Goal: Task Accomplishment & Management: Use online tool/utility

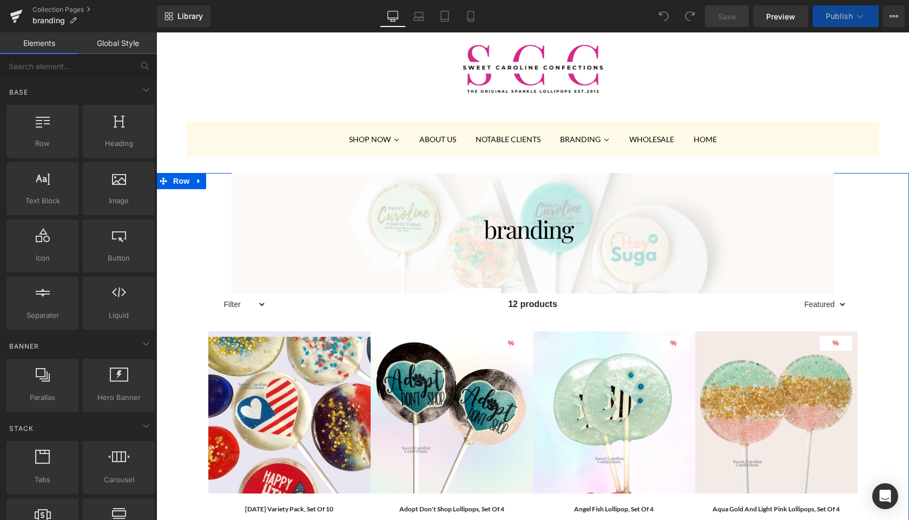
scroll to position [37, 0]
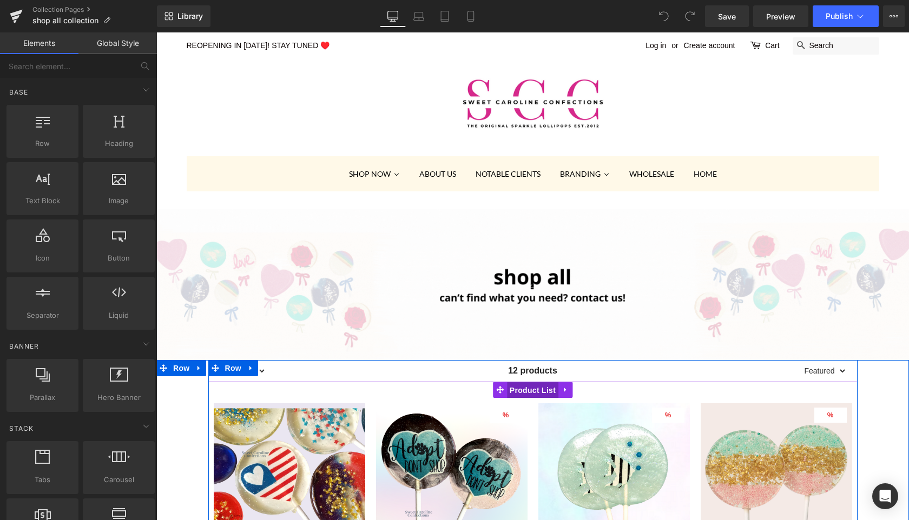
click at [531, 391] on span "Product List" at bounding box center [532, 390] width 51 height 16
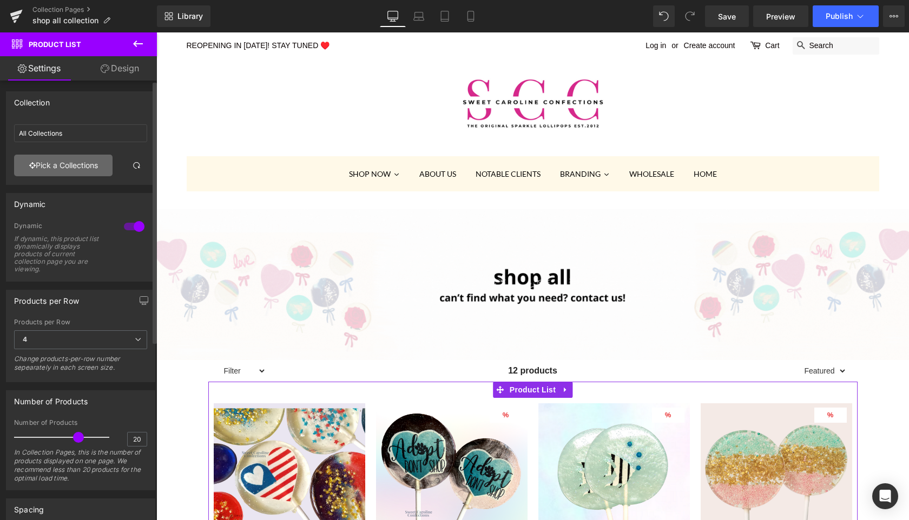
click at [62, 168] on link "Pick a Collections" at bounding box center [63, 166] width 98 height 22
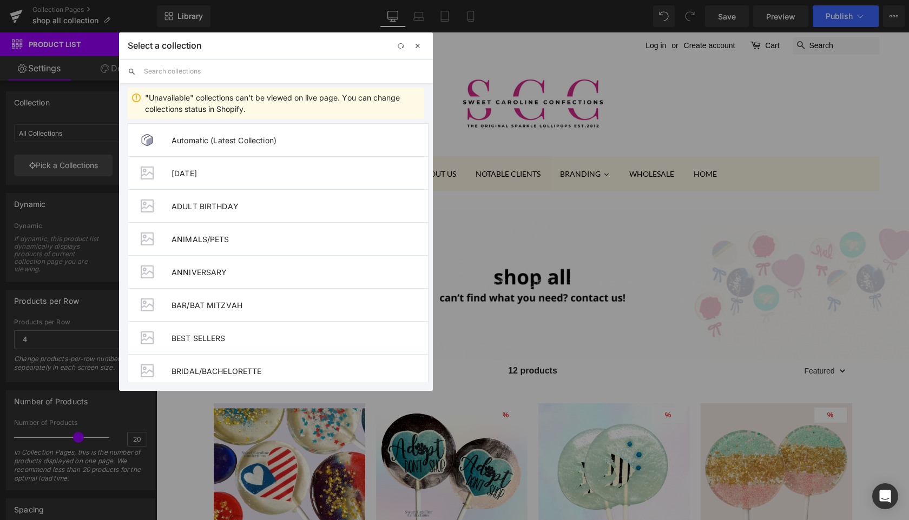
click at [419, 49] on span "button" at bounding box center [417, 46] width 9 height 9
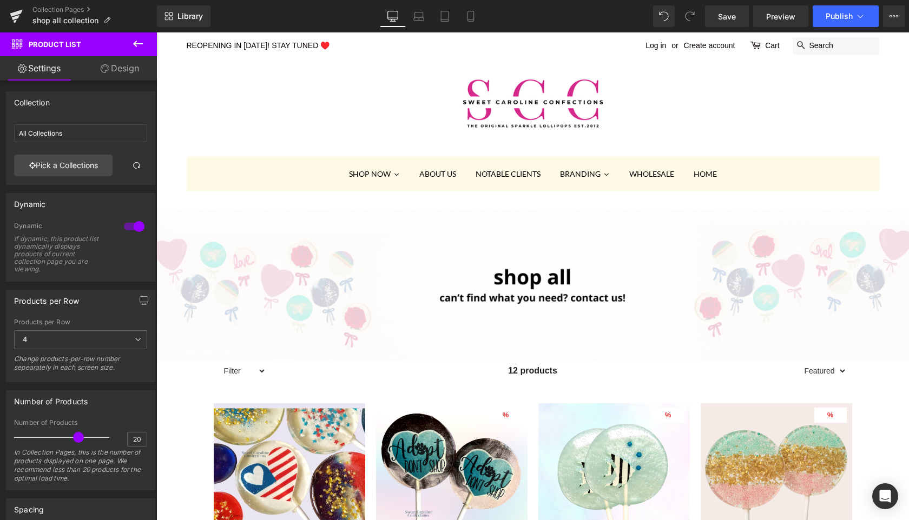
click at [139, 44] on icon at bounding box center [137, 43] width 13 height 13
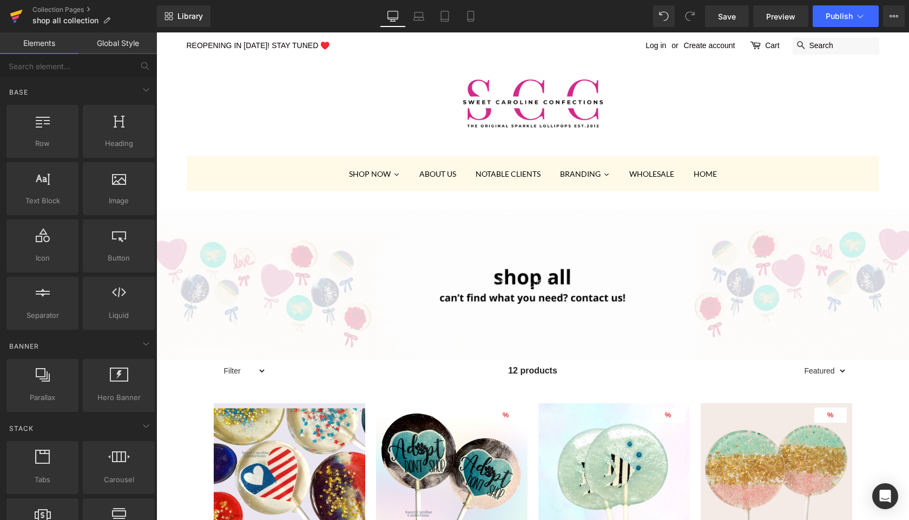
click at [14, 16] on icon at bounding box center [16, 16] width 13 height 27
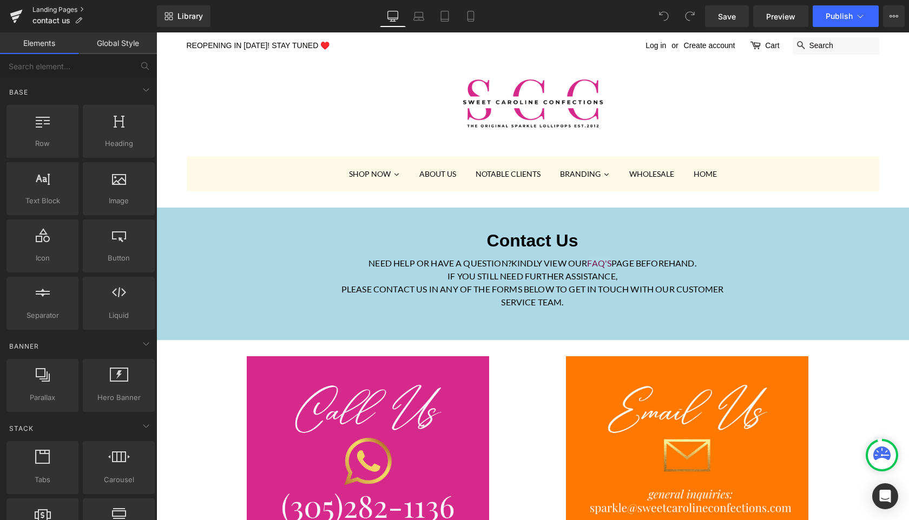
click at [70, 9] on link "Landing Pages" at bounding box center [94, 9] width 124 height 9
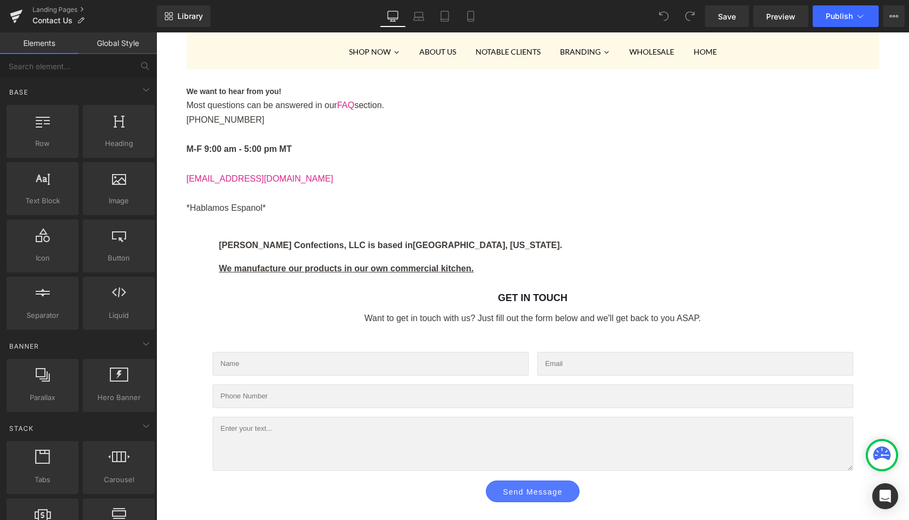
scroll to position [95, 0]
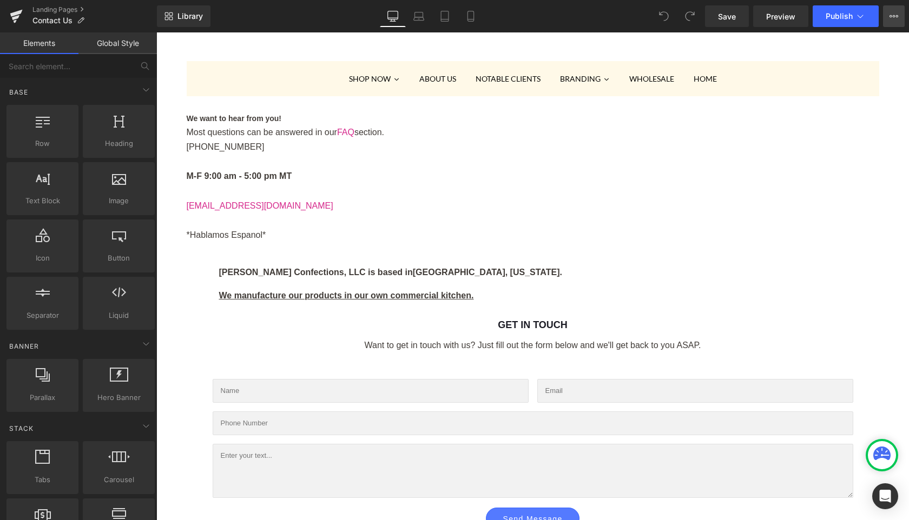
click at [894, 15] on icon at bounding box center [894, 16] width 3 height 2
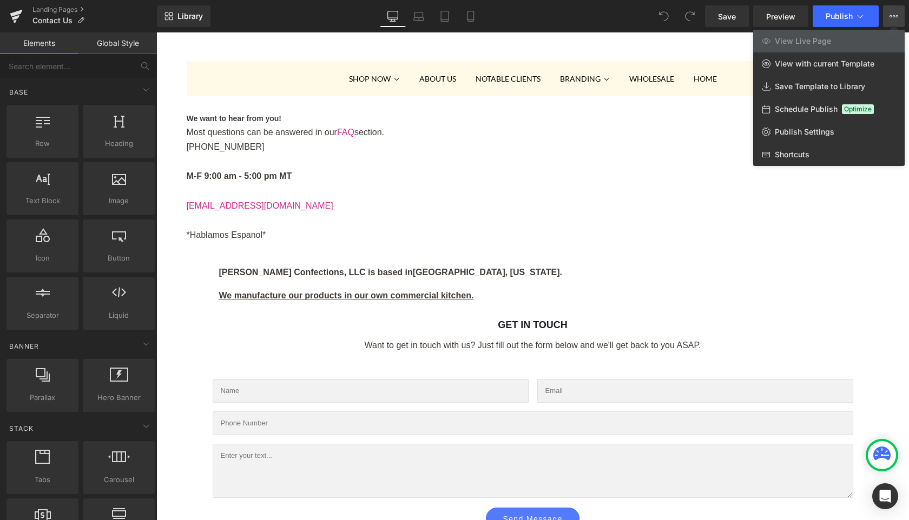
click at [495, 50] on div at bounding box center [532, 276] width 753 height 488
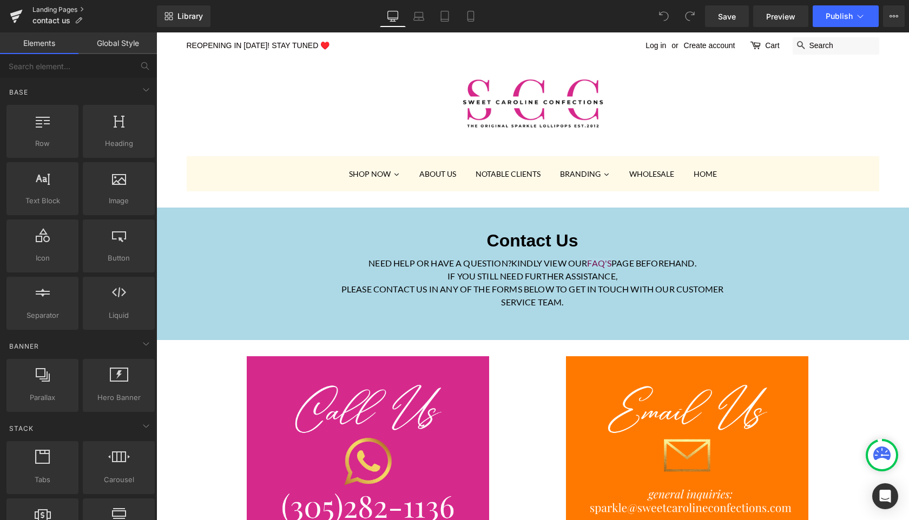
click at [70, 8] on link "Landing Pages" at bounding box center [94, 9] width 124 height 9
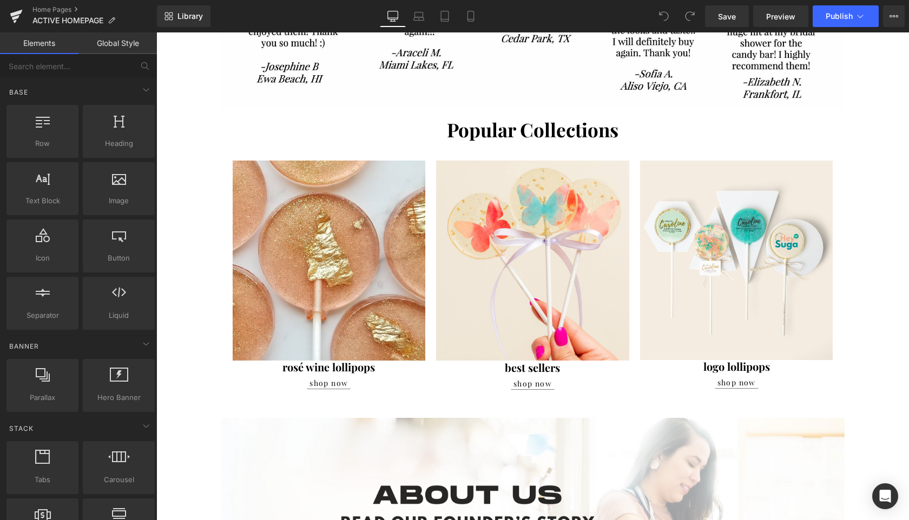
scroll to position [907, 0]
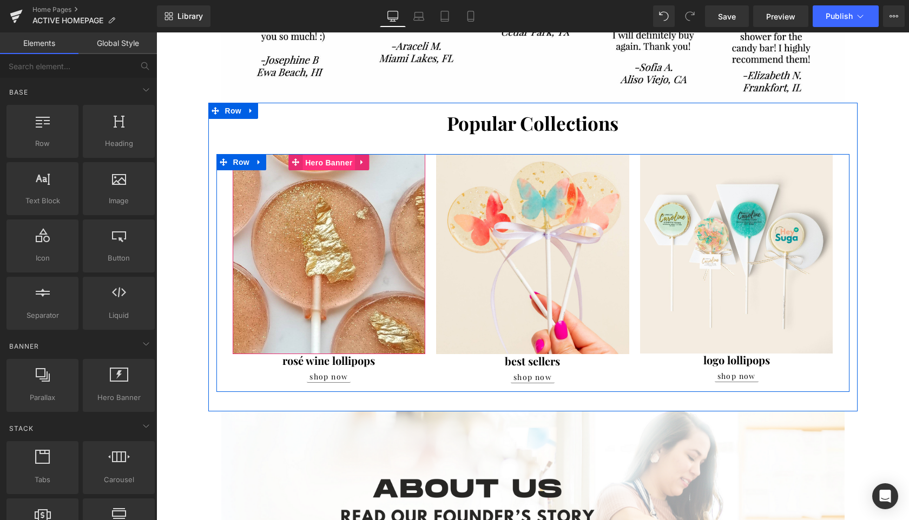
click at [332, 160] on span "Hero Banner" at bounding box center [328, 163] width 52 height 16
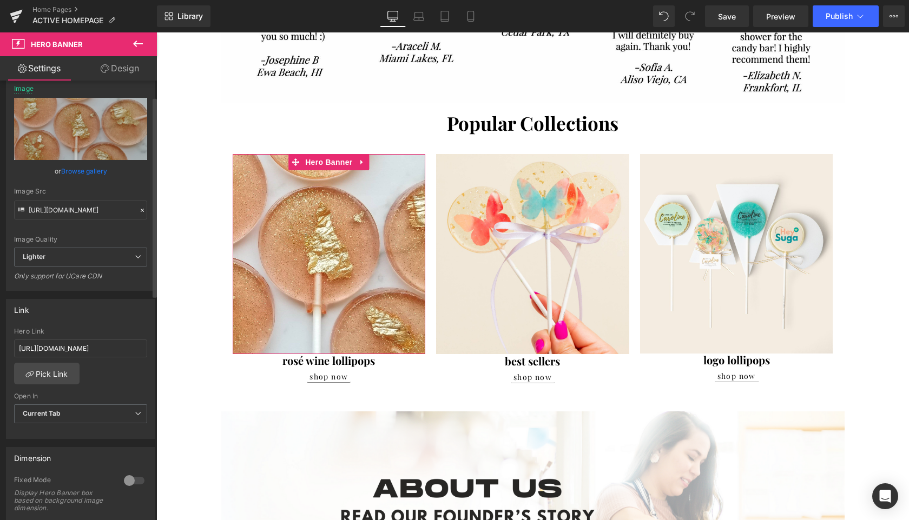
scroll to position [36, 0]
click at [51, 373] on link "Pick Link" at bounding box center [46, 373] width 65 height 22
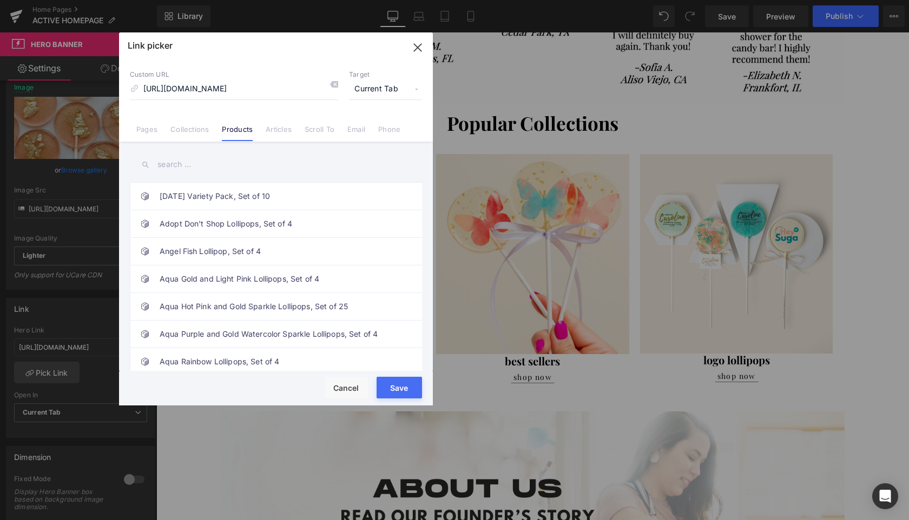
click at [177, 166] on input "text" at bounding box center [276, 165] width 292 height 24
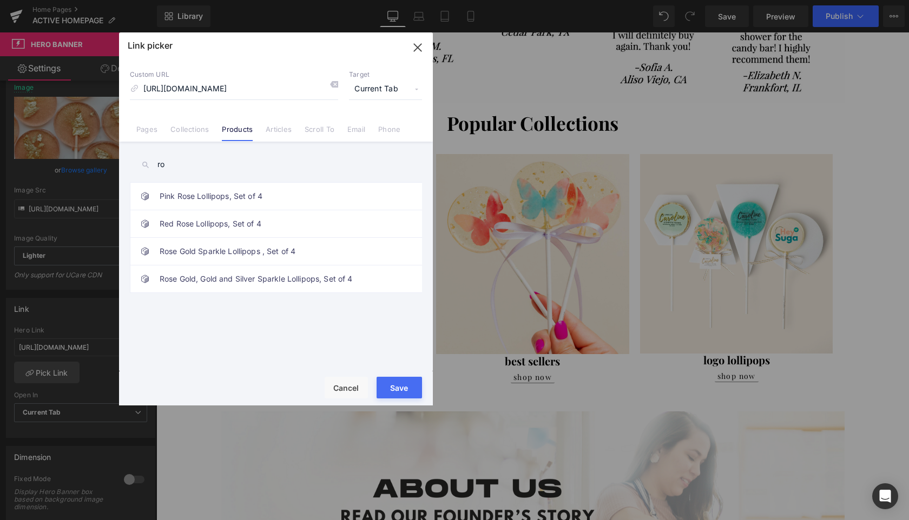
type input "r"
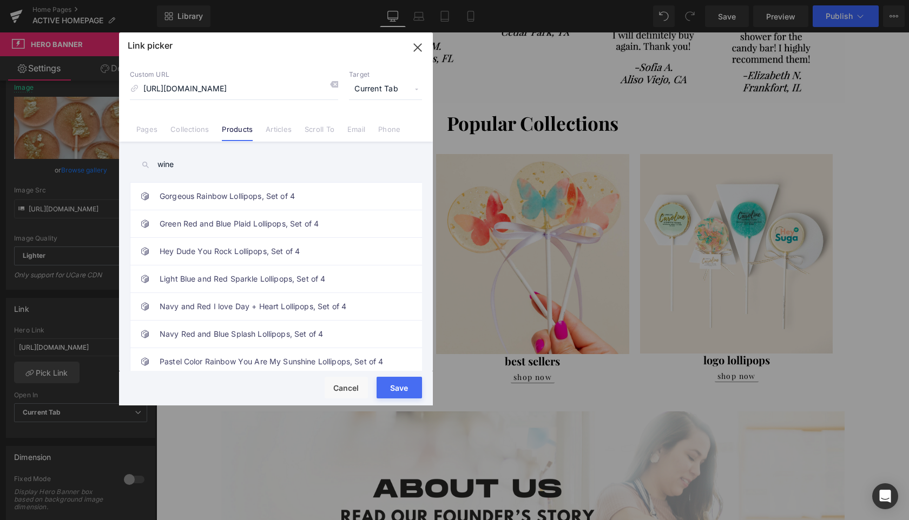
type input "wine"
click at [227, 84] on input "https://sweetcarolineconfections.com/products/rose-lollipops-set-of-10" at bounding box center [234, 89] width 208 height 21
paste input "00305-rose-wine"
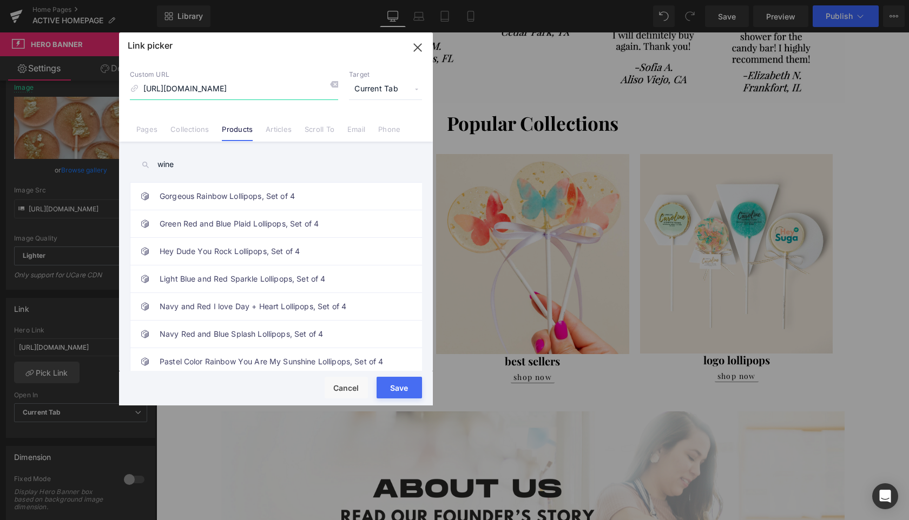
scroll to position [0, 46]
type input "https://sweetcarolineconfections.com/products/00305-rose-wine"
drag, startPoint x: 394, startPoint y: 390, endPoint x: 238, endPoint y: 358, distance: 159.7
click at [394, 390] on button "Save" at bounding box center [399, 388] width 45 height 22
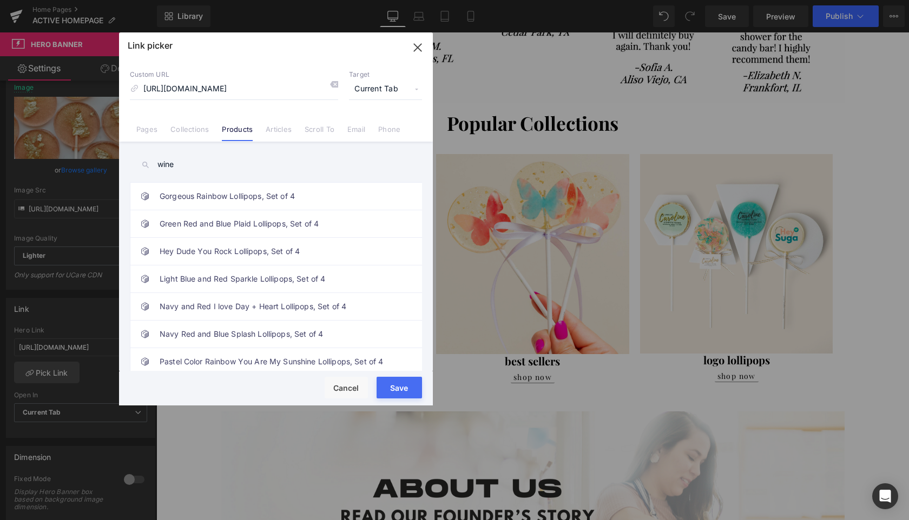
type input "https://sweetcarolineconfections.com/products/00305-rose-wine"
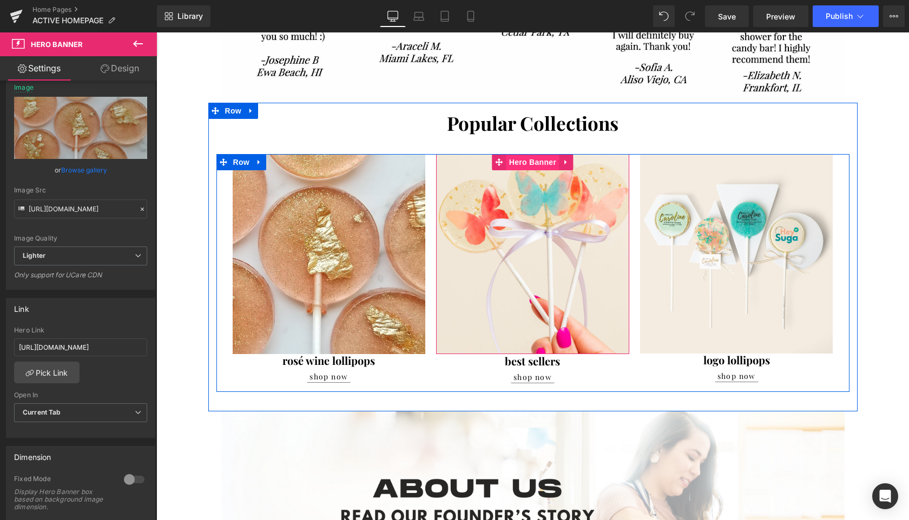
click at [534, 168] on span "Hero Banner" at bounding box center [532, 162] width 52 height 16
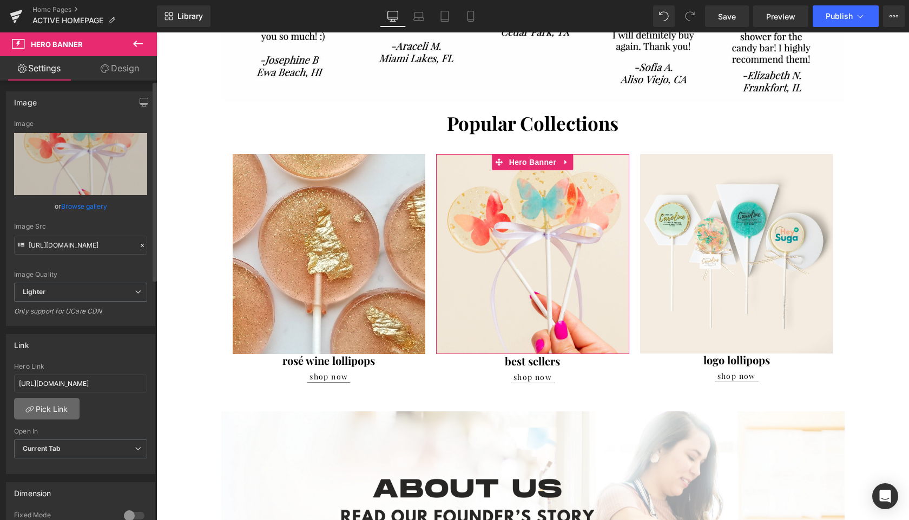
click at [41, 406] on link "Pick Link" at bounding box center [46, 409] width 65 height 22
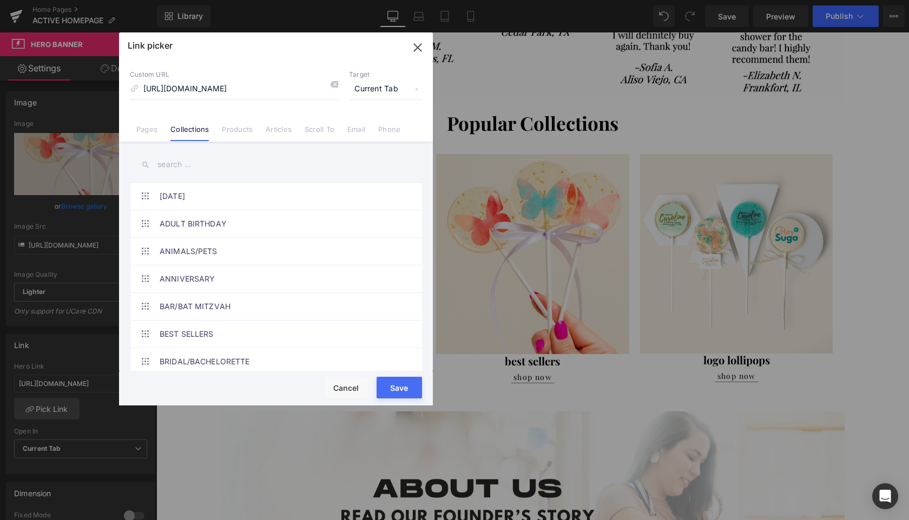
click at [191, 162] on input "text" at bounding box center [276, 165] width 292 height 24
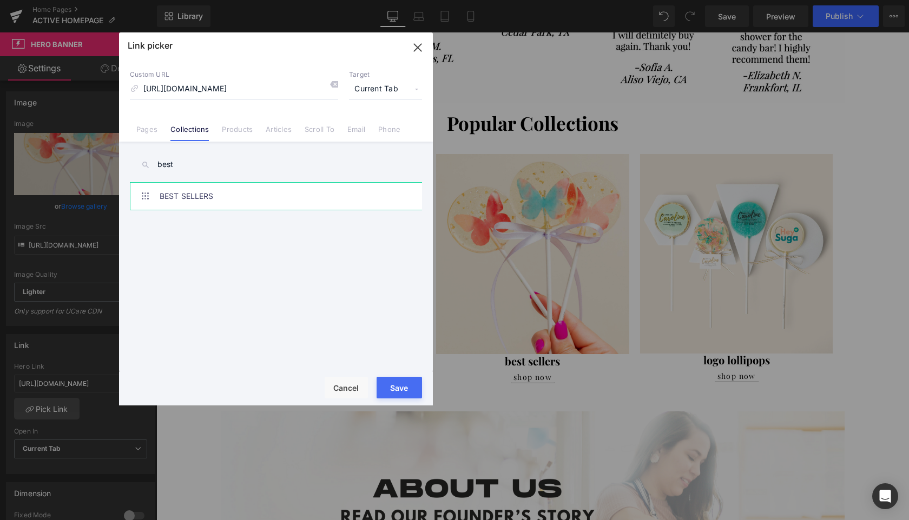
type input "best"
click at [197, 199] on link "BEST SELLERS" at bounding box center [279, 196] width 238 height 27
type input "/collections/best-sellers"
click at [394, 391] on button "Save" at bounding box center [399, 388] width 45 height 22
type input "/collections/best-sellers"
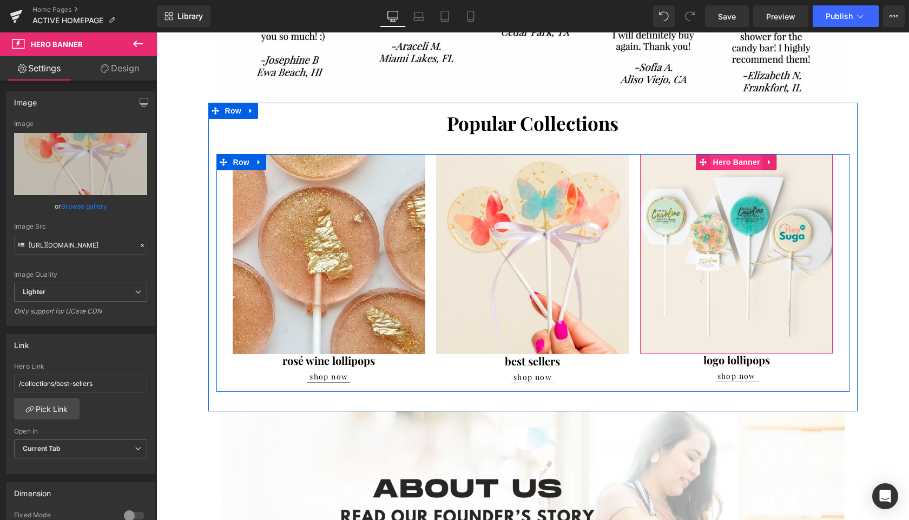
click at [742, 161] on span "Hero Banner" at bounding box center [736, 162] width 52 height 16
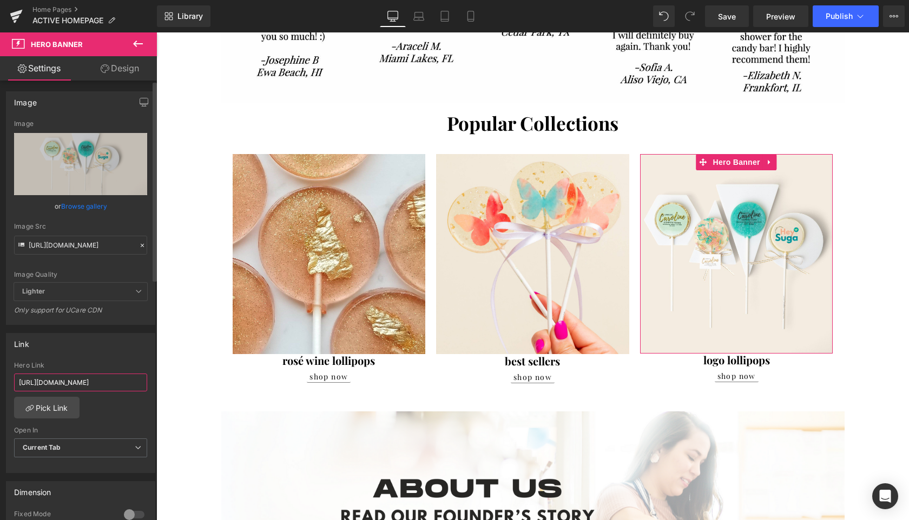
click at [56, 384] on input "https://sweetcarolineconfections.com/collections/branding" at bounding box center [80, 383] width 133 height 18
click at [50, 409] on link "Pick Link" at bounding box center [46, 408] width 65 height 22
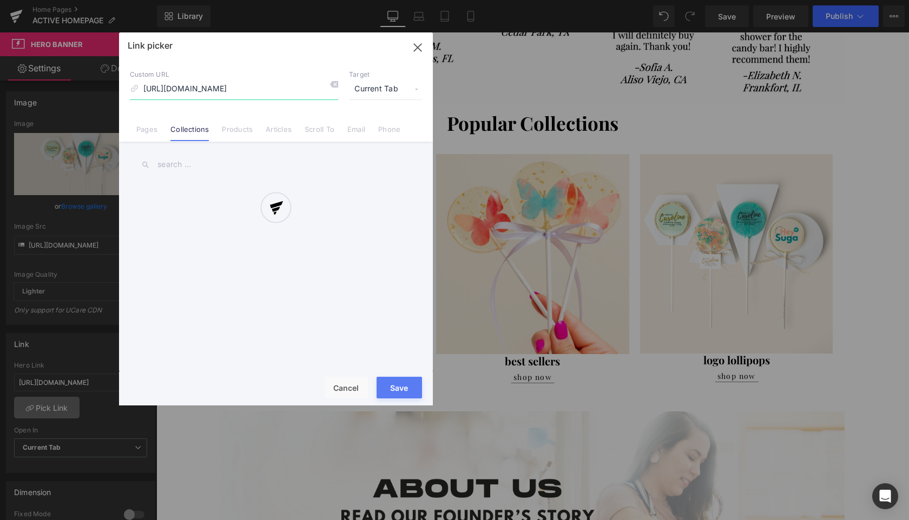
scroll to position [0, 22]
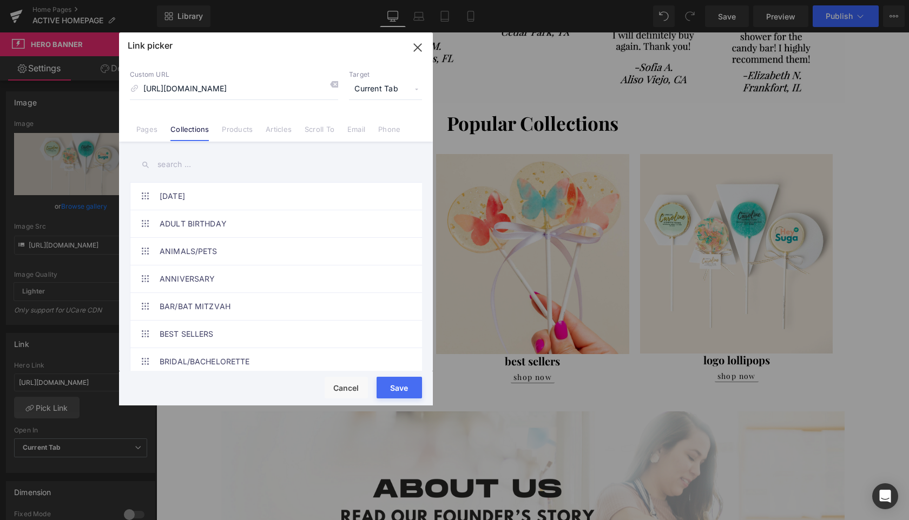
click at [180, 172] on input "text" at bounding box center [276, 165] width 292 height 24
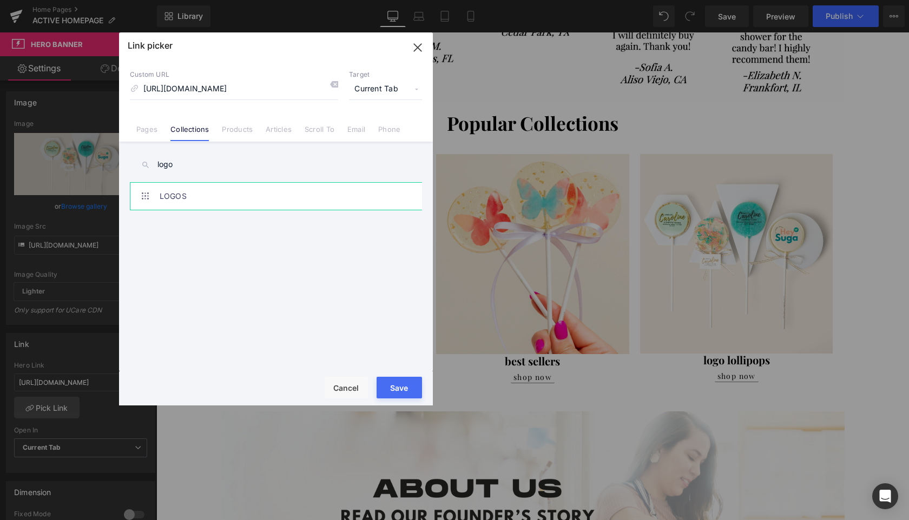
type input "logo"
click at [174, 200] on link "LOGOS" at bounding box center [279, 196] width 238 height 27
type input "/collections/logos"
click at [392, 384] on button "Save" at bounding box center [399, 388] width 45 height 22
type input "/collections/logos"
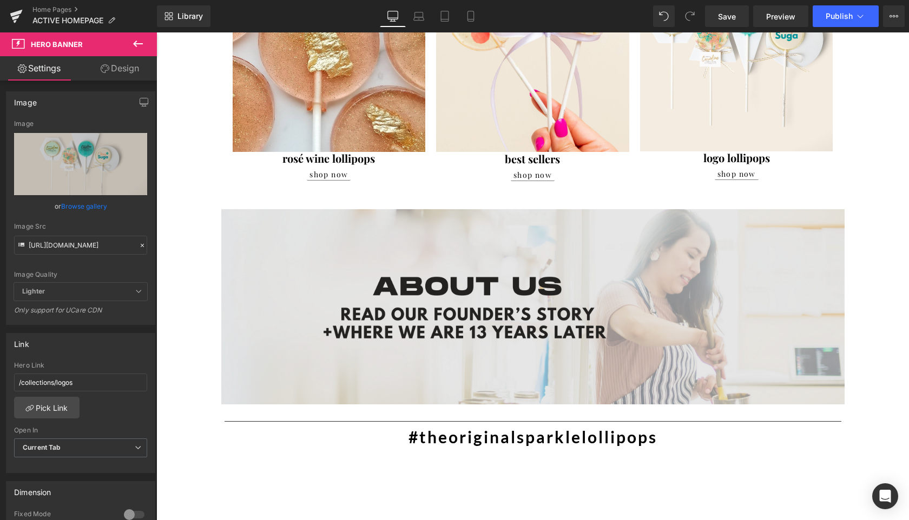
scroll to position [1120, 0]
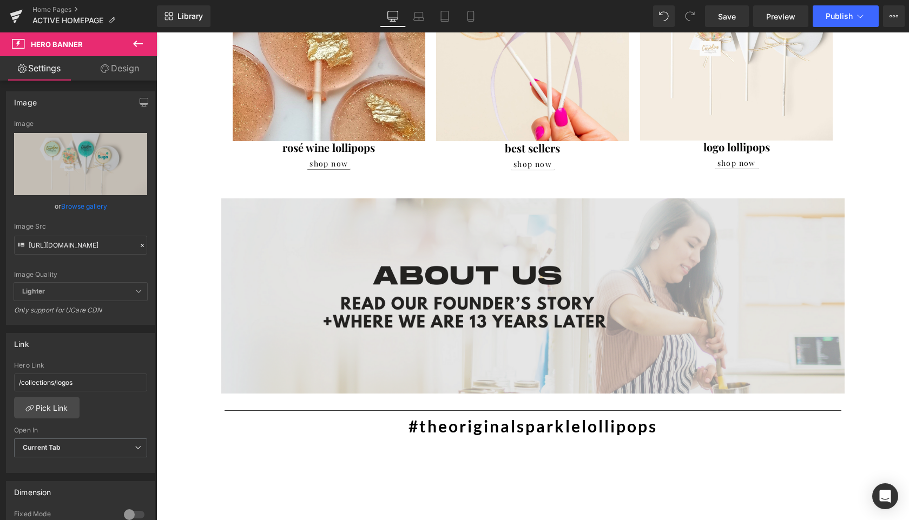
click at [593, 309] on img at bounding box center [532, 296] width 623 height 195
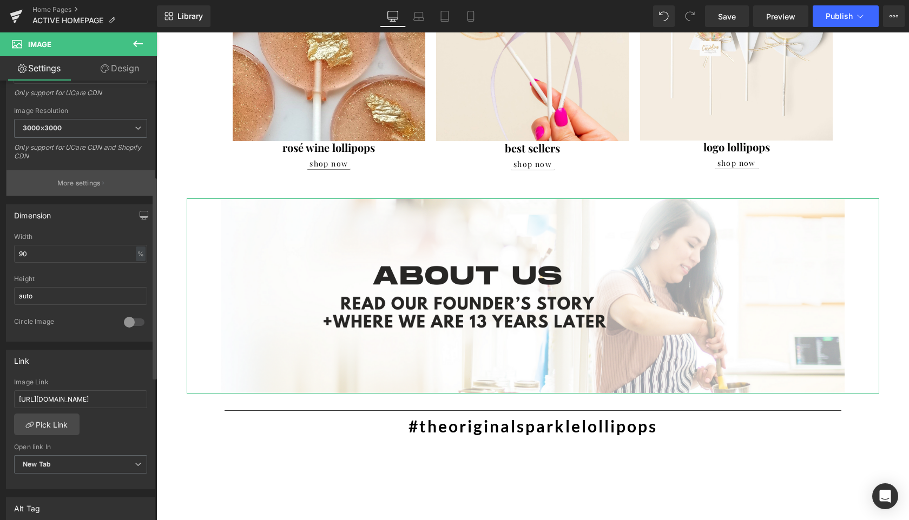
scroll to position [208, 0]
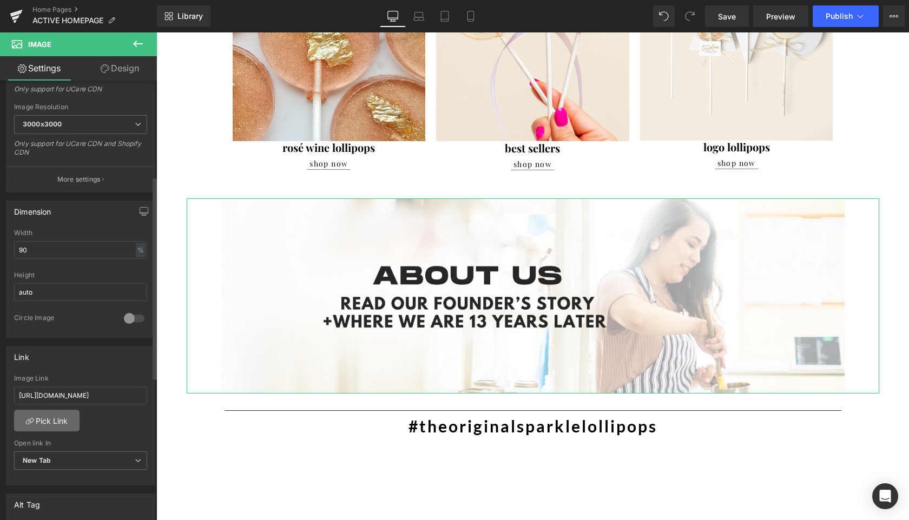
click at [41, 421] on link "Pick Link" at bounding box center [46, 421] width 65 height 22
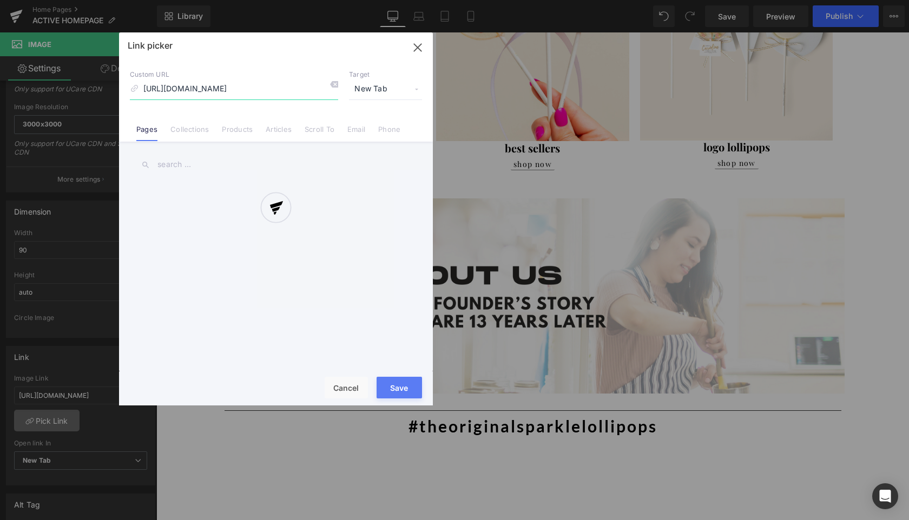
scroll to position [0, 6]
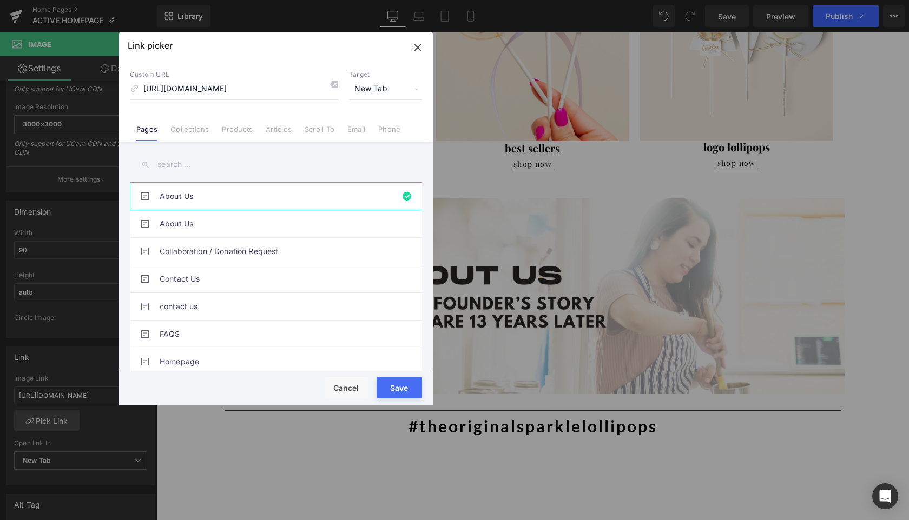
drag, startPoint x: 395, startPoint y: 384, endPoint x: 239, endPoint y: 352, distance: 159.6
click at [395, 384] on button "Save" at bounding box center [399, 388] width 45 height 22
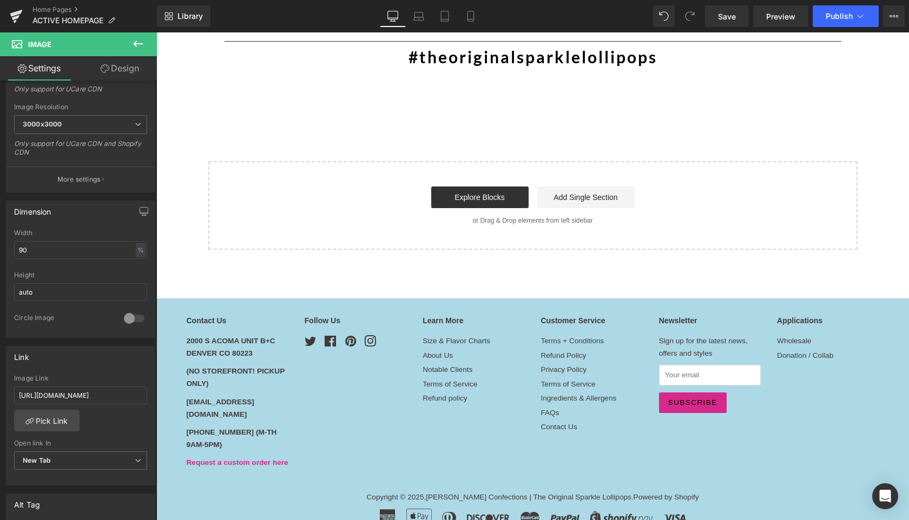
scroll to position [1493, 0]
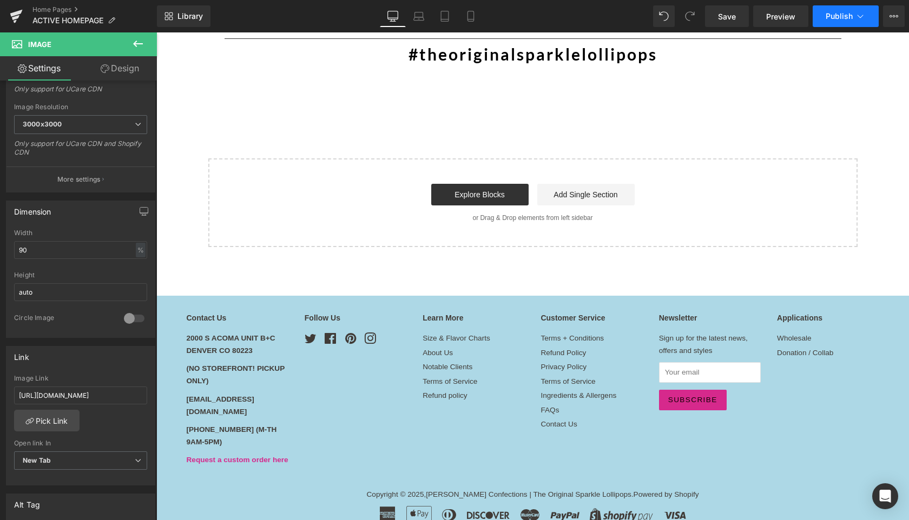
click at [844, 12] on span "Publish" at bounding box center [839, 16] width 27 height 9
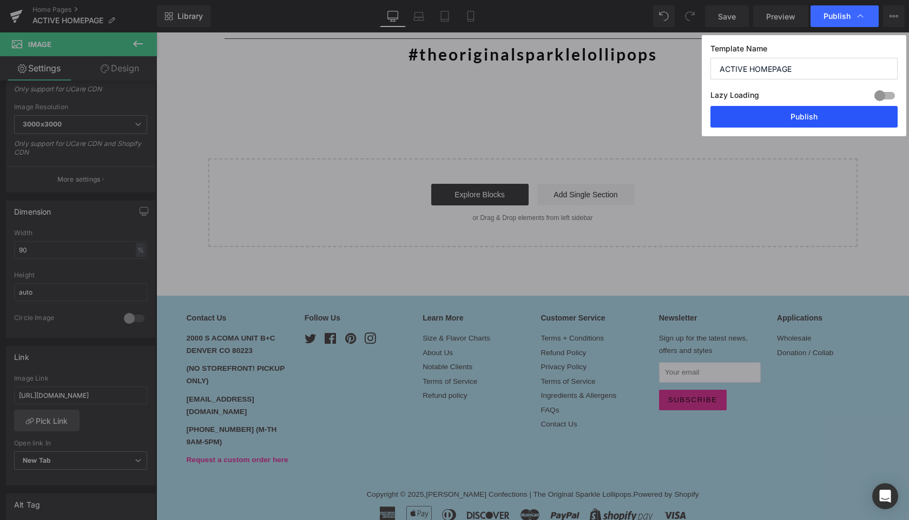
click at [813, 120] on button "Publish" at bounding box center [803, 117] width 187 height 22
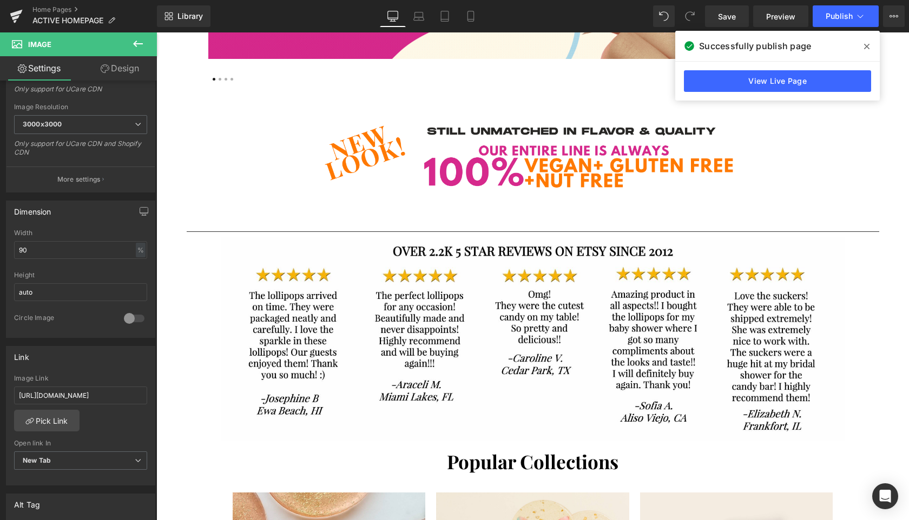
scroll to position [432, 0]
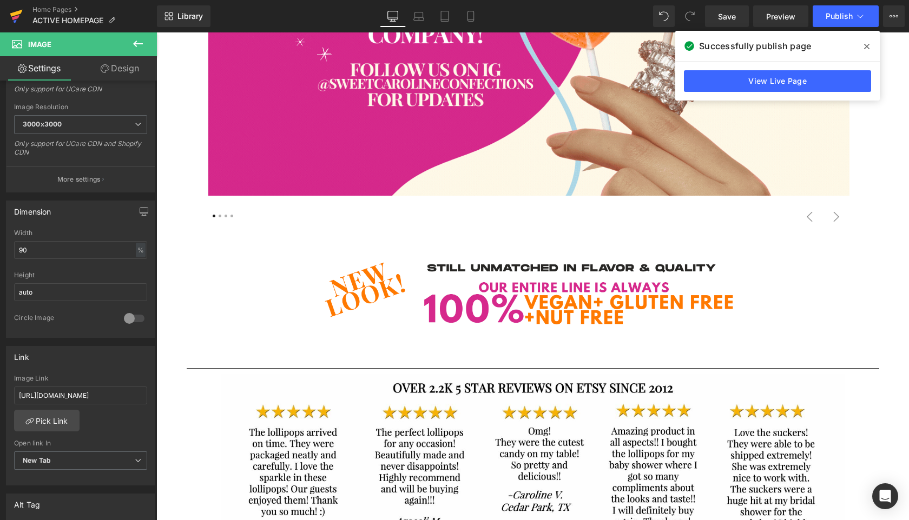
click at [14, 13] on icon at bounding box center [16, 13] width 12 height 7
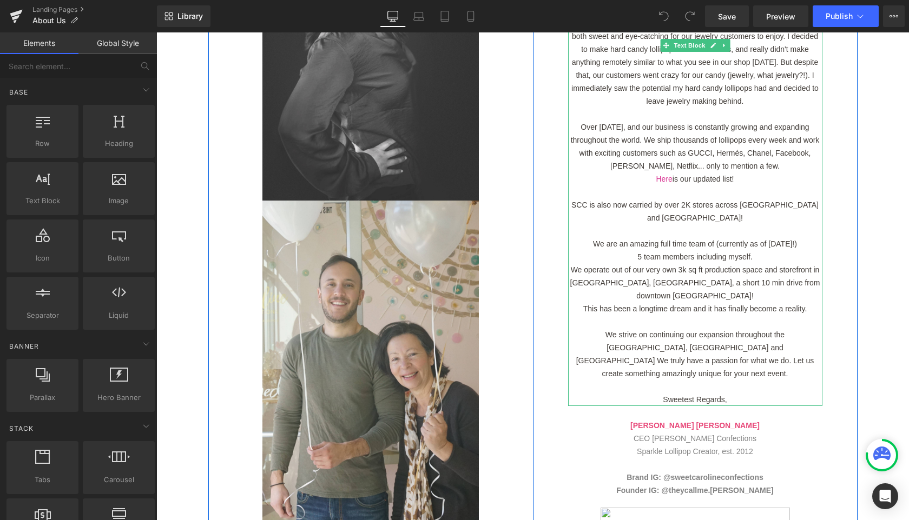
scroll to position [371, 0]
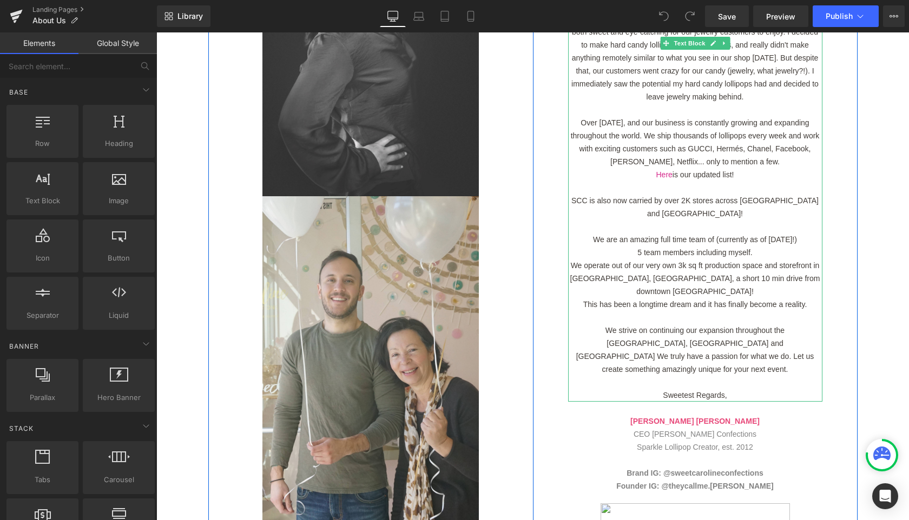
click at [597, 116] on p "Over [DATE], and our business is constantly growing and expanding throughout th…" at bounding box center [695, 142] width 254 height 52
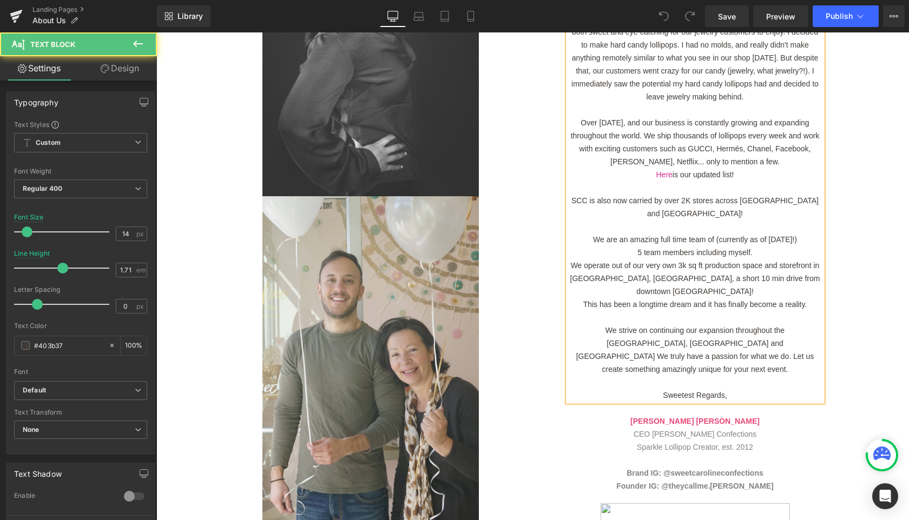
click at [597, 116] on p "Over [DATE], and our business is constantly growing and expanding throughout th…" at bounding box center [695, 142] width 254 height 52
click at [793, 235] on span "We are an amazing full time team of (currently as of [DATE]!)" at bounding box center [695, 239] width 204 height 9
click at [793, 235] on span "We are an amazing full time team of (currently as of Oct 2023!)" at bounding box center [695, 239] width 204 height 9
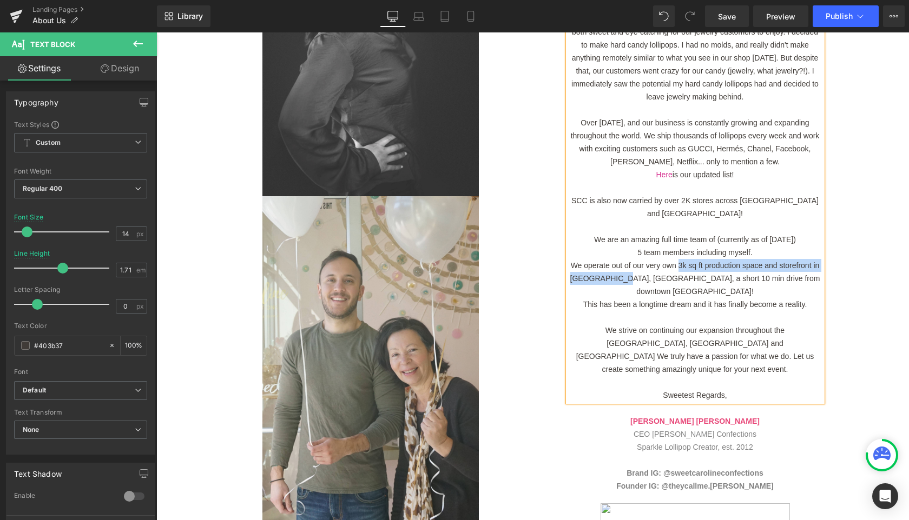
drag, startPoint x: 678, startPoint y: 252, endPoint x: 644, endPoint y: 266, distance: 36.7
click at [644, 266] on span "​We operate out of our very own 3k sq ft production space and storefront in Eng…" at bounding box center [695, 278] width 250 height 35
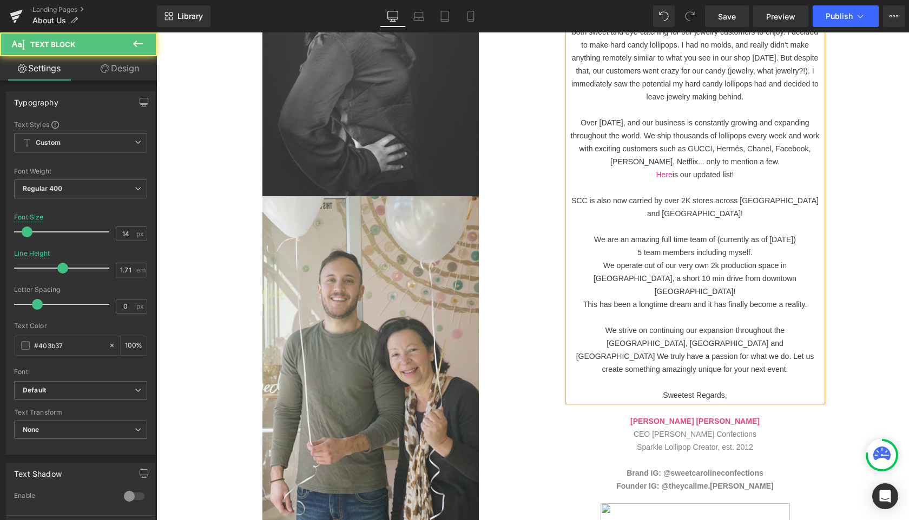
click at [719, 300] on span "This has been a longtime dream and it has finally become a reality." at bounding box center [695, 304] width 224 height 9
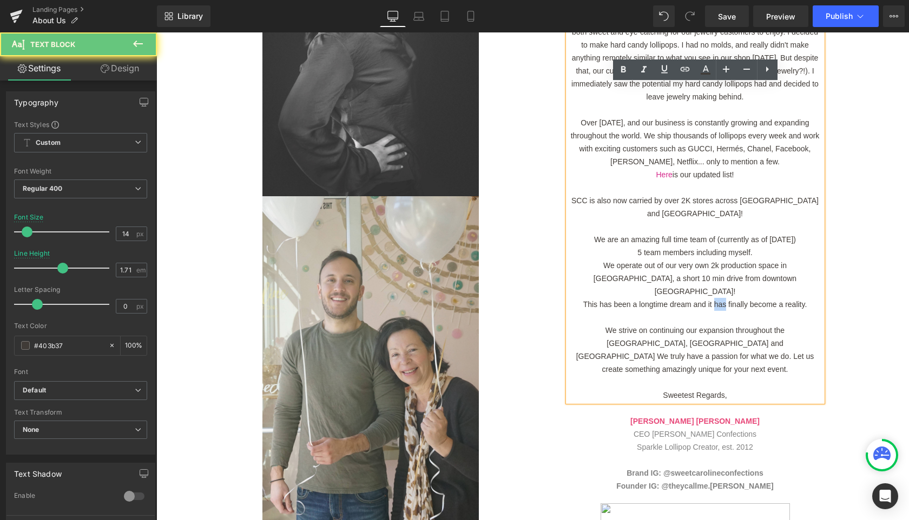
click at [719, 300] on span "This has been a longtime dream and it has finally become a reality." at bounding box center [695, 304] width 224 height 9
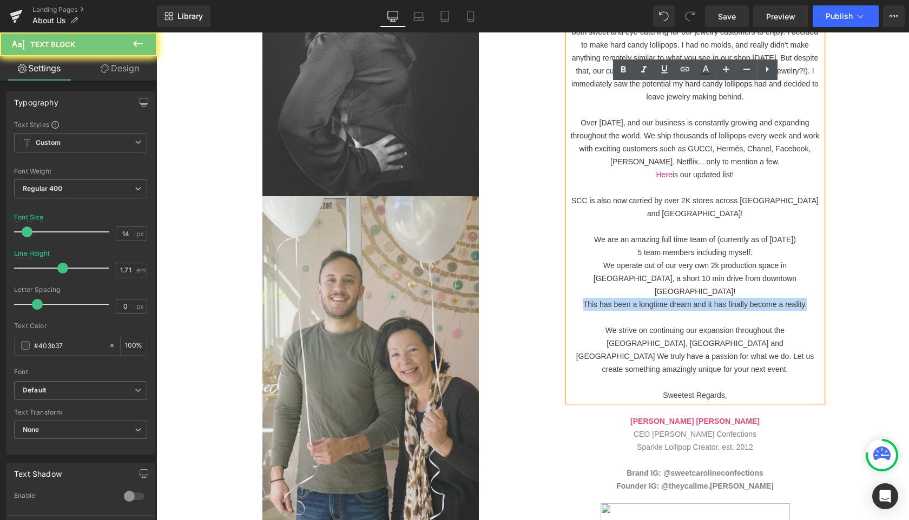
click at [719, 300] on span "This has been a longtime dream and it has finally become a reality." at bounding box center [695, 304] width 224 height 9
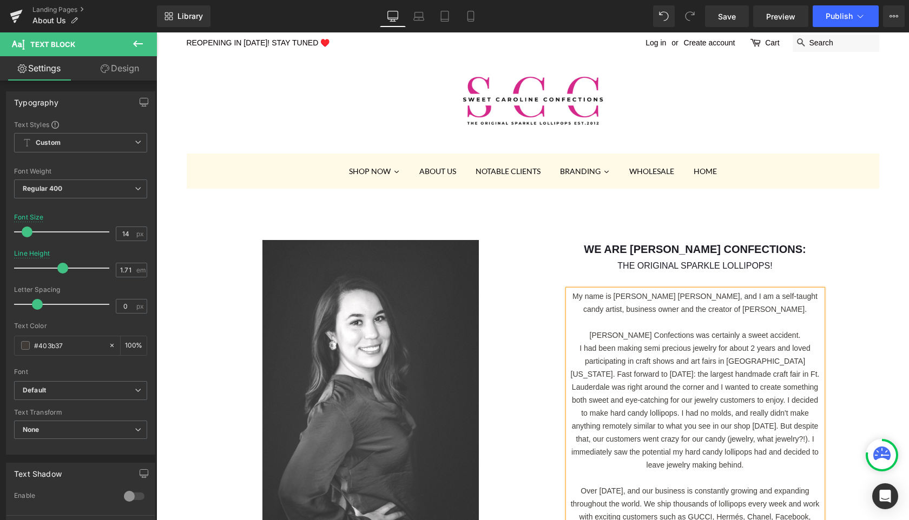
scroll to position [0, 0]
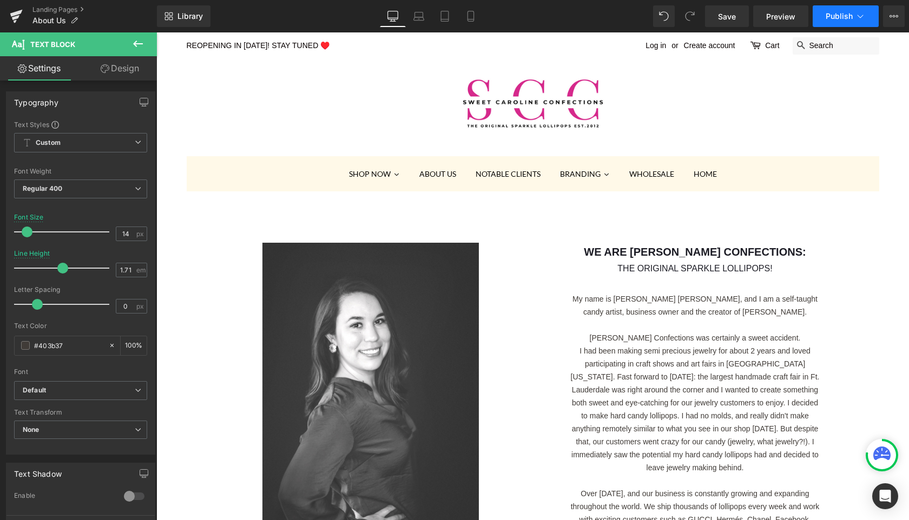
click at [837, 19] on span "Publish" at bounding box center [839, 16] width 27 height 9
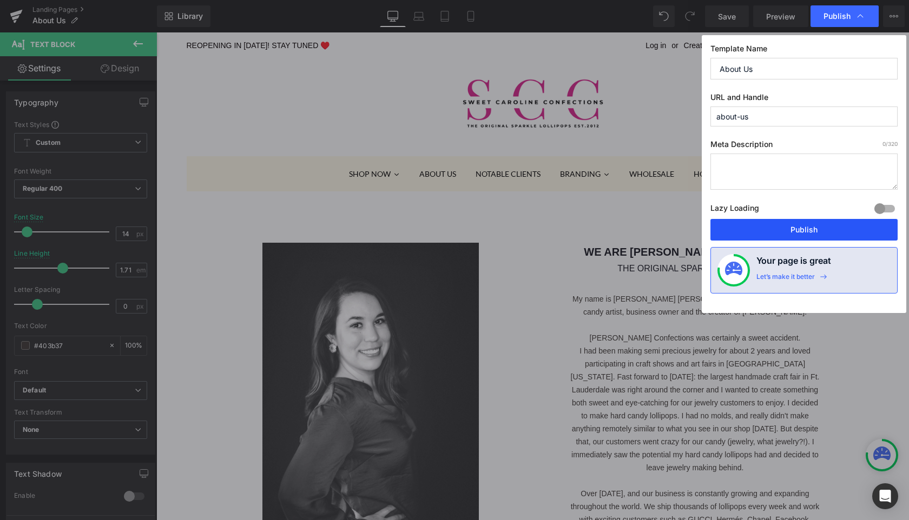
click at [761, 228] on button "Publish" at bounding box center [803, 230] width 187 height 22
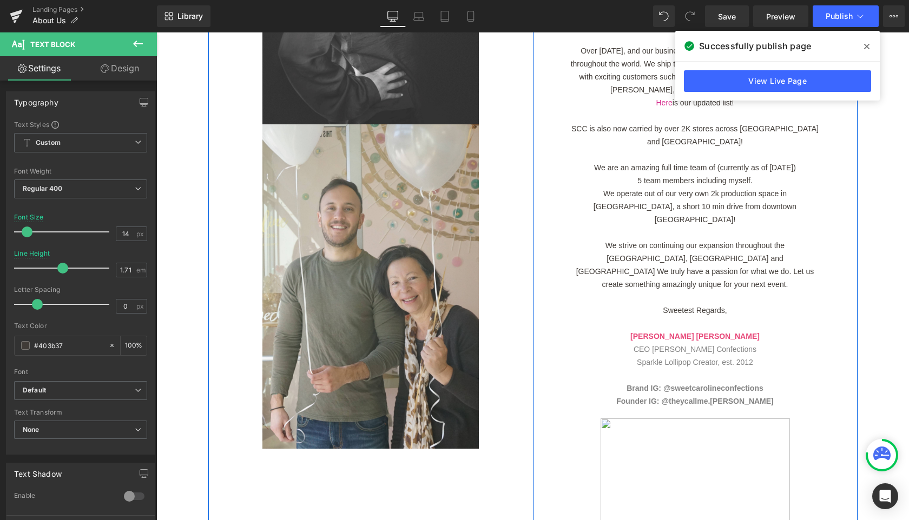
scroll to position [465, 0]
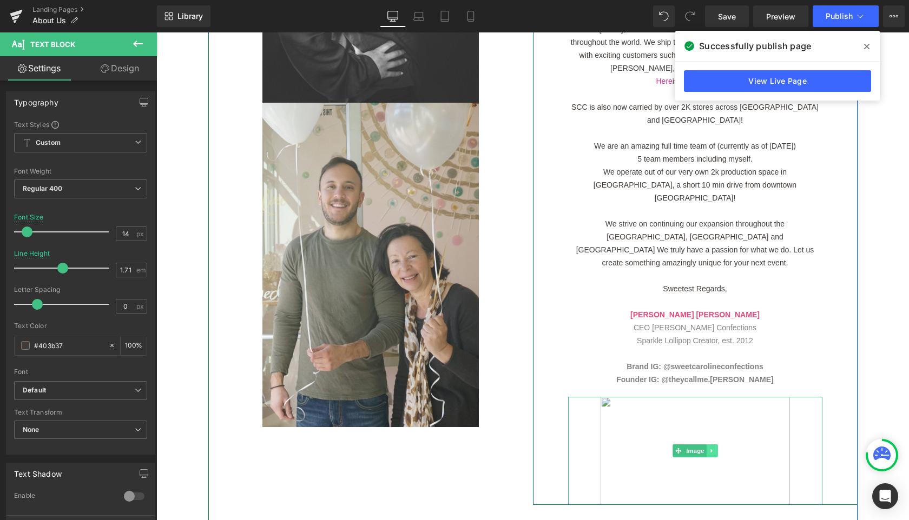
click at [711, 449] on icon at bounding box center [711, 451] width 2 height 4
click at [717, 448] on icon at bounding box center [717, 451] width 6 height 6
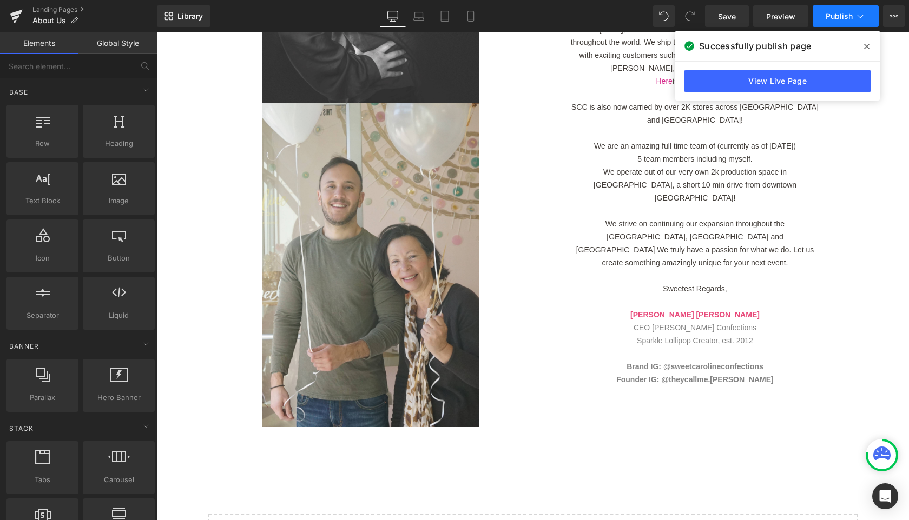
click at [836, 14] on span "Publish" at bounding box center [839, 16] width 27 height 9
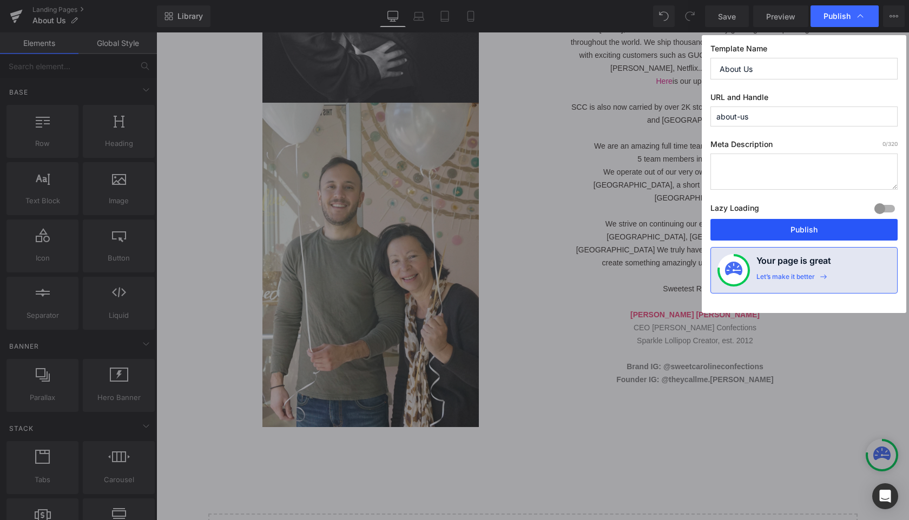
drag, startPoint x: 786, startPoint y: 227, endPoint x: 629, endPoint y: 195, distance: 159.7
click at [786, 227] on button "Publish" at bounding box center [803, 230] width 187 height 22
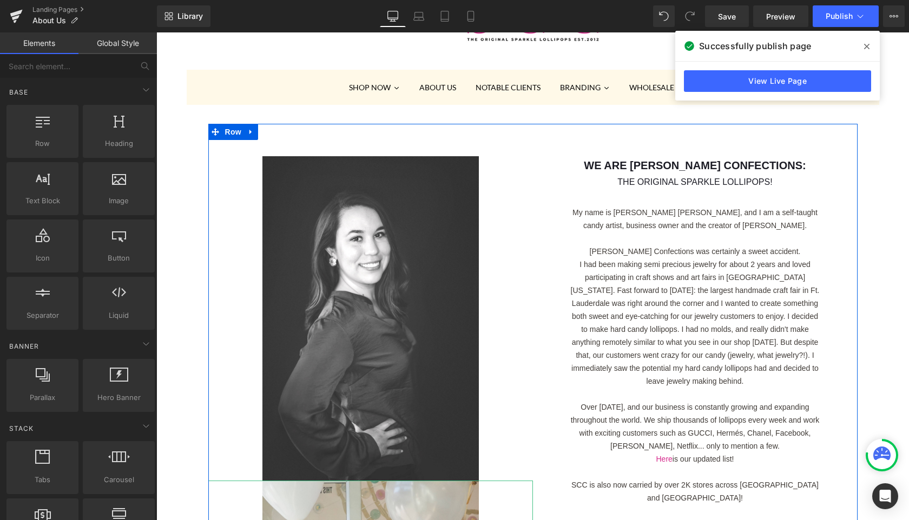
scroll to position [0, 0]
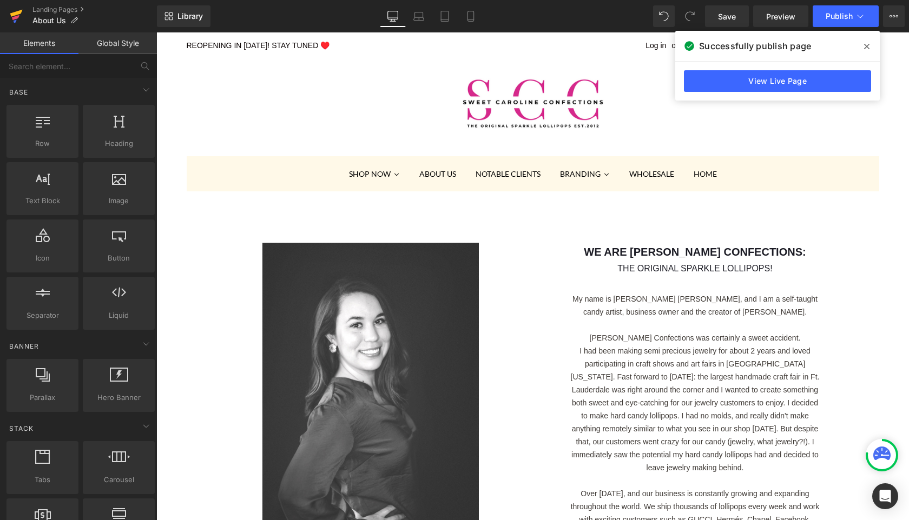
click at [17, 16] on icon at bounding box center [16, 17] width 8 height 5
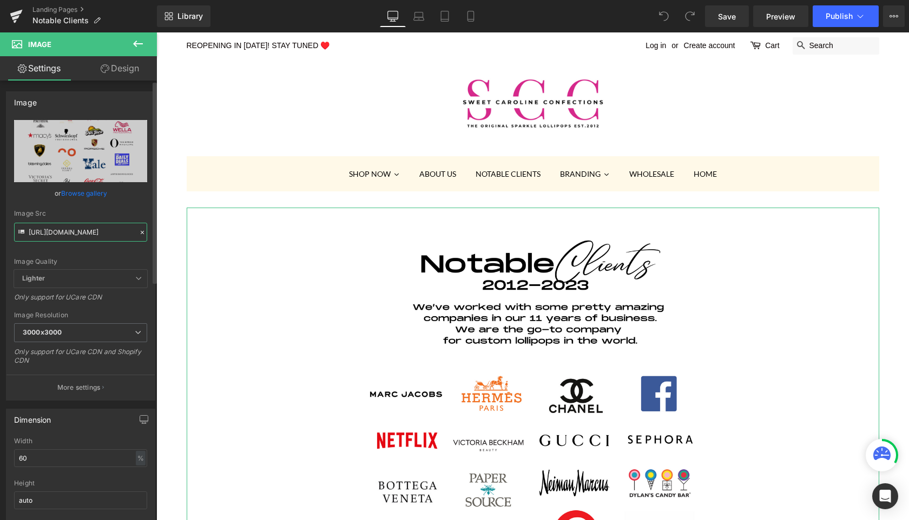
click at [67, 229] on input "https://cdn.shopify.com/s/files/1/0001/8143/6447/files/Copy_of_Thank_You_Flyer_…" at bounding box center [80, 232] width 133 height 19
paste input "Notable_Clients.png?v=175816175"
type input "https://cdn.shopify.com/s/files/1/0001/8143/6447/files/Notable_Clients.png?v=17…"
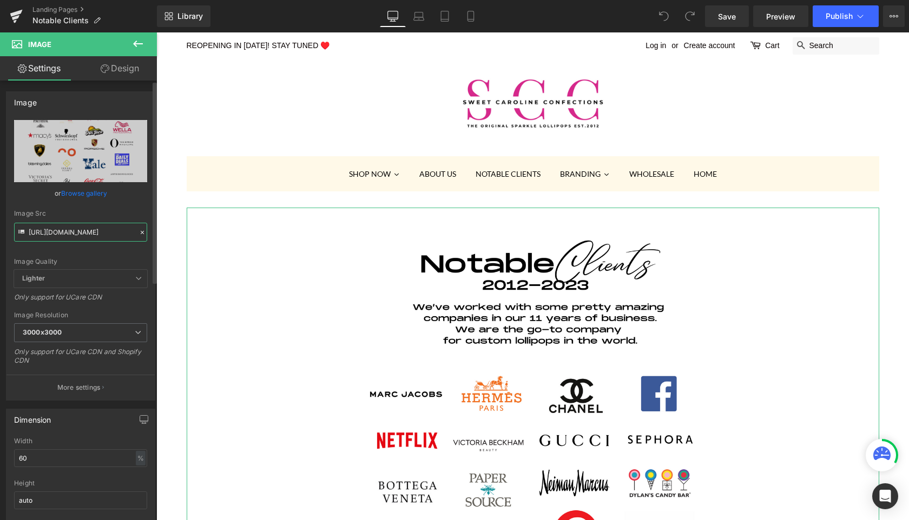
scroll to position [0, 176]
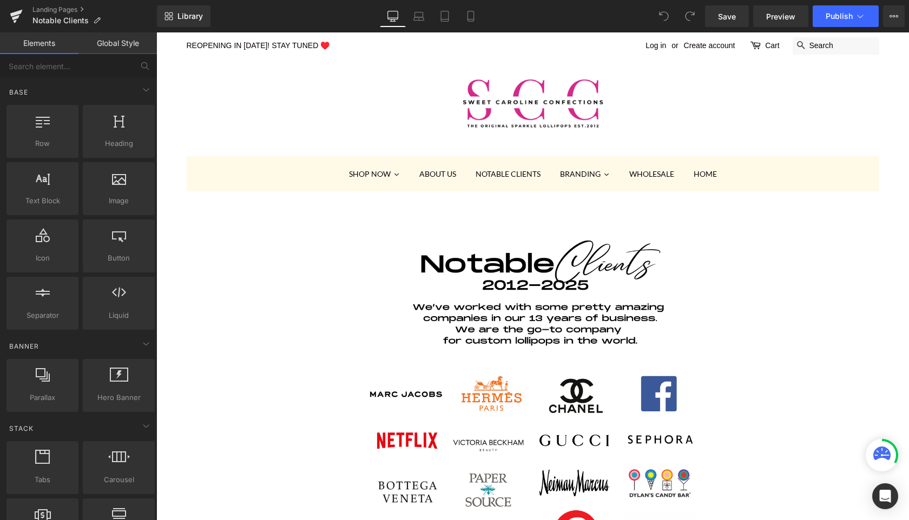
click at [841, 12] on span "Publish" at bounding box center [839, 16] width 27 height 9
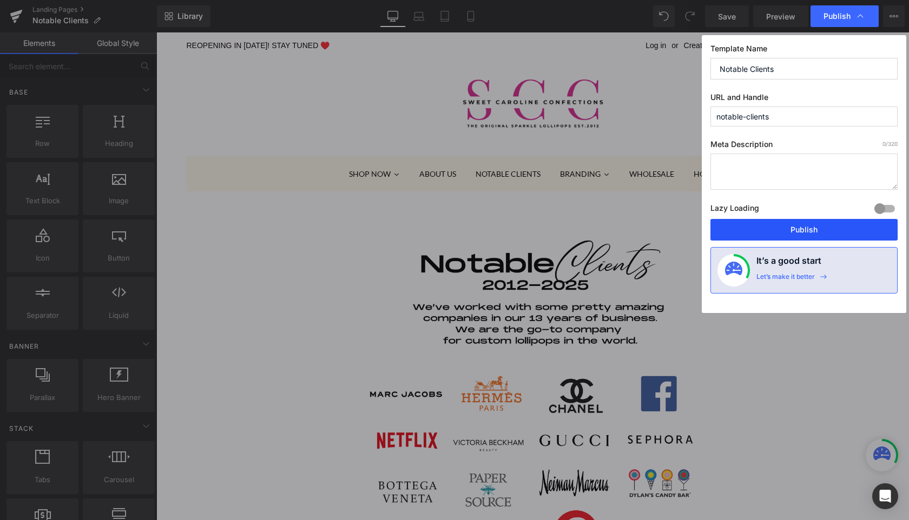
click at [769, 233] on button "Publish" at bounding box center [803, 230] width 187 height 22
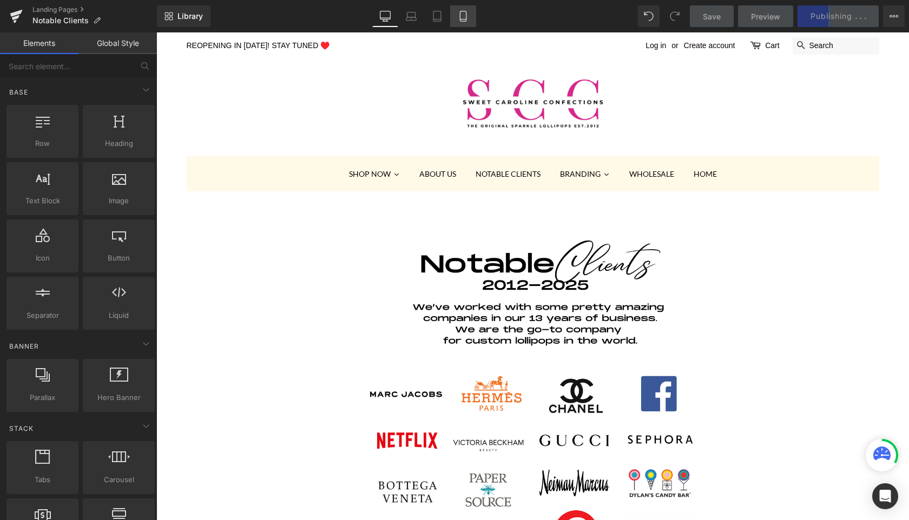
click at [464, 18] on icon at bounding box center [463, 16] width 11 height 11
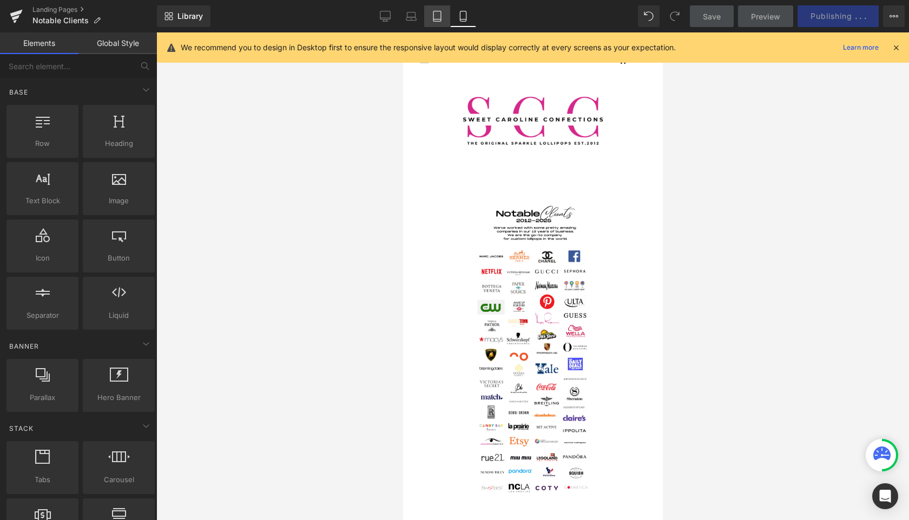
click at [437, 20] on icon at bounding box center [437, 16] width 11 height 11
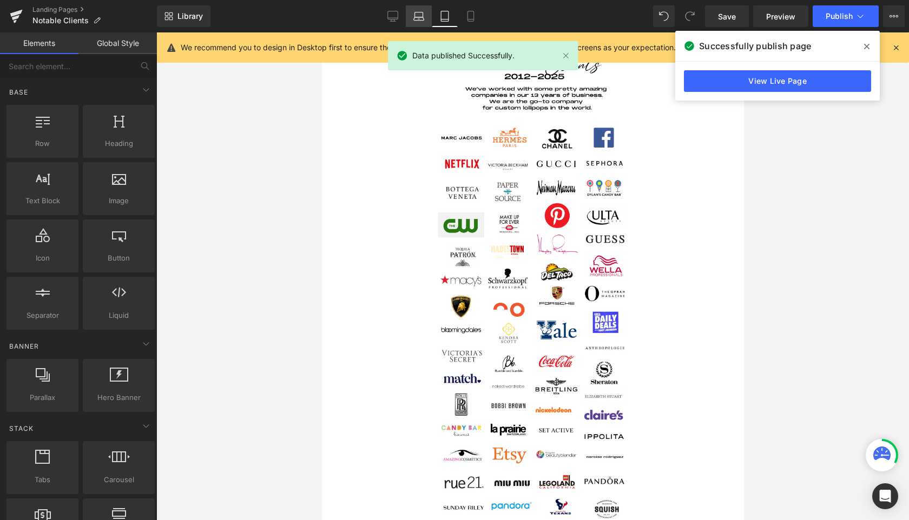
click at [416, 17] on icon at bounding box center [419, 18] width 10 height 3
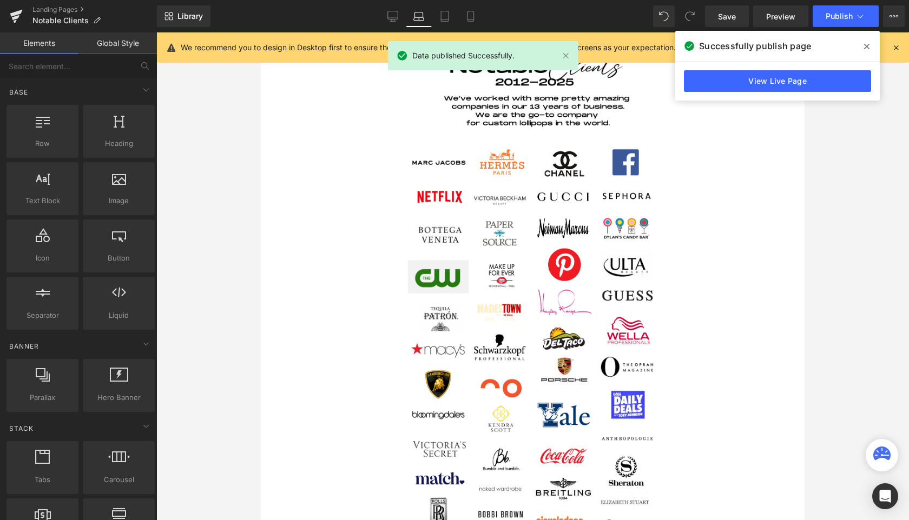
scroll to position [175, 0]
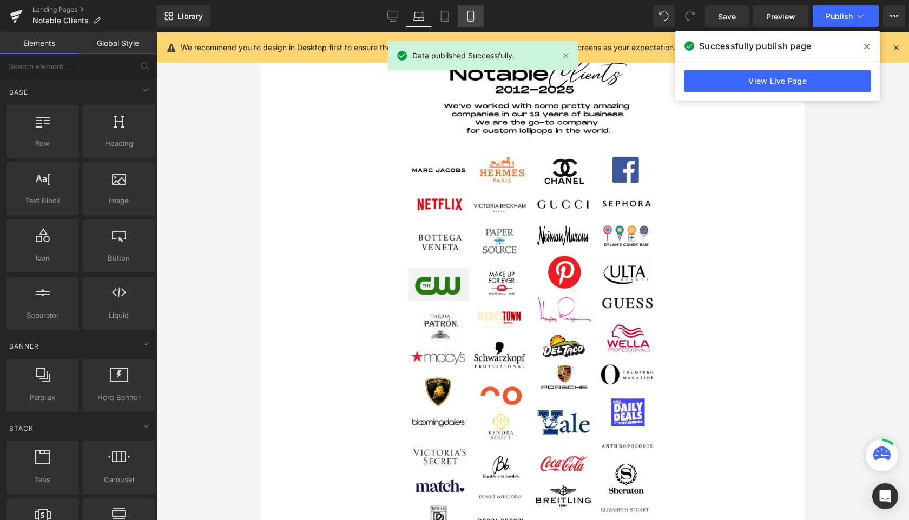
click at [471, 15] on icon at bounding box center [470, 16] width 11 height 11
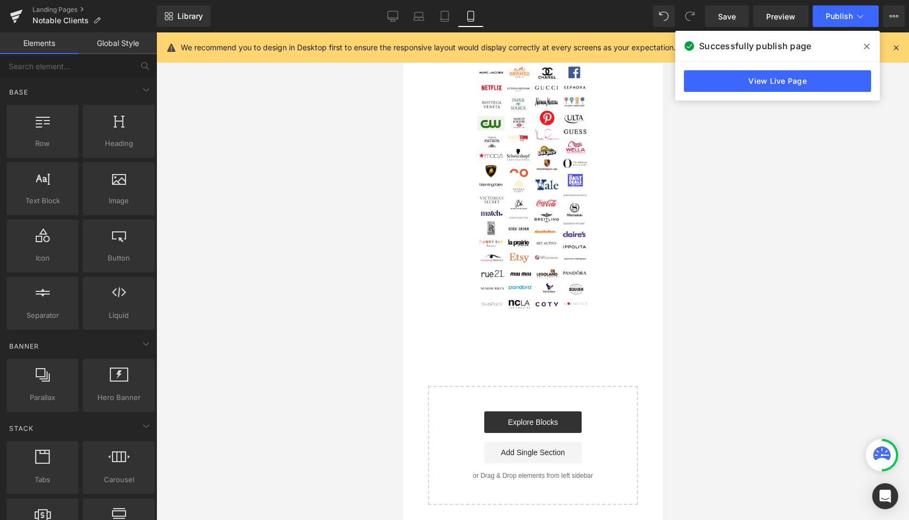
scroll to position [0, 0]
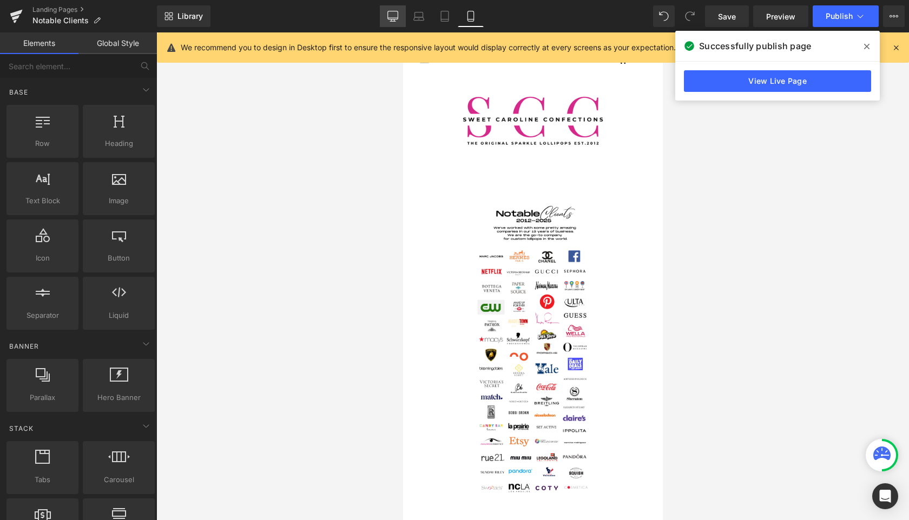
click at [393, 17] on icon at bounding box center [392, 16] width 11 height 11
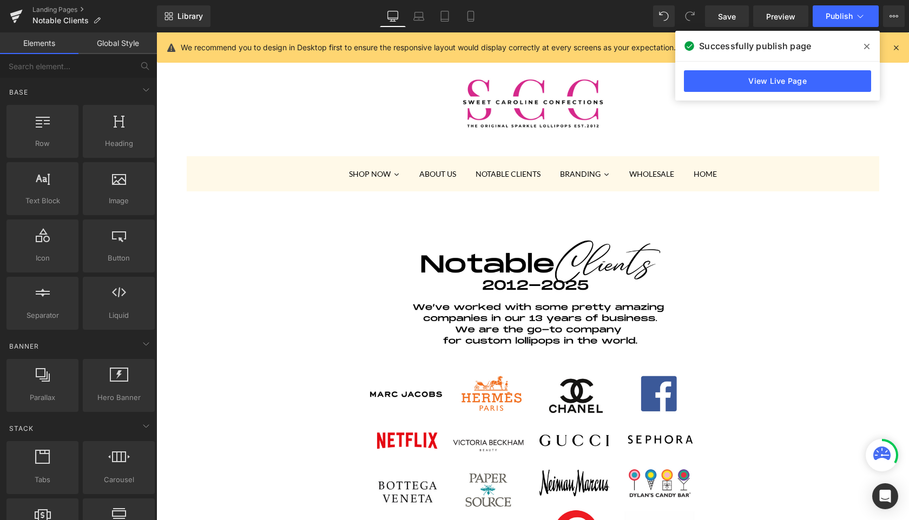
scroll to position [175, 0]
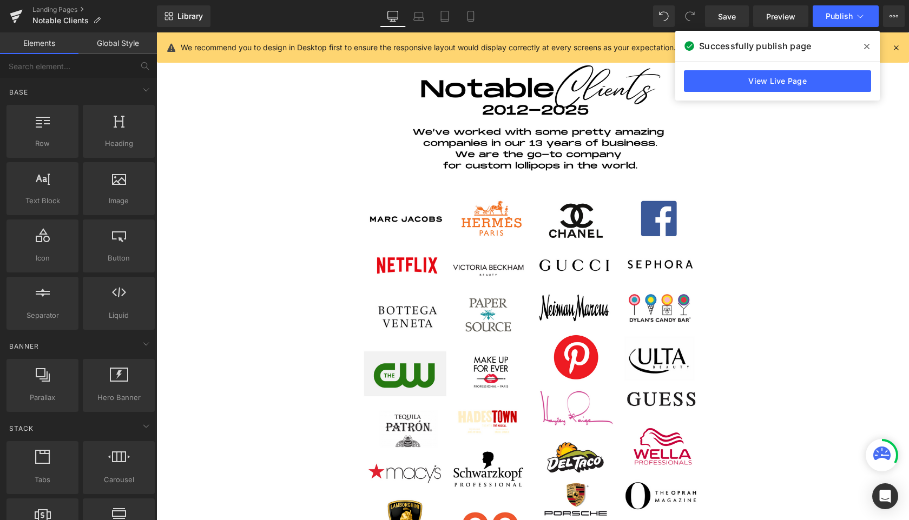
click at [126, 44] on link "Global Style" at bounding box center [117, 43] width 78 height 22
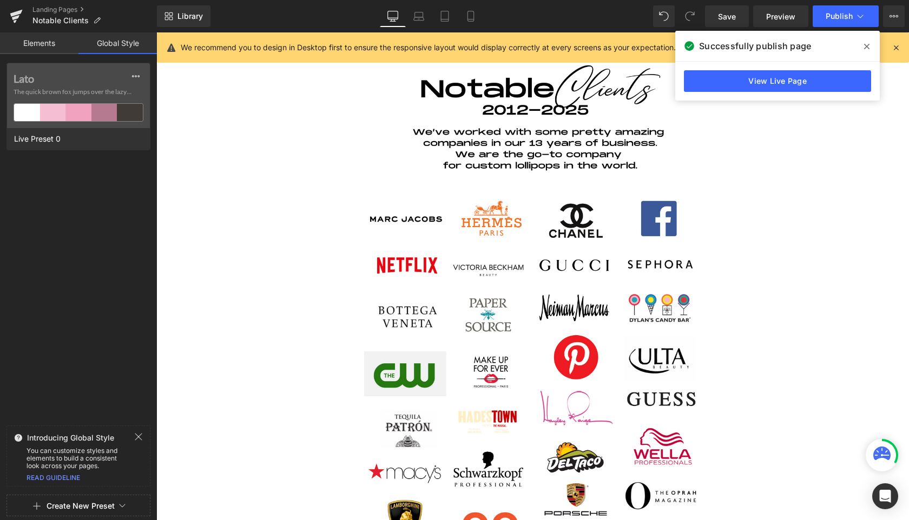
click at [48, 44] on link "Elements" at bounding box center [39, 43] width 78 height 22
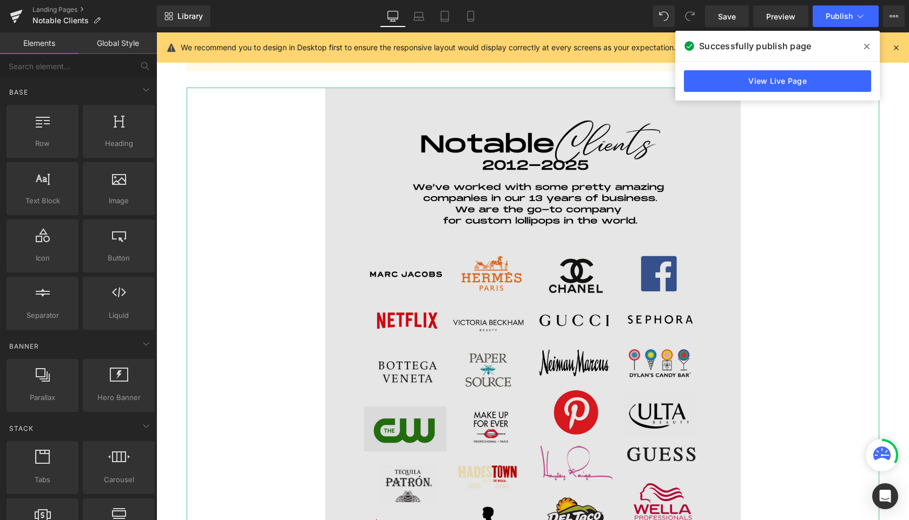
scroll to position [0, 0]
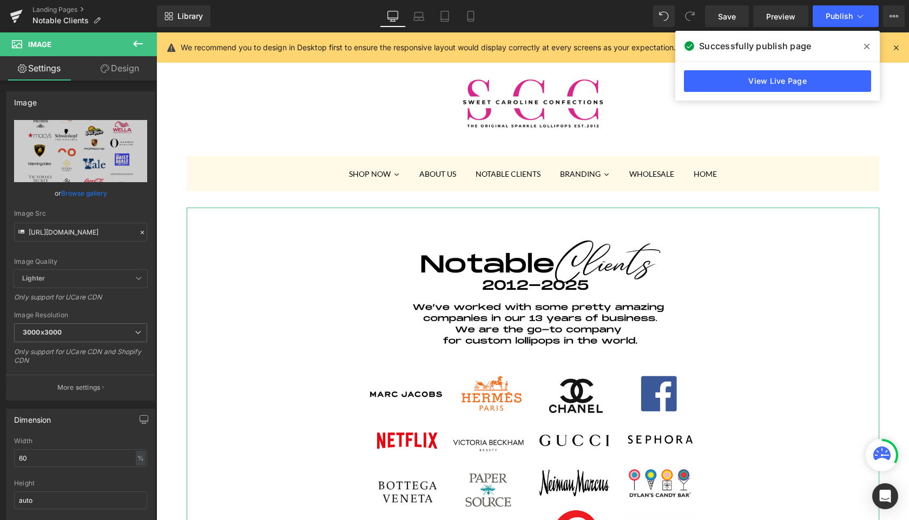
click at [124, 65] on link "Design" at bounding box center [120, 68] width 78 height 24
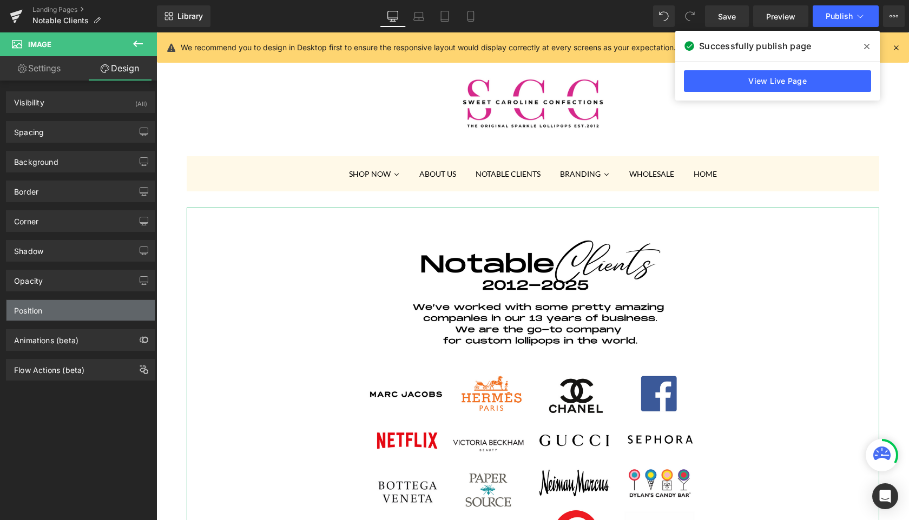
click at [49, 307] on div "Position" at bounding box center [80, 310] width 148 height 21
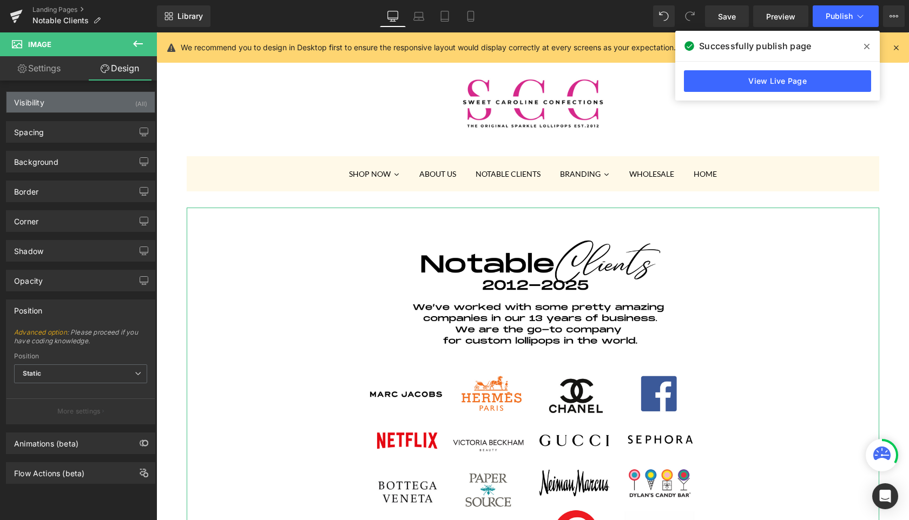
click at [47, 103] on div "Visibility (All)" at bounding box center [80, 102] width 148 height 21
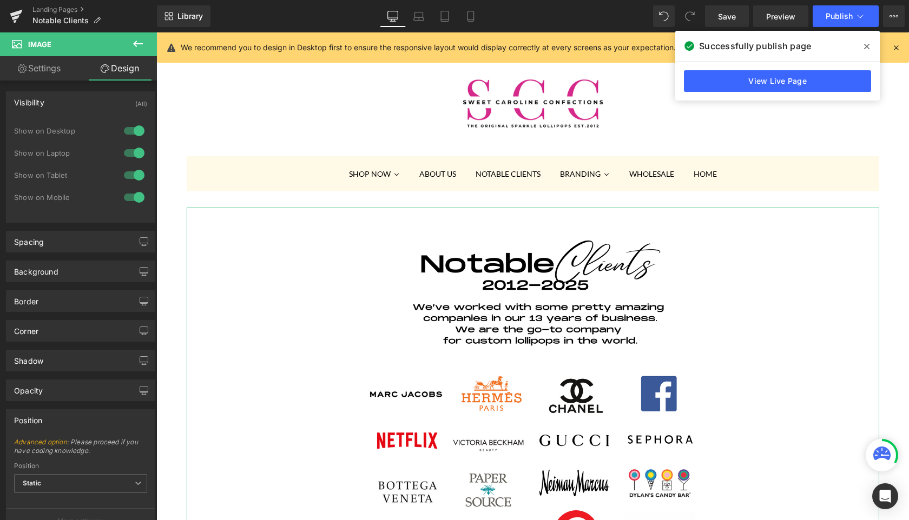
click at [127, 197] on div at bounding box center [134, 197] width 26 height 17
click at [473, 19] on icon at bounding box center [470, 19] width 6 height 0
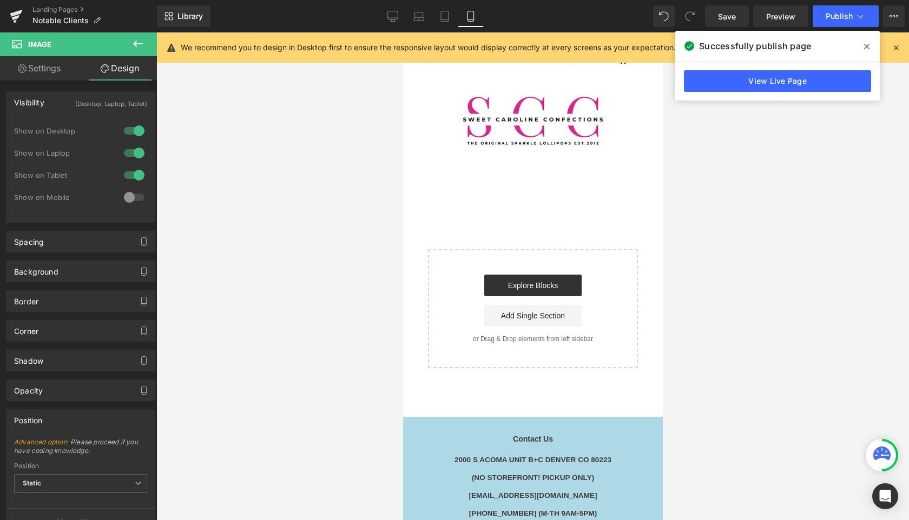
click at [42, 68] on link "Settings" at bounding box center [39, 68] width 78 height 24
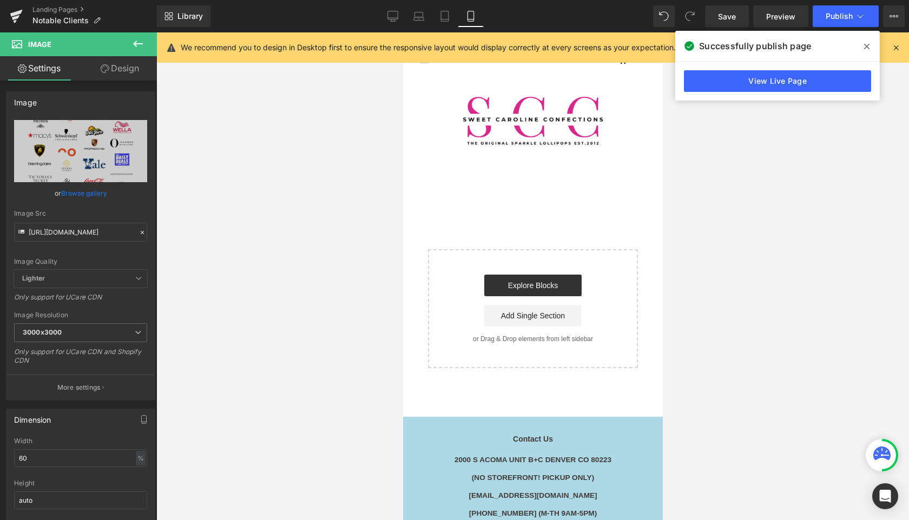
click at [133, 41] on icon at bounding box center [137, 43] width 13 height 13
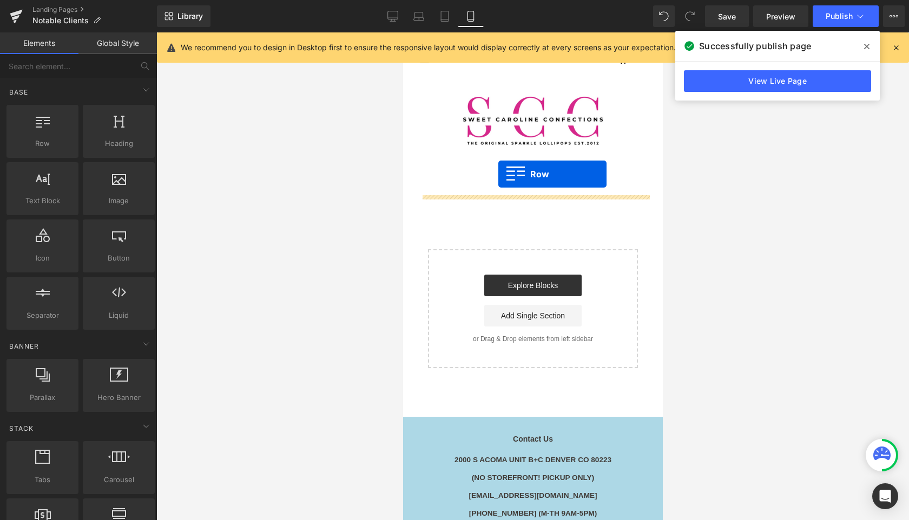
drag, startPoint x: 442, startPoint y: 168, endPoint x: 498, endPoint y: 174, distance: 56.1
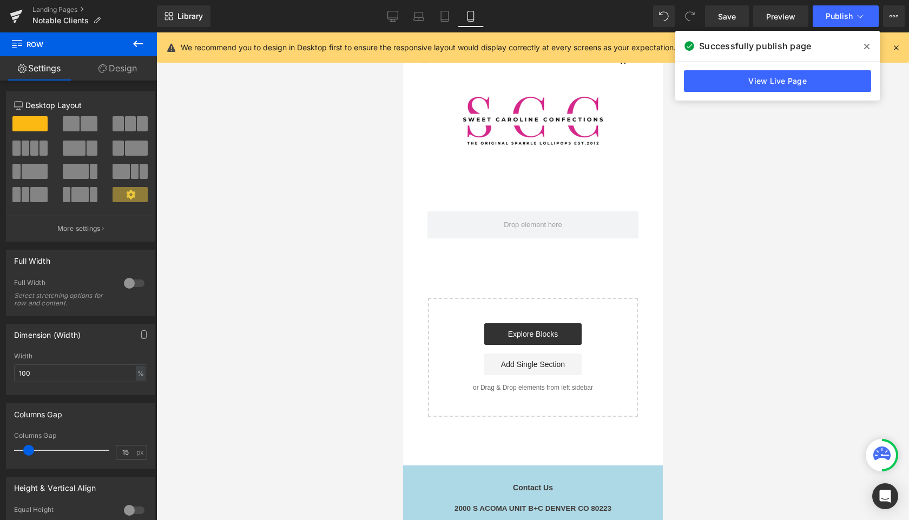
click at [141, 38] on icon at bounding box center [137, 43] width 13 height 13
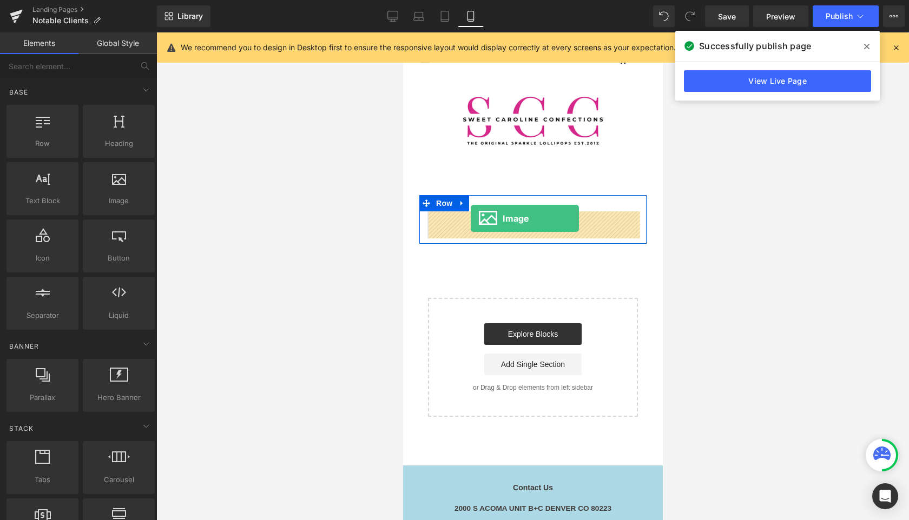
drag, startPoint x: 516, startPoint y: 220, endPoint x: 470, endPoint y: 219, distance: 46.0
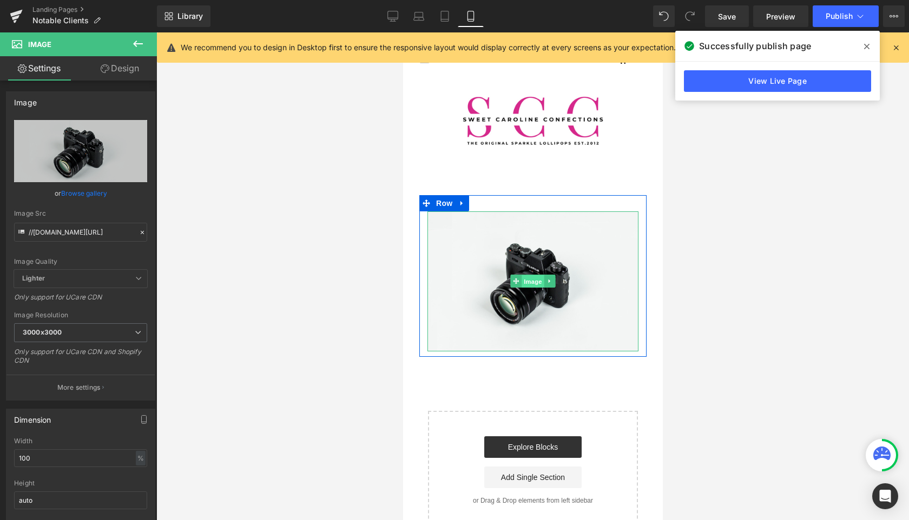
click at [537, 283] on span "Image" at bounding box center [532, 281] width 23 height 13
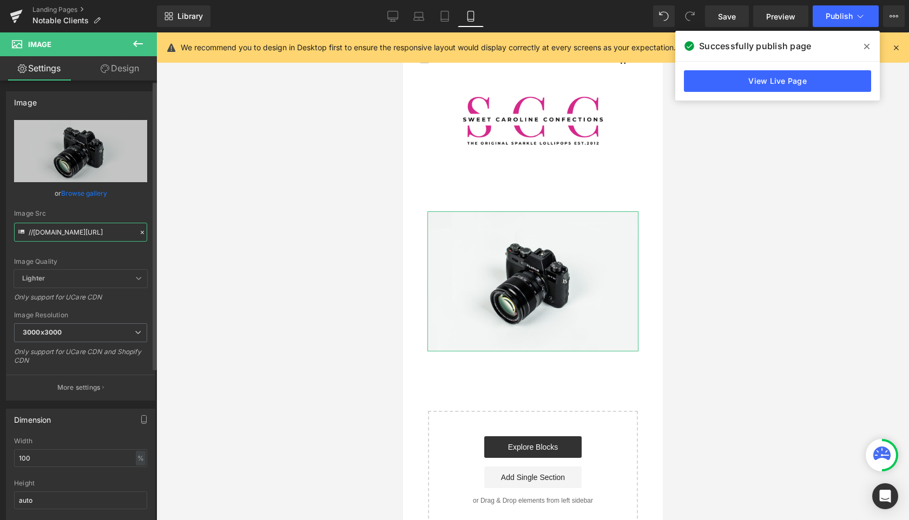
click at [83, 227] on input "//d1um8515vdn9kb.cloudfront.net/images/parallax.jpg" at bounding box center [80, 232] width 133 height 19
paste input "https://cdn.shopify.com/s/files/1/0001/8143/6447/files/Notable_Clients.png?v=17…"
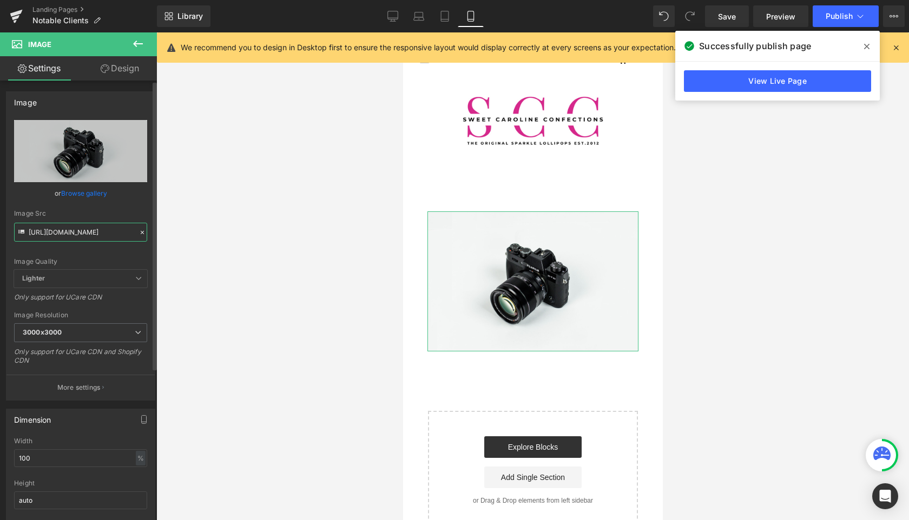
type input "[URL][DOMAIN_NAME]"
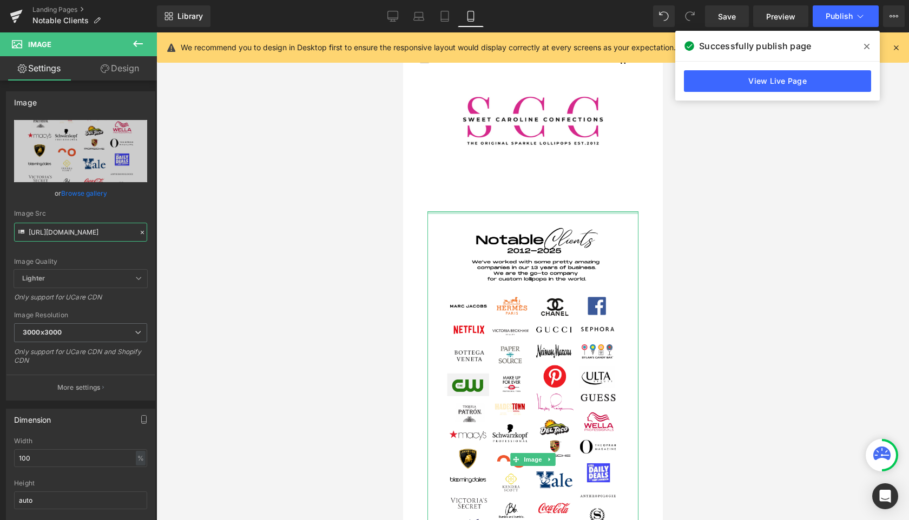
drag, startPoint x: 518, startPoint y: 211, endPoint x: 518, endPoint y: 189, distance: 22.2
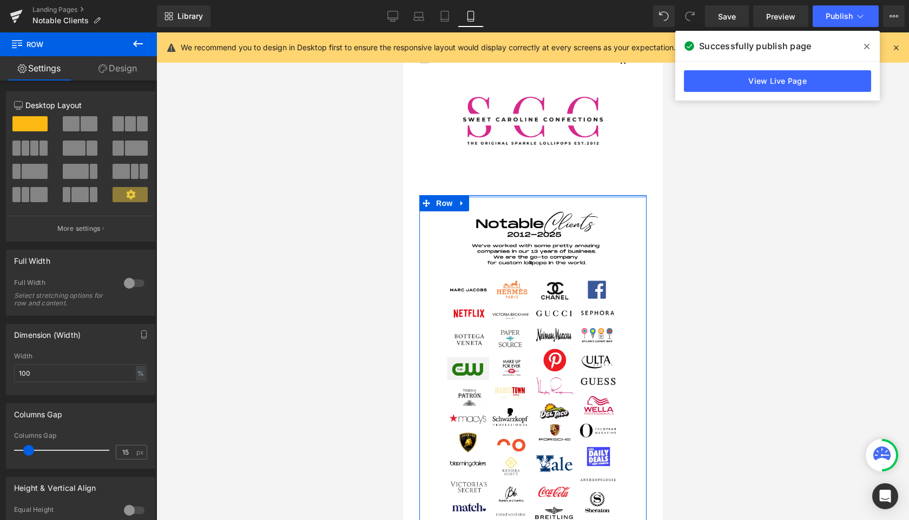
drag, startPoint x: 516, startPoint y: 208, endPoint x: 525, endPoint y: 189, distance: 21.5
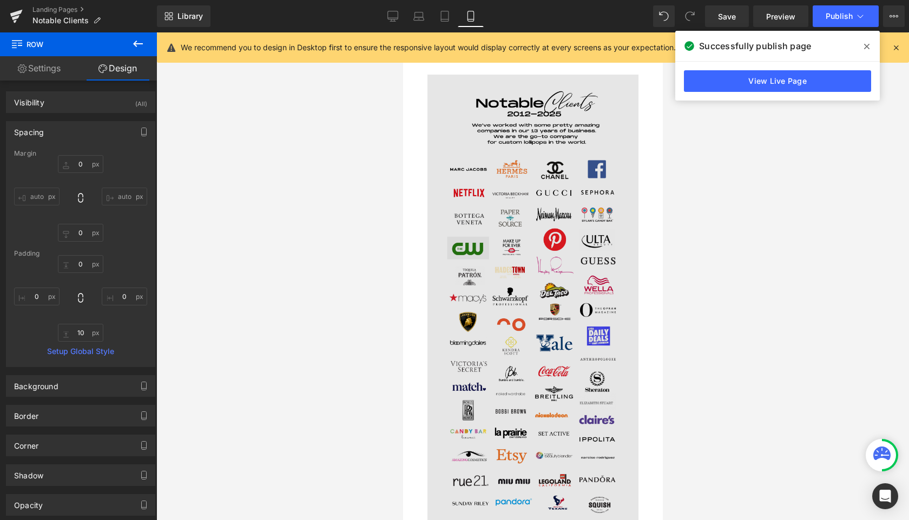
scroll to position [0, 0]
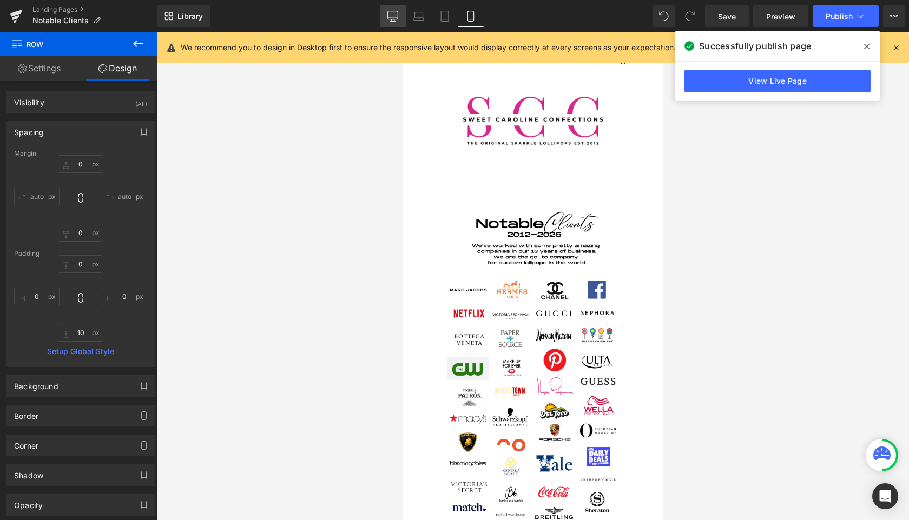
click at [390, 19] on icon at bounding box center [393, 15] width 10 height 8
type input "0"
type input "30"
type input "0"
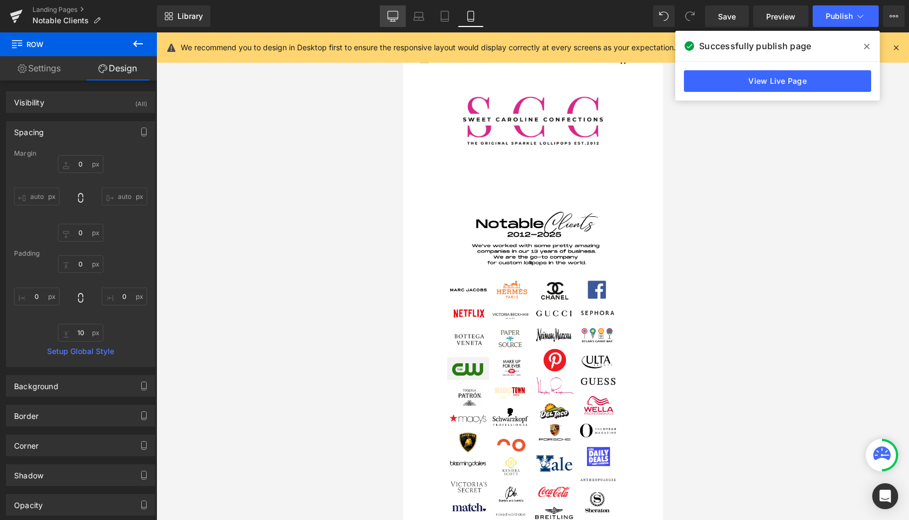
type input "10"
type input "0"
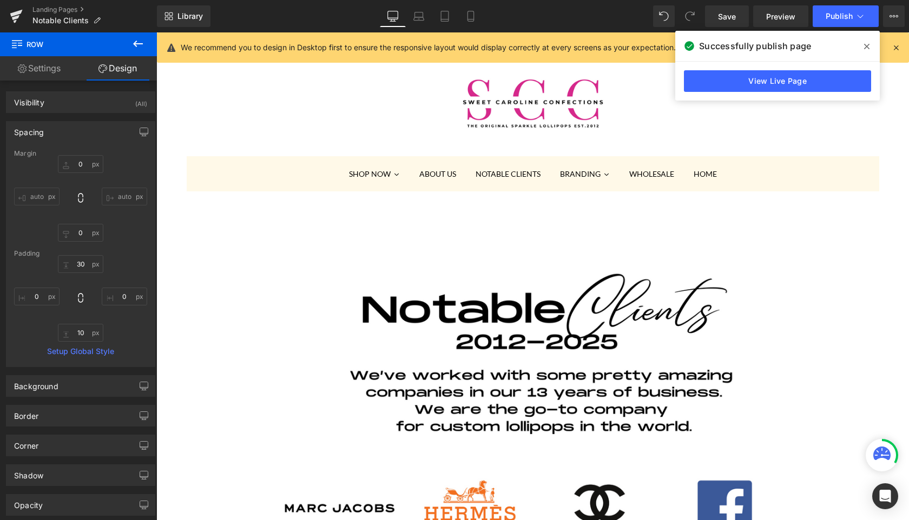
scroll to position [12, 0]
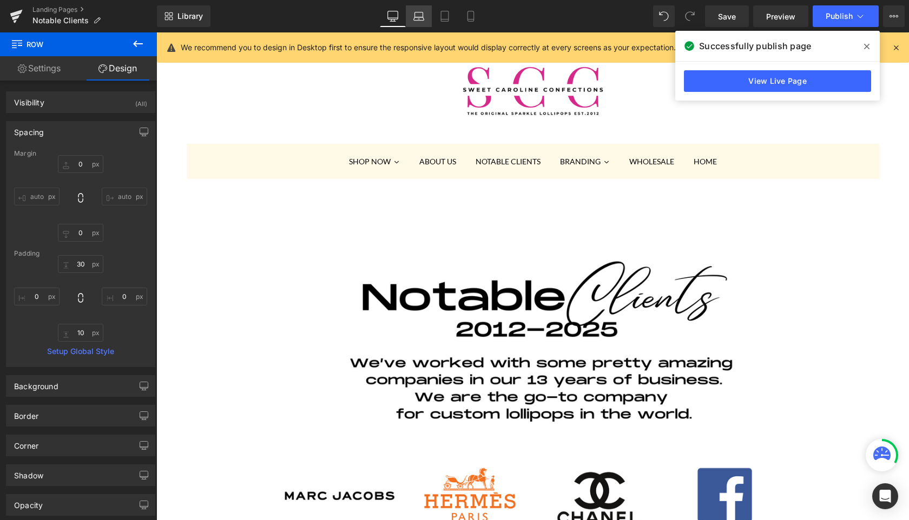
click at [420, 17] on icon at bounding box center [419, 18] width 10 height 3
type input "0"
type input "30"
type input "0"
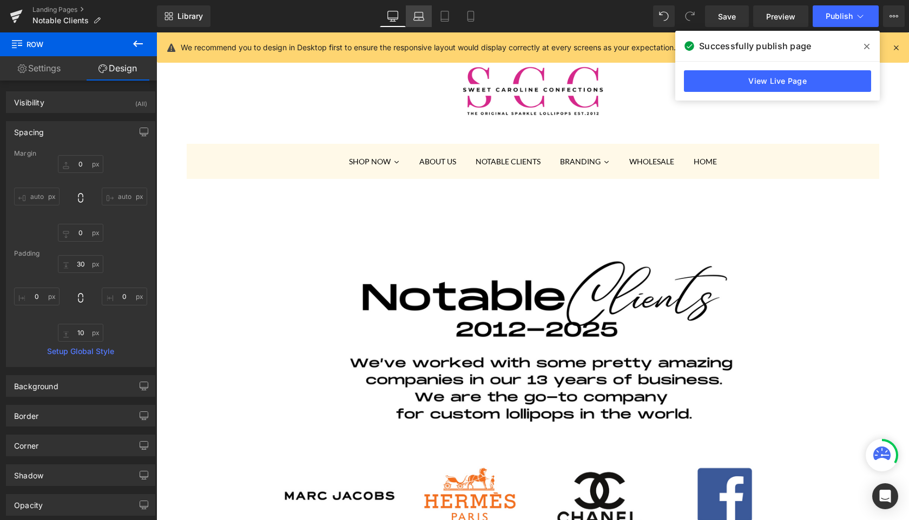
type input "10"
type input "0"
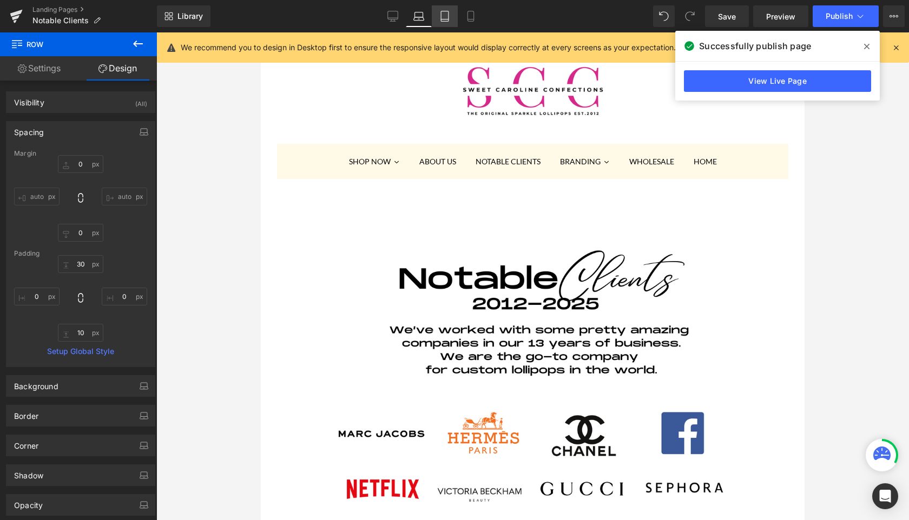
click at [450, 18] on icon at bounding box center [444, 16] width 11 height 11
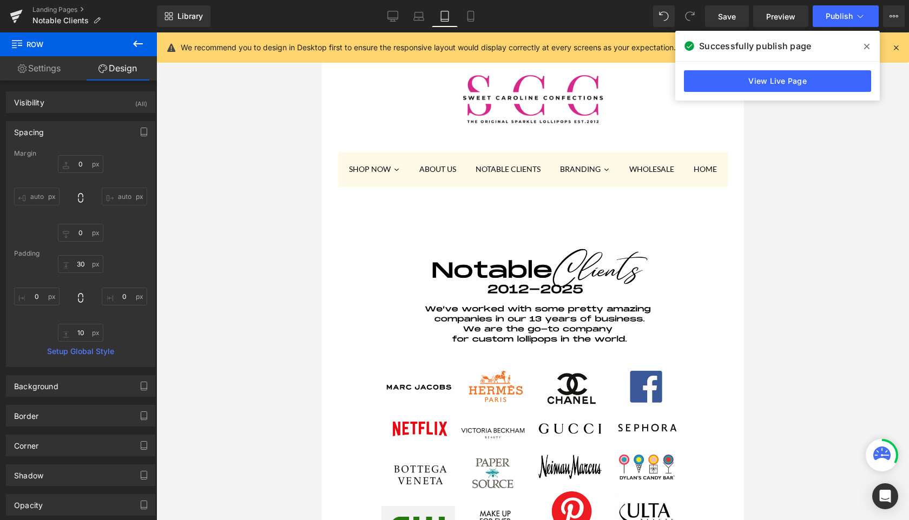
scroll to position [20, 0]
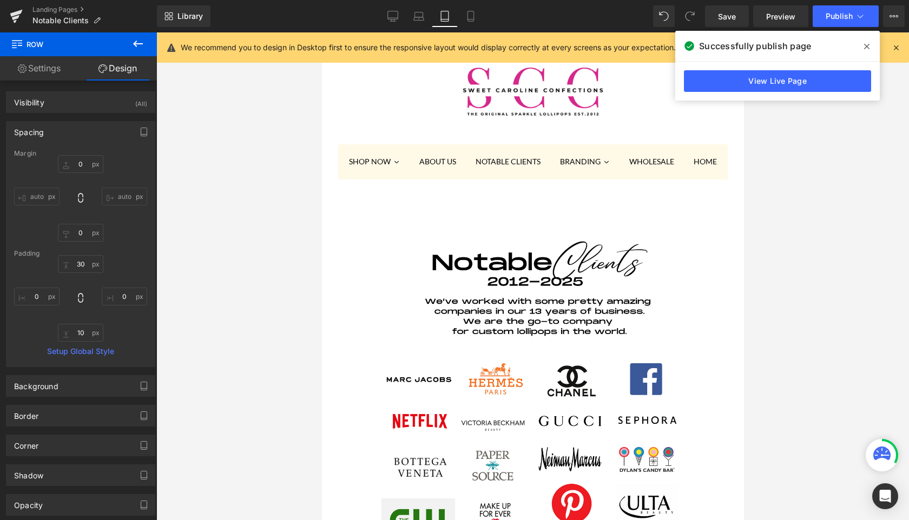
type input "0"
type input "30"
type input "0"
type input "10"
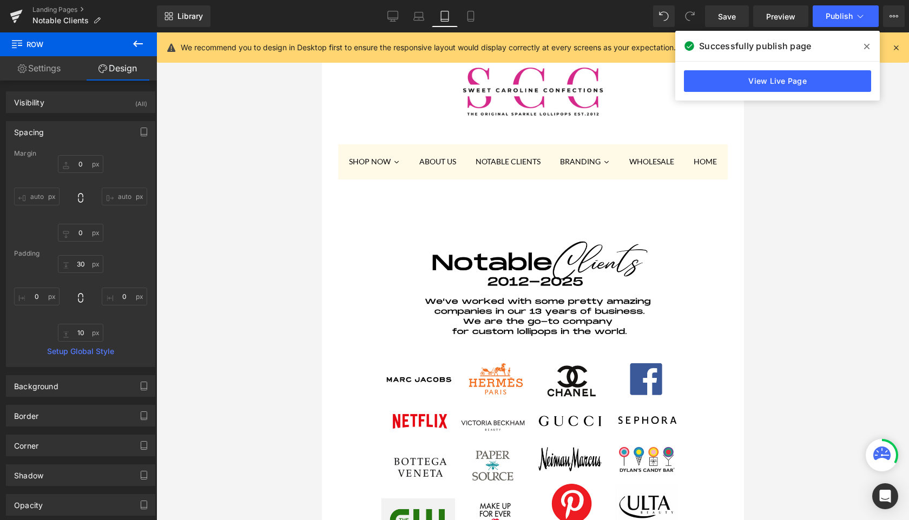
type input "0"
click at [466, 18] on icon at bounding box center [470, 16] width 11 height 11
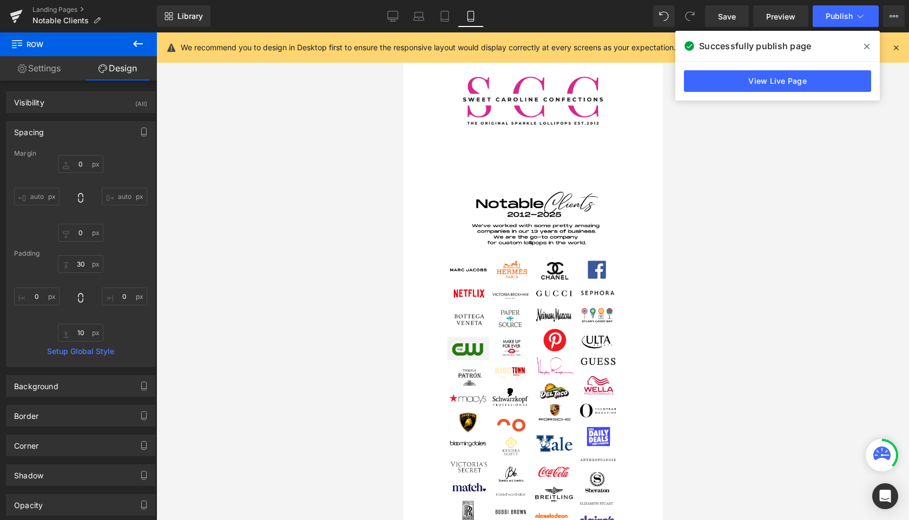
type input "0"
type input "10"
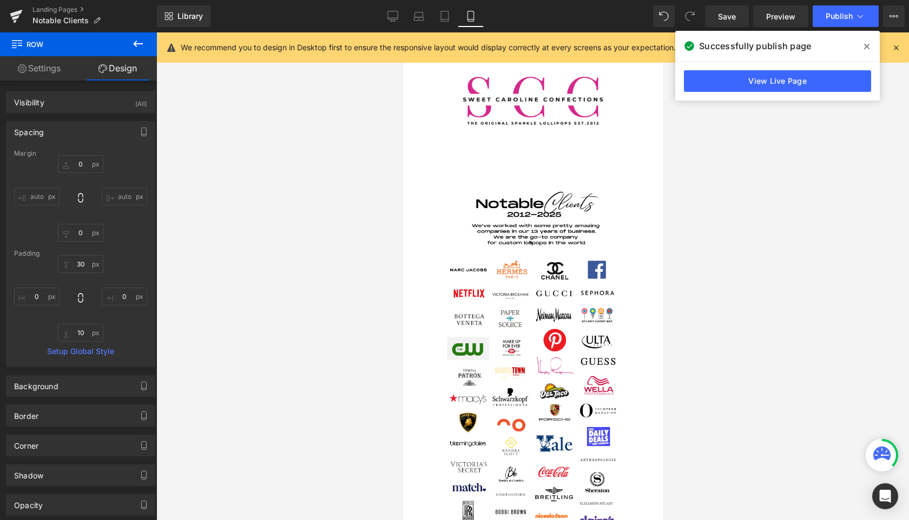
type input "0"
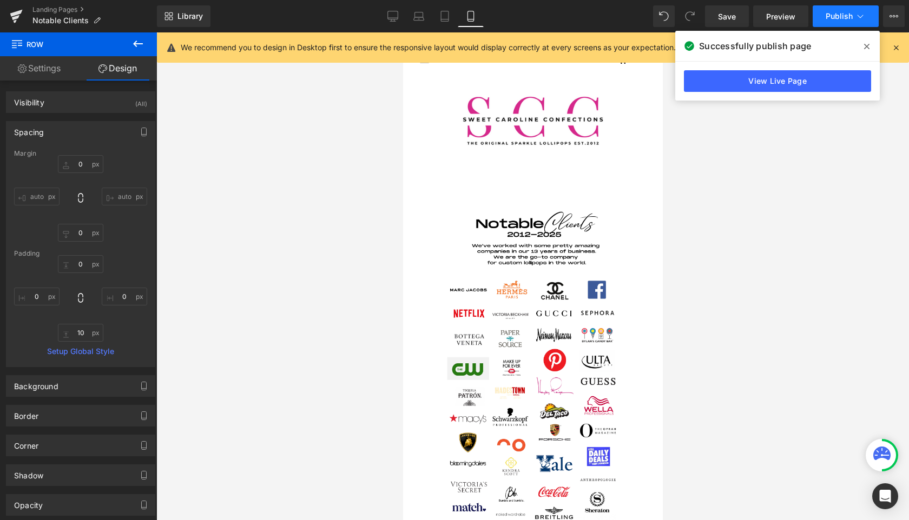
click at [830, 21] on span "Publish" at bounding box center [839, 16] width 27 height 9
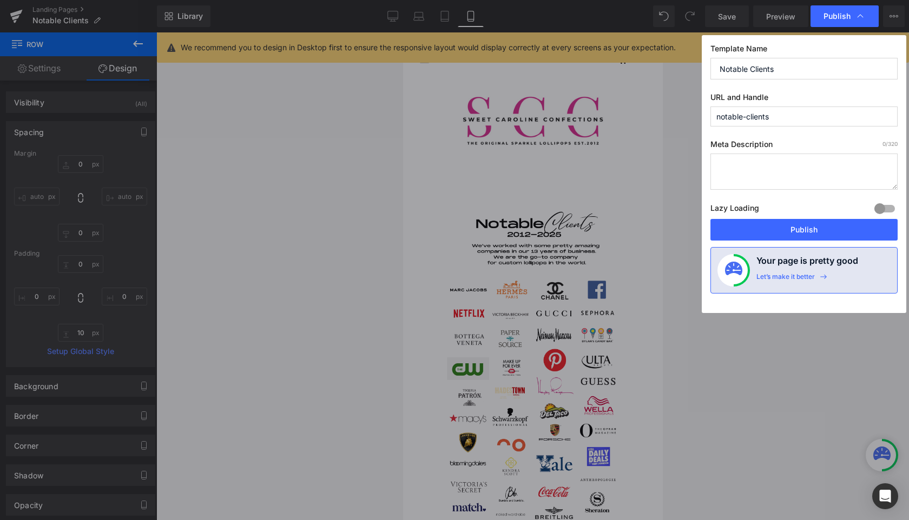
click at [830, 21] on span "Publish" at bounding box center [836, 16] width 27 height 10
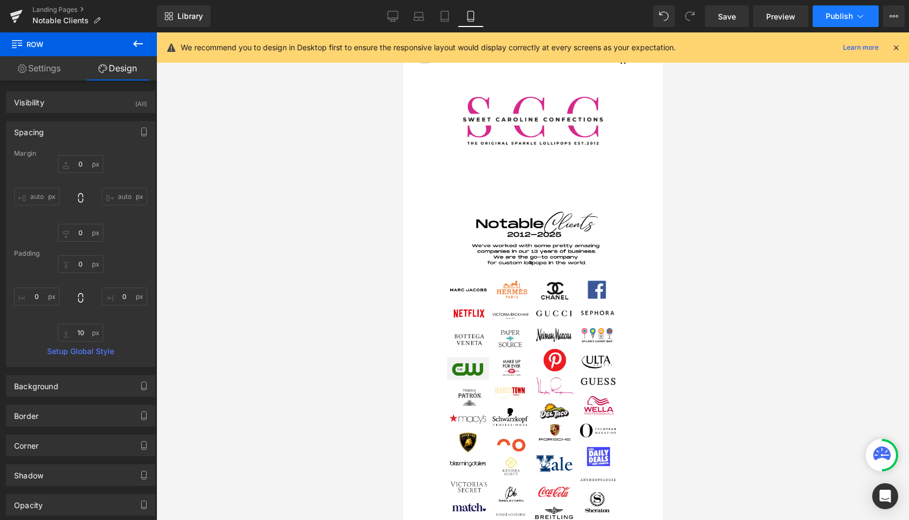
click at [840, 13] on span "Publish" at bounding box center [839, 16] width 27 height 9
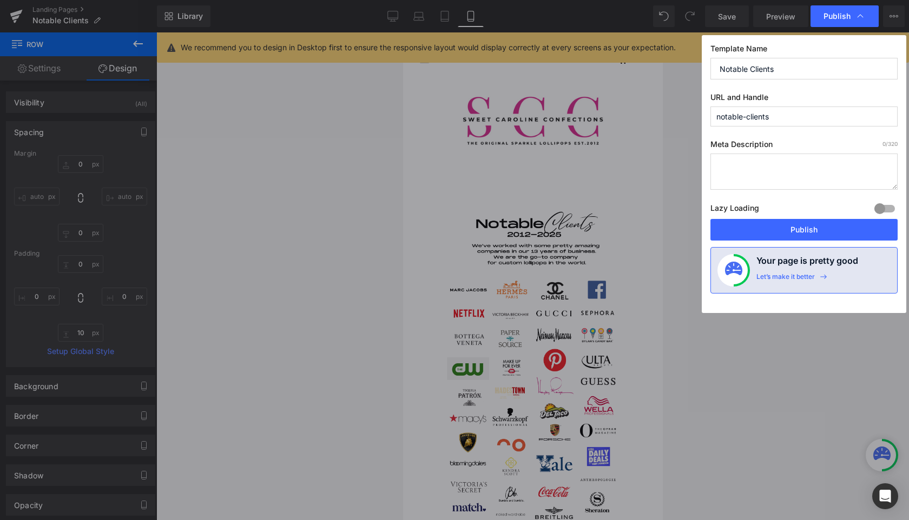
click at [784, 232] on button "Publish" at bounding box center [803, 230] width 187 height 22
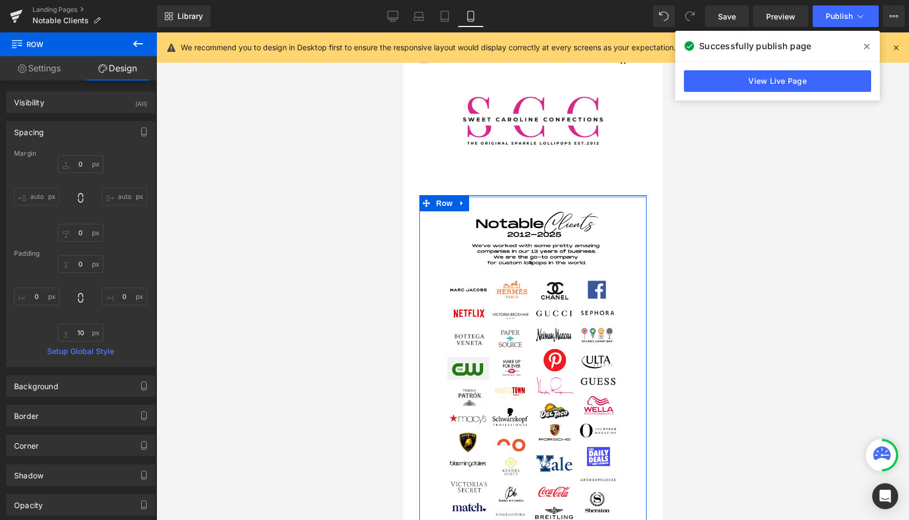
type input "0px"
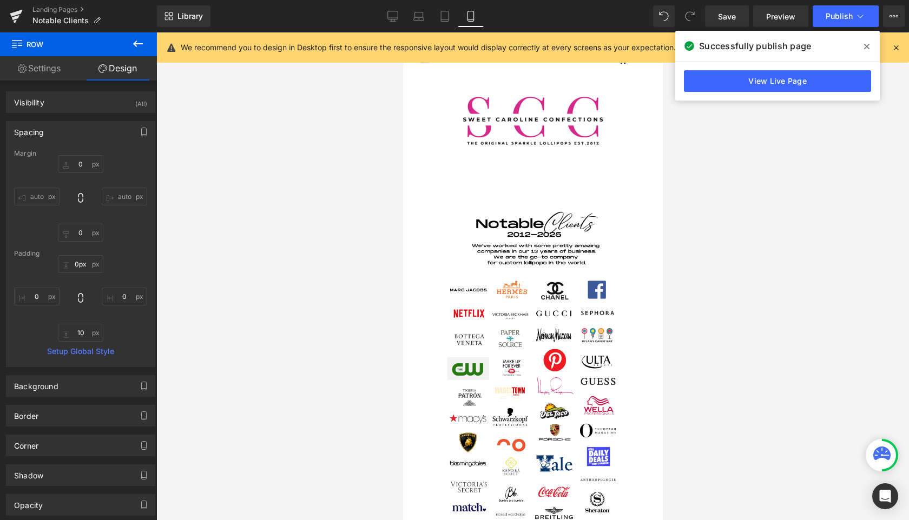
drag, startPoint x: 521, startPoint y: 197, endPoint x: 521, endPoint y: 174, distance: 22.7
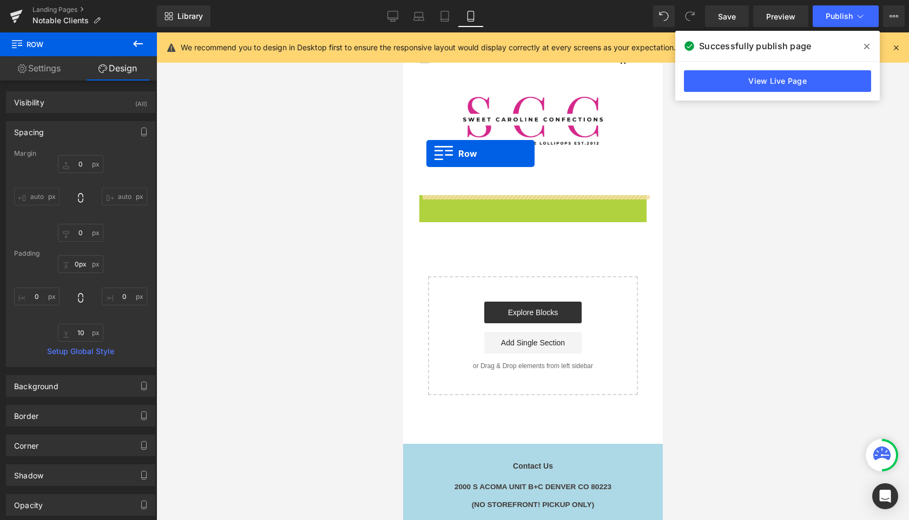
drag, startPoint x: 425, startPoint y: 203, endPoint x: 426, endPoint y: 155, distance: 48.2
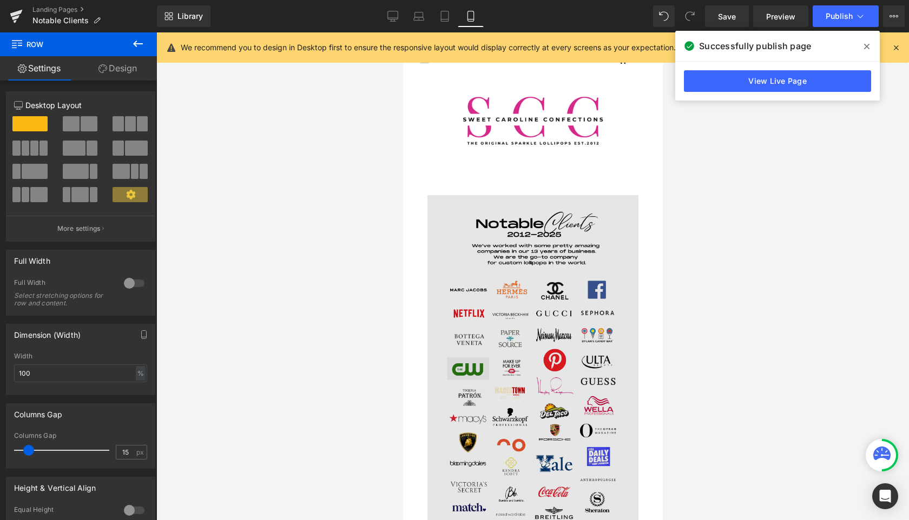
click at [512, 373] on img at bounding box center [532, 443] width 211 height 497
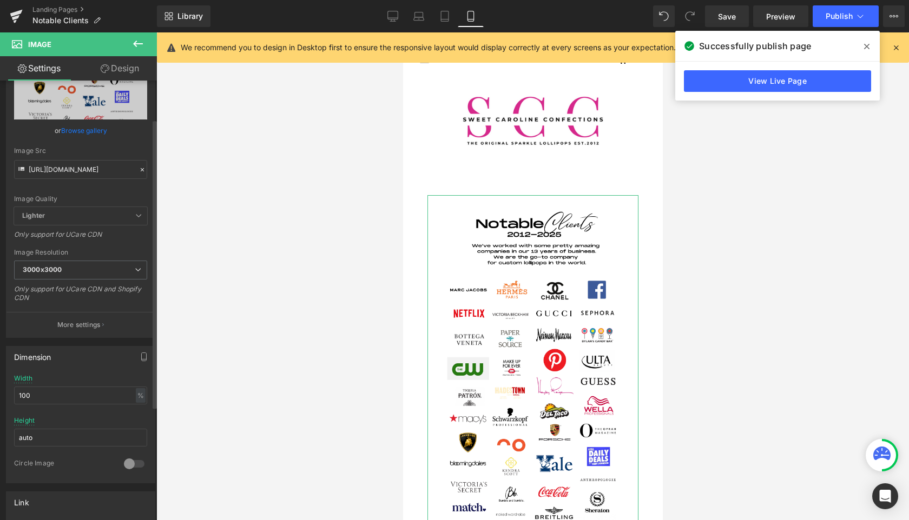
scroll to position [70, 0]
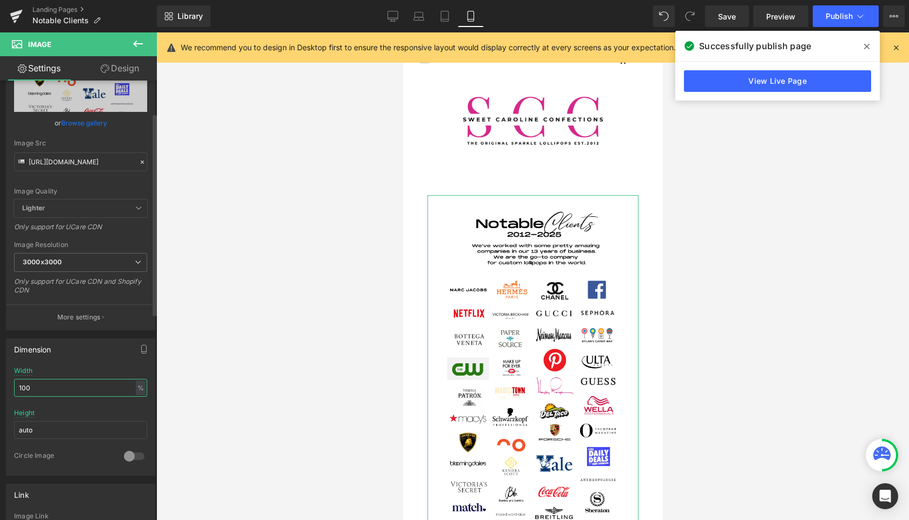
click at [39, 395] on input "100" at bounding box center [80, 388] width 133 height 18
click at [31, 392] on input "120" at bounding box center [80, 388] width 133 height 18
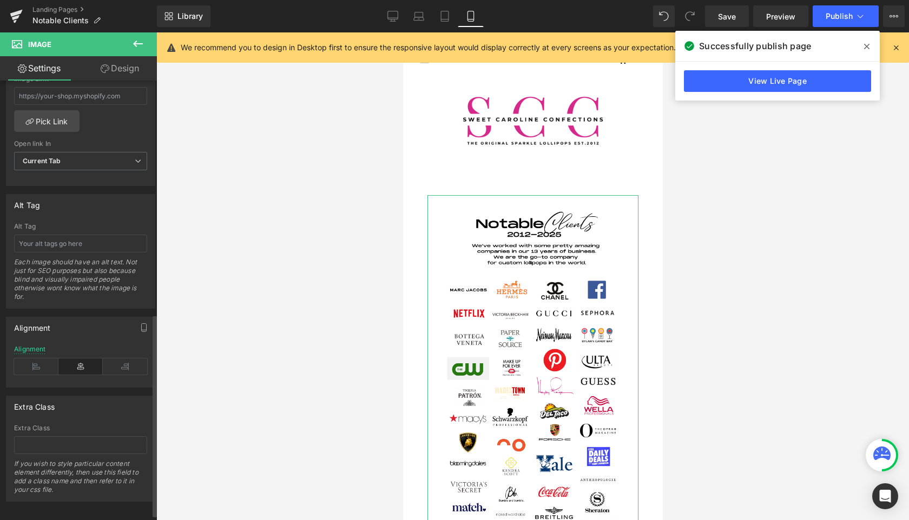
scroll to position [510, 0]
type input "150"
click at [849, 7] on button "Publish" at bounding box center [846, 16] width 66 height 22
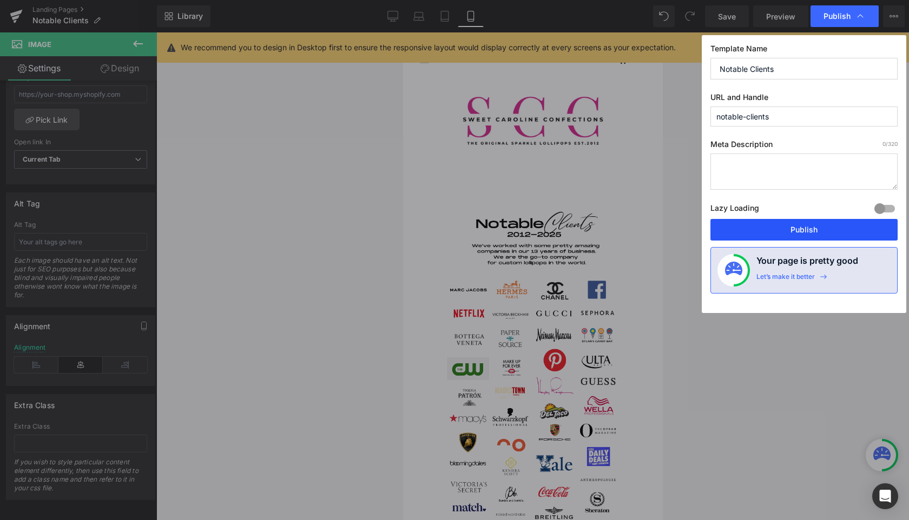
click at [790, 230] on button "Publish" at bounding box center [803, 230] width 187 height 22
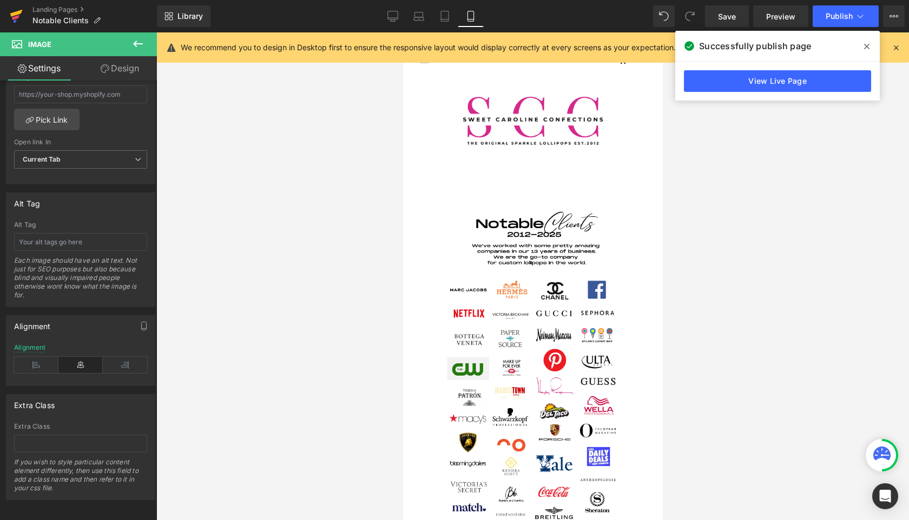
click at [14, 16] on icon at bounding box center [16, 16] width 13 height 27
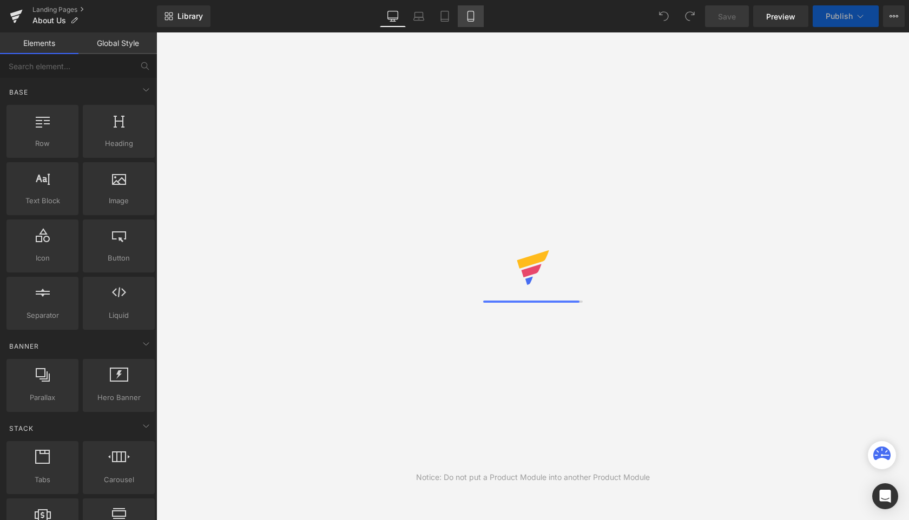
click at [471, 19] on icon at bounding box center [470, 19] width 6 height 0
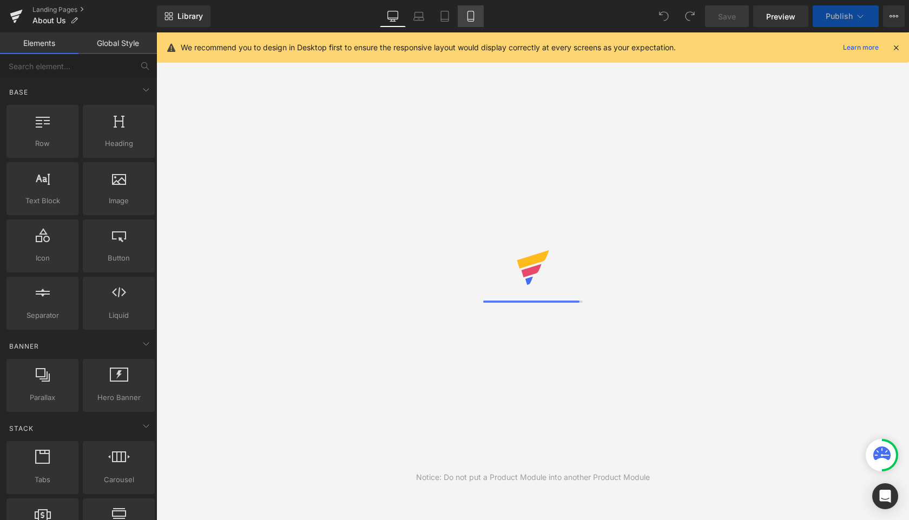
click at [470, 16] on icon at bounding box center [470, 16] width 11 height 11
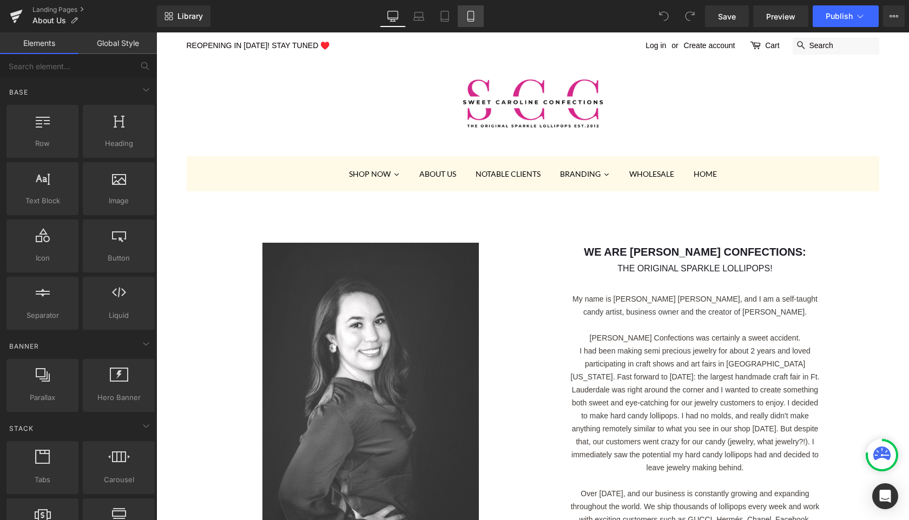
click at [467, 17] on icon at bounding box center [470, 16] width 11 height 11
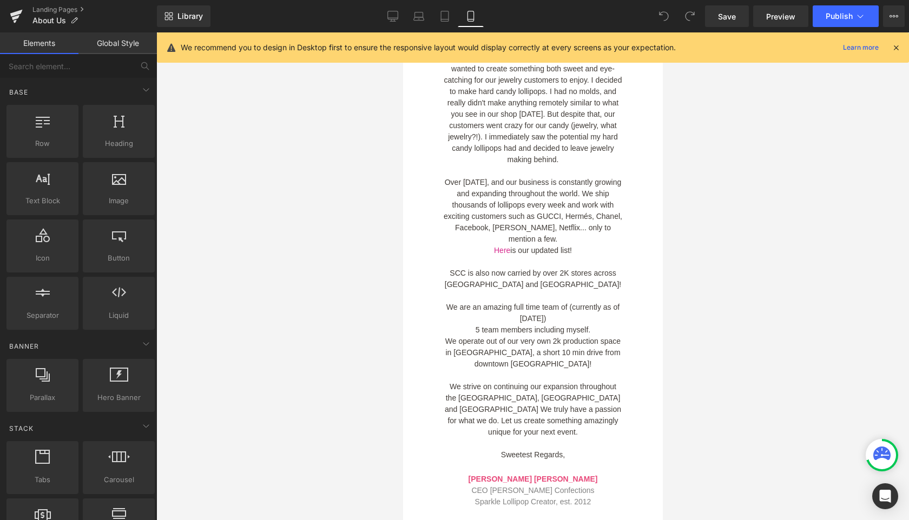
scroll to position [712, 0]
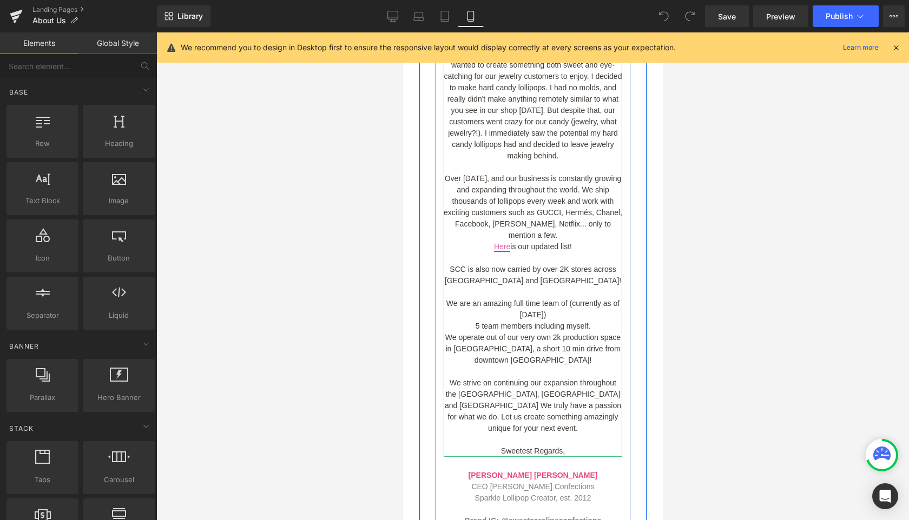
click at [501, 247] on link "Here" at bounding box center [501, 246] width 16 height 9
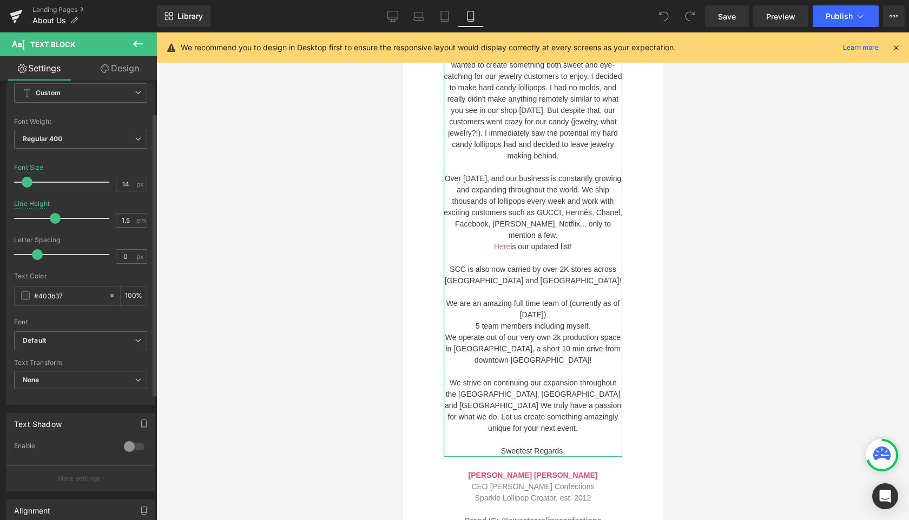
scroll to position [0, 0]
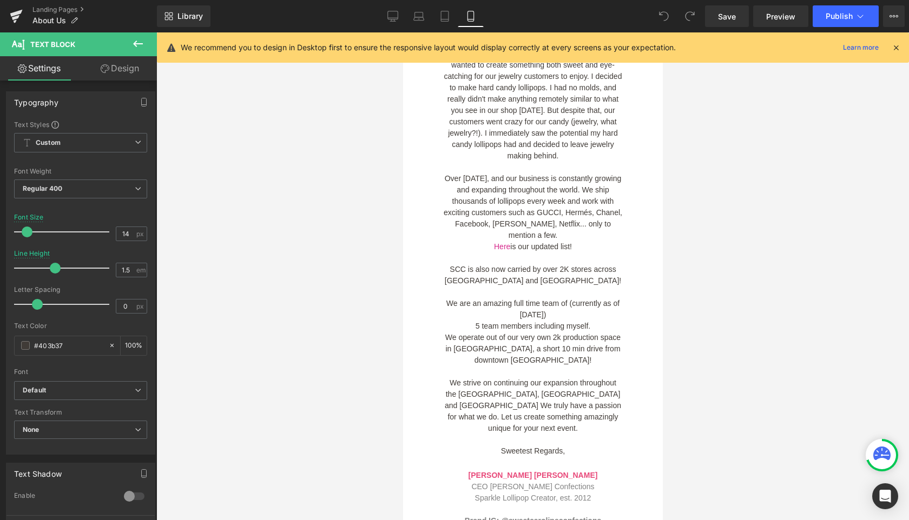
click at [141, 39] on icon at bounding box center [137, 43] width 13 height 13
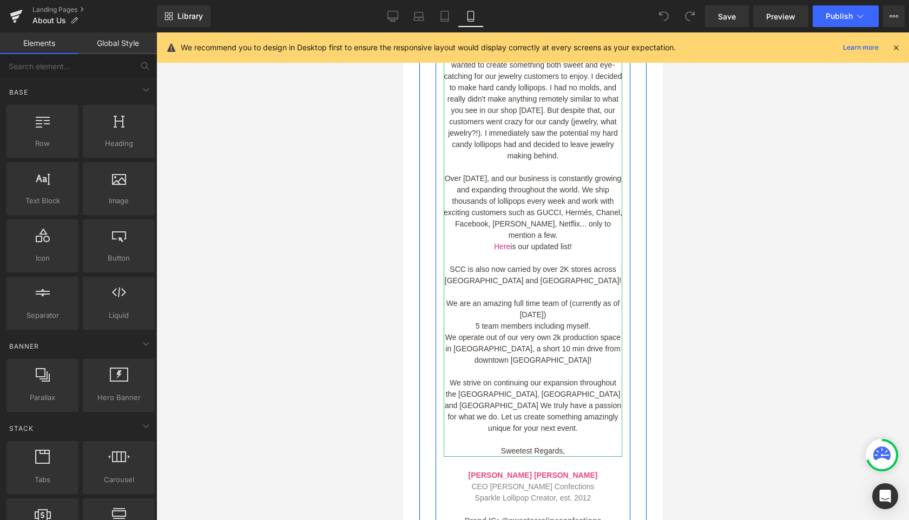
click at [493, 256] on p at bounding box center [532, 258] width 179 height 11
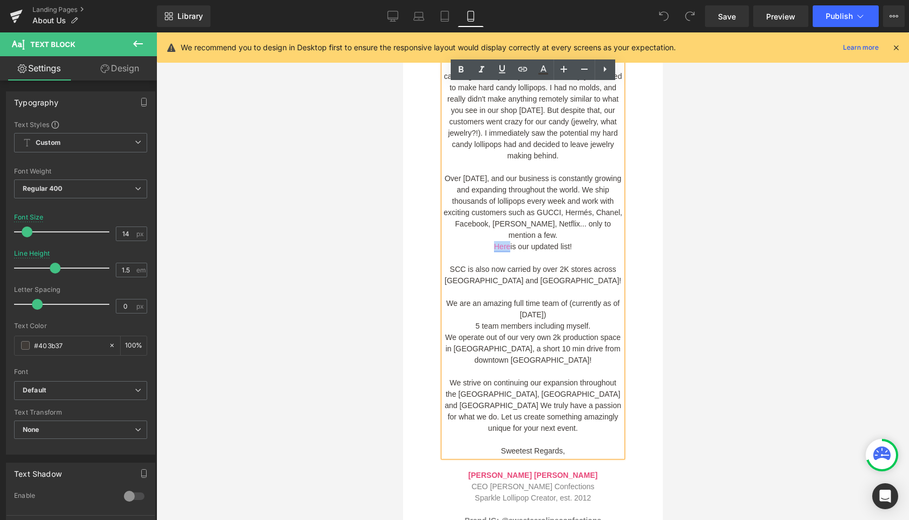
drag, startPoint x: 492, startPoint y: 246, endPoint x: 507, endPoint y: 246, distance: 15.7
click at [507, 246] on link "Here" at bounding box center [501, 246] width 16 height 9
click at [523, 71] on icon at bounding box center [522, 69] width 9 height 4
drag, startPoint x: 500, startPoint y: 267, endPoint x: 591, endPoint y: 265, distance: 91.5
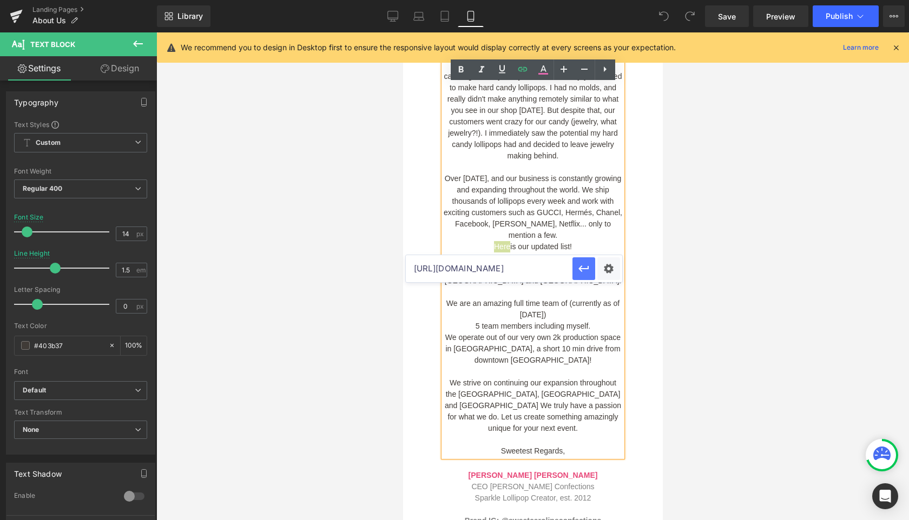
click at [591, 266] on div "https://sweetcarolineconfections.com/pages/notable-clients" at bounding box center [514, 268] width 216 height 27
click at [519, 268] on input "https://sweetcarolineconfections.com/pages/notable-clients" at bounding box center [489, 268] width 167 height 27
click at [461, 268] on input "https://sweetcarolineconfections.com/pages/notable-clients" at bounding box center [489, 268] width 167 height 27
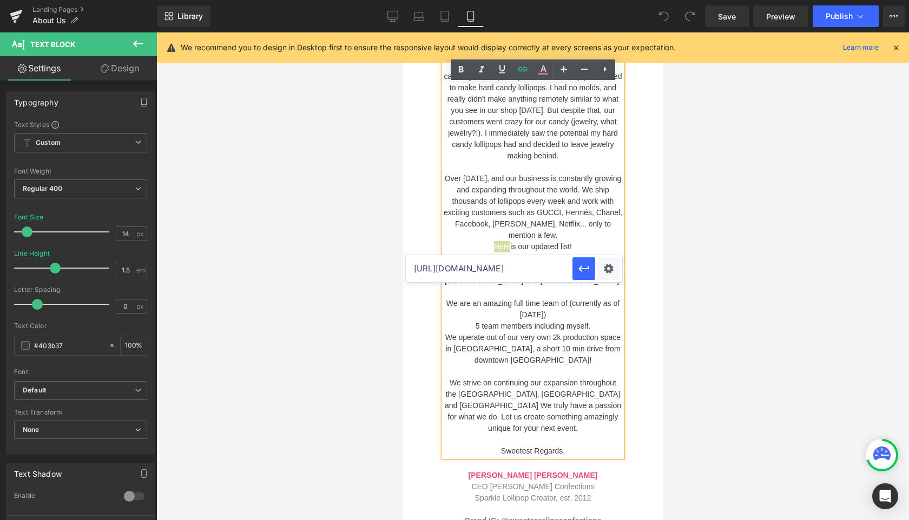
click at [461, 268] on input "https://sweetcarolineconfections.com/pages/notable-clients" at bounding box center [489, 268] width 167 height 27
click at [583, 271] on icon "button" at bounding box center [583, 268] width 13 height 13
click at [668, 217] on div at bounding box center [532, 276] width 753 height 488
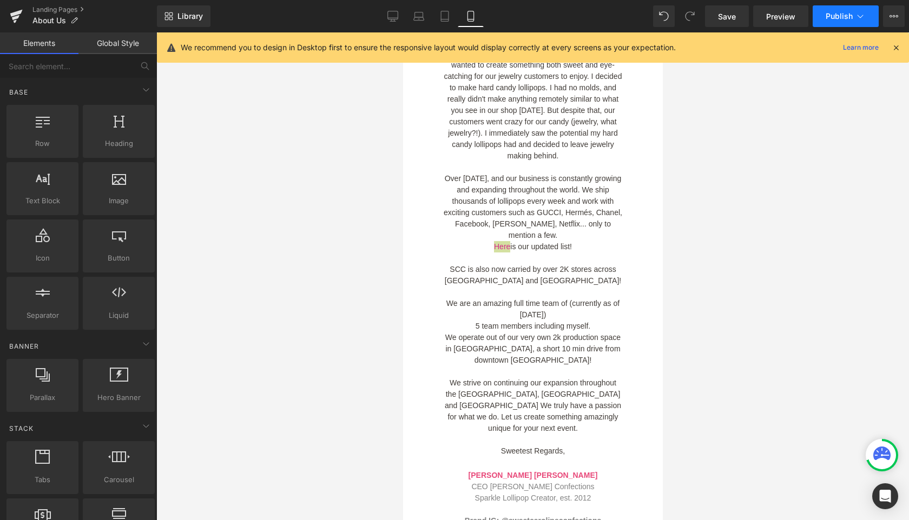
click at [828, 17] on span "Publish" at bounding box center [839, 16] width 27 height 9
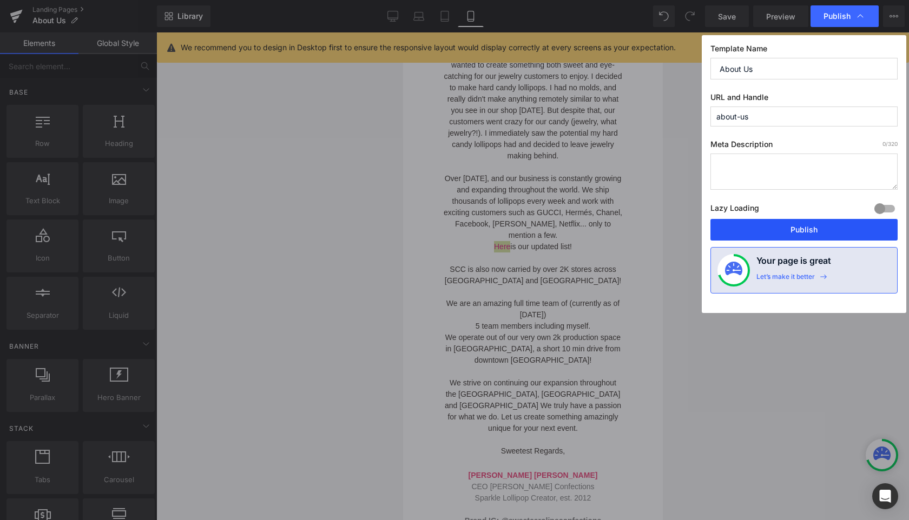
click at [763, 226] on button "Publish" at bounding box center [803, 230] width 187 height 22
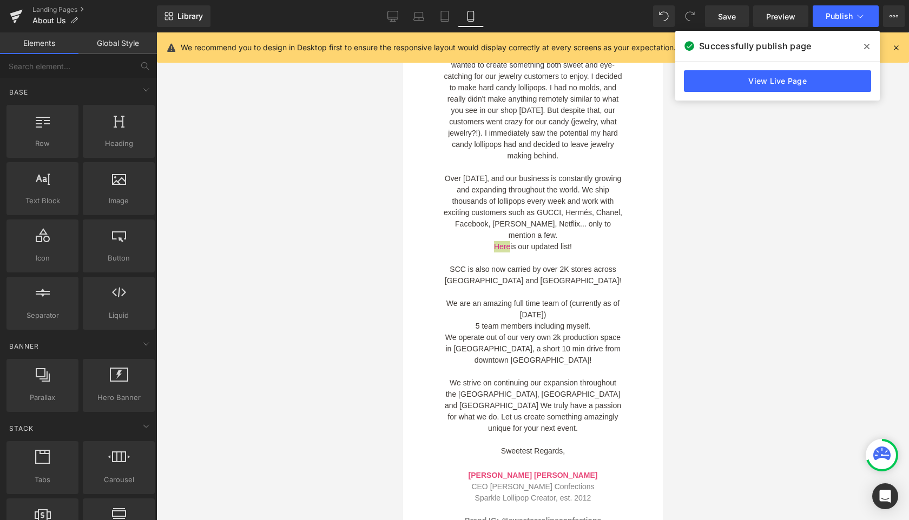
click at [334, 153] on div at bounding box center [532, 276] width 753 height 488
click at [14, 18] on icon at bounding box center [16, 17] width 8 height 5
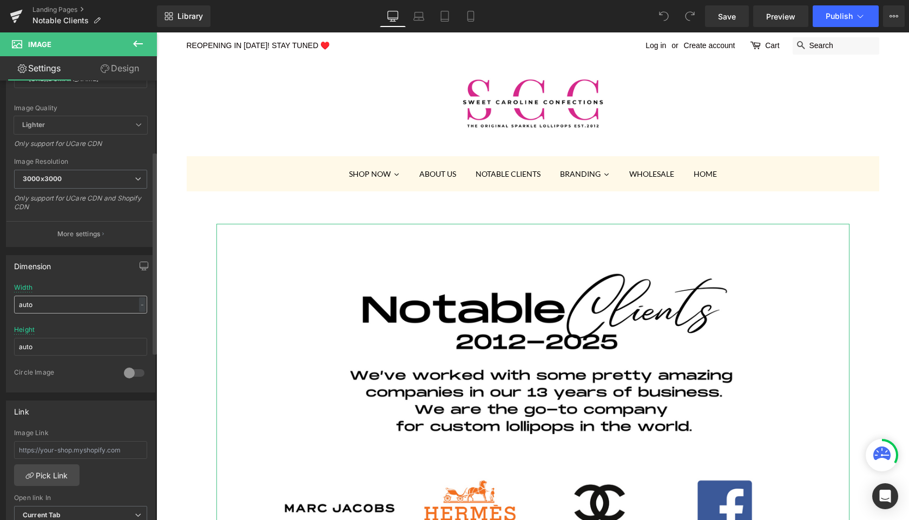
scroll to position [172, 0]
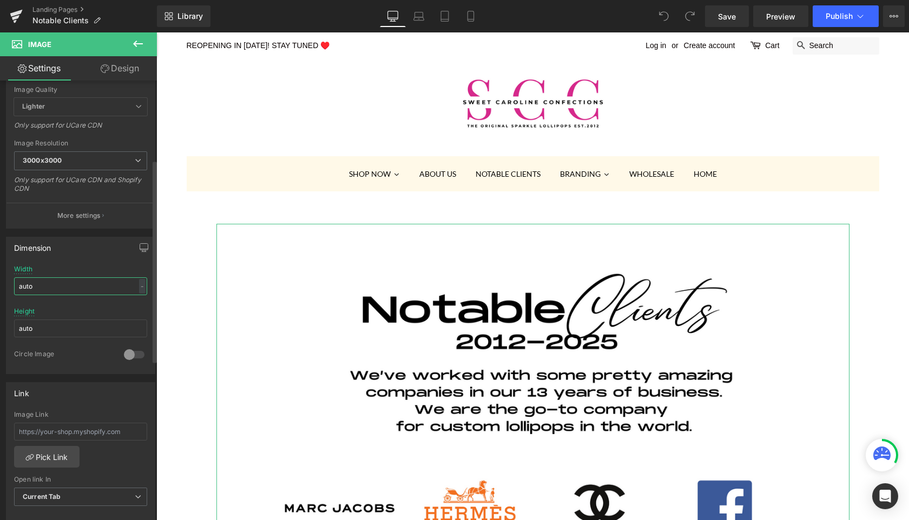
click at [80, 286] on input "auto" at bounding box center [80, 287] width 133 height 18
click at [139, 286] on div "-" at bounding box center [142, 286] width 6 height 15
click at [135, 302] on li "%" at bounding box center [140, 303] width 14 height 16
click at [62, 287] on input "auto" at bounding box center [80, 287] width 133 height 18
click at [136, 286] on div "%" at bounding box center [141, 286] width 10 height 15
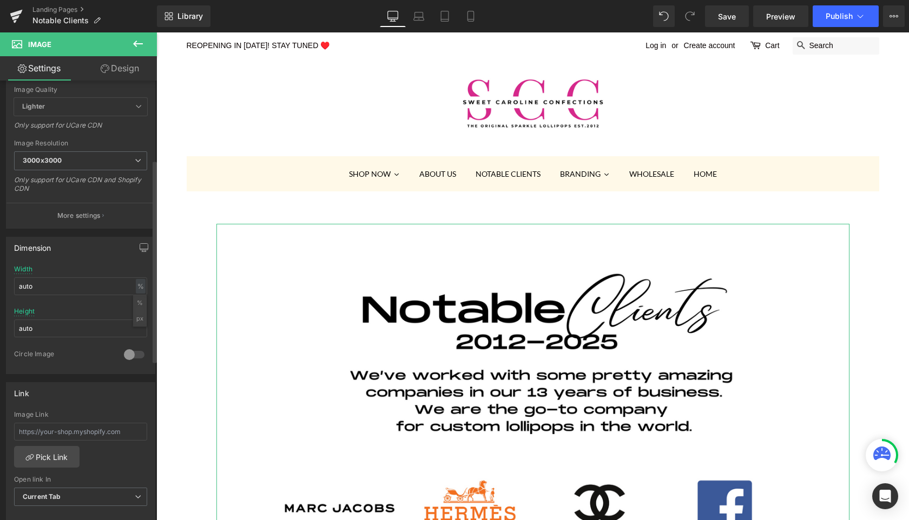
click at [136, 314] on li "px" at bounding box center [140, 319] width 14 height 16
click at [135, 289] on div "px" at bounding box center [140, 286] width 11 height 15
click at [134, 306] on li "%" at bounding box center [140, 303] width 14 height 16
click at [49, 287] on input "auto" at bounding box center [80, 290] width 133 height 18
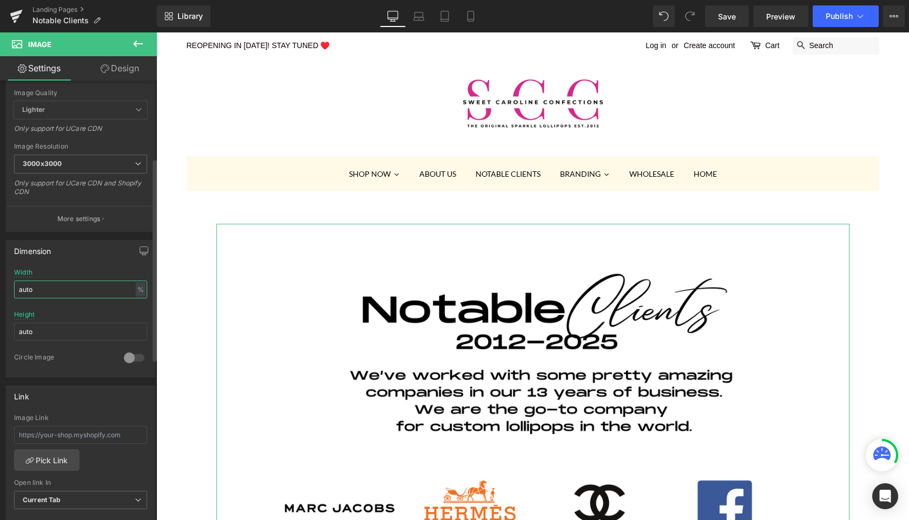
click at [49, 287] on input "auto" at bounding box center [80, 290] width 133 height 18
type input "100"
click at [67, 309] on div at bounding box center [80, 307] width 133 height 7
click at [62, 333] on input "auto" at bounding box center [80, 332] width 133 height 18
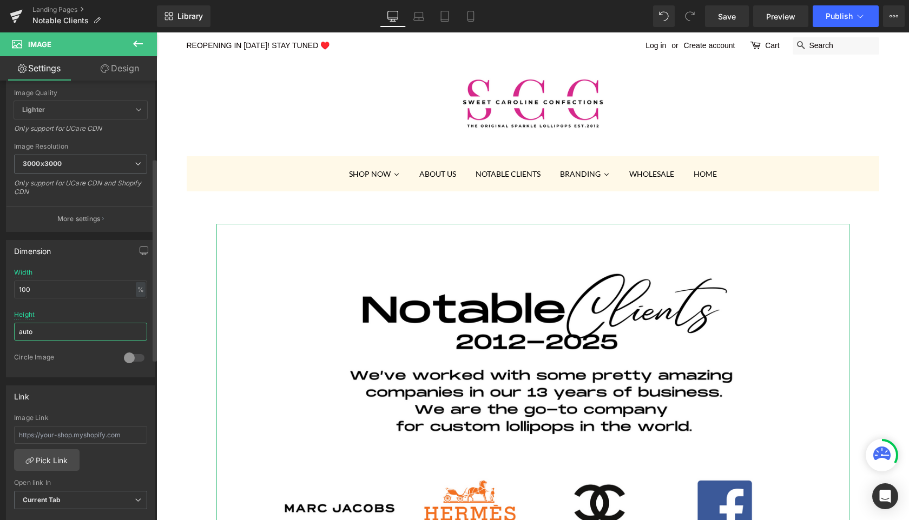
click at [62, 333] on input "auto" at bounding box center [80, 332] width 133 height 18
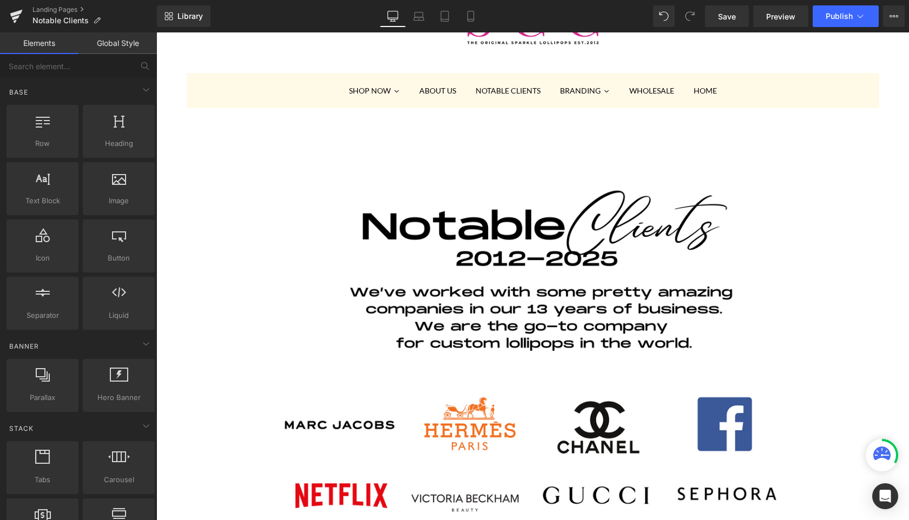
scroll to position [181, 0]
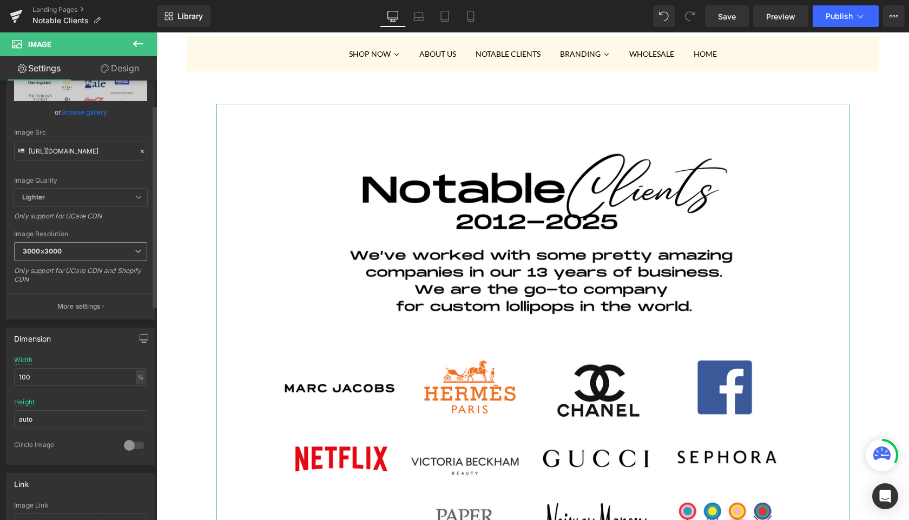
scroll to position [88, 0]
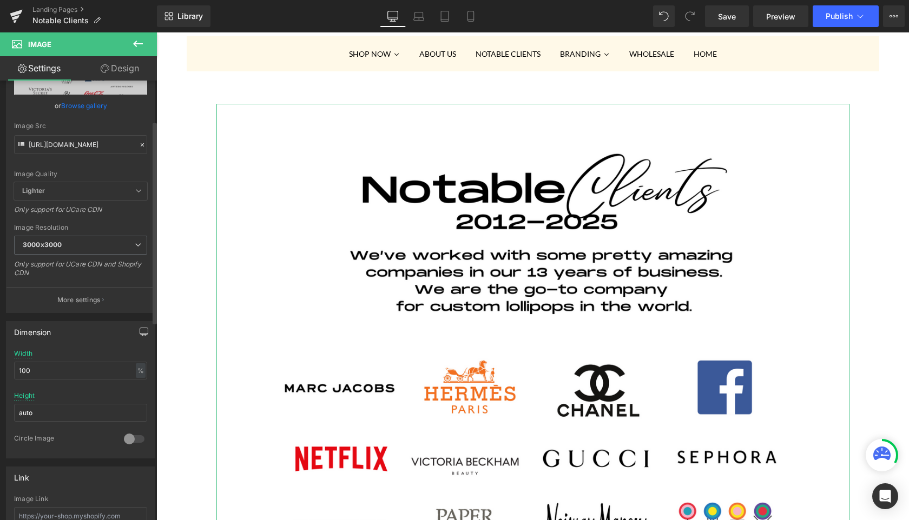
click at [140, 332] on icon "button" at bounding box center [144, 332] width 9 height 9
click at [65, 400] on input "100" at bounding box center [80, 397] width 133 height 18
click at [80, 401] on input "100" at bounding box center [80, 397] width 133 height 18
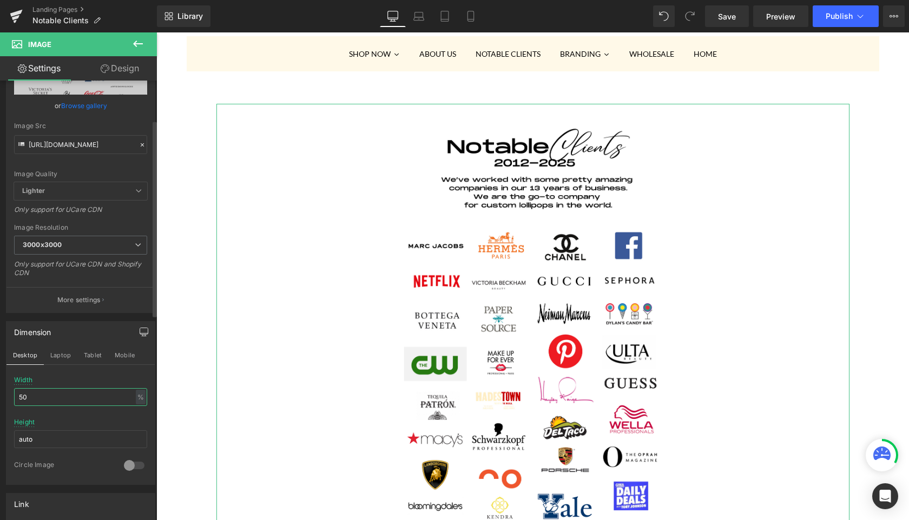
click at [72, 404] on input "50" at bounding box center [80, 397] width 133 height 18
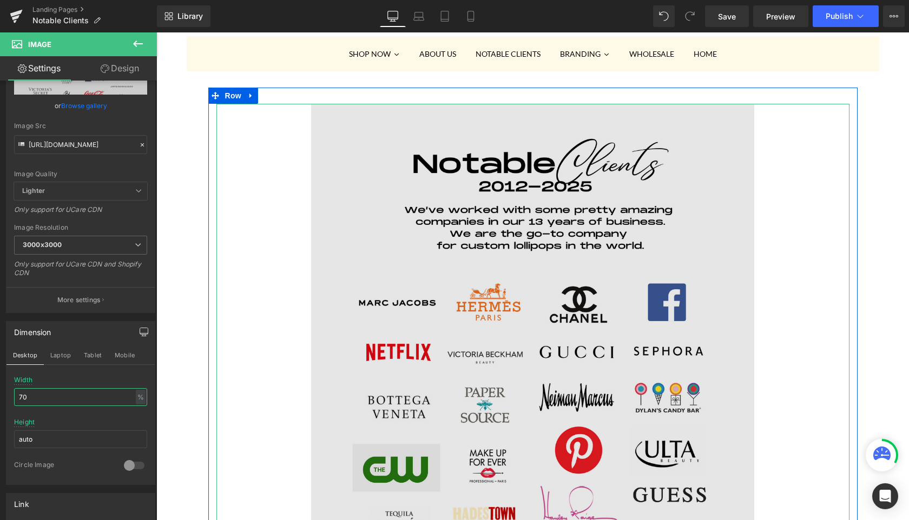
scroll to position [0, 0]
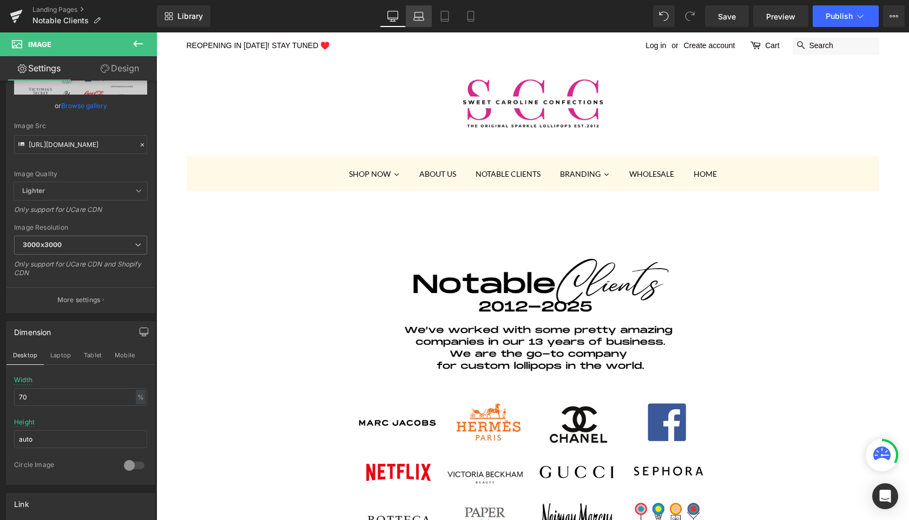
click at [418, 12] on icon at bounding box center [419, 14] width 8 height 5
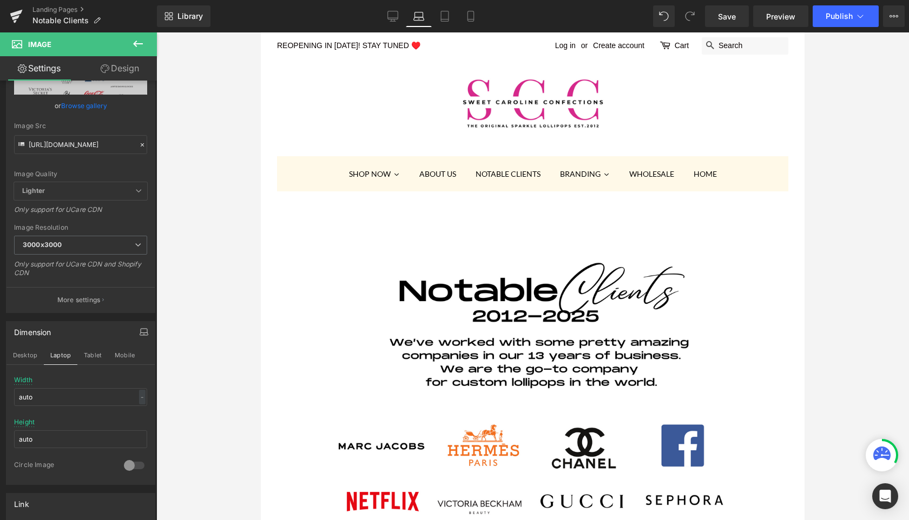
scroll to position [27, 0]
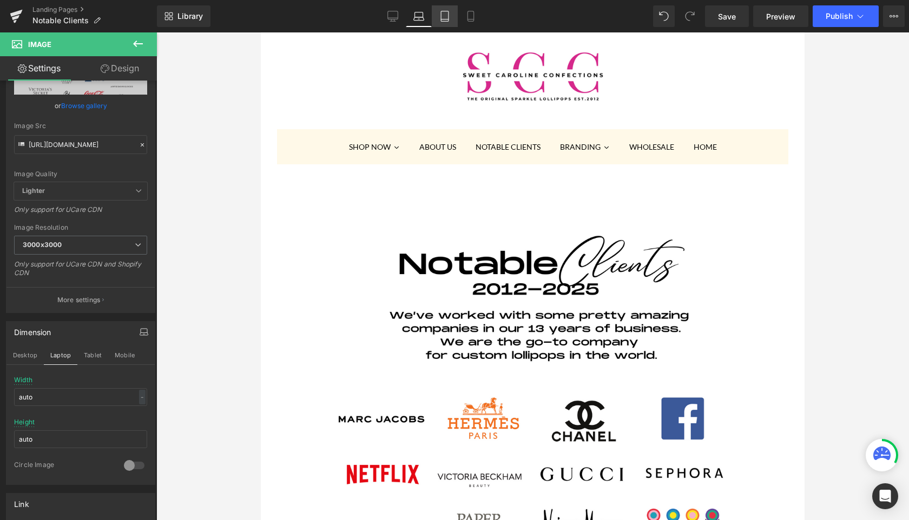
click at [444, 17] on icon at bounding box center [444, 16] width 11 height 11
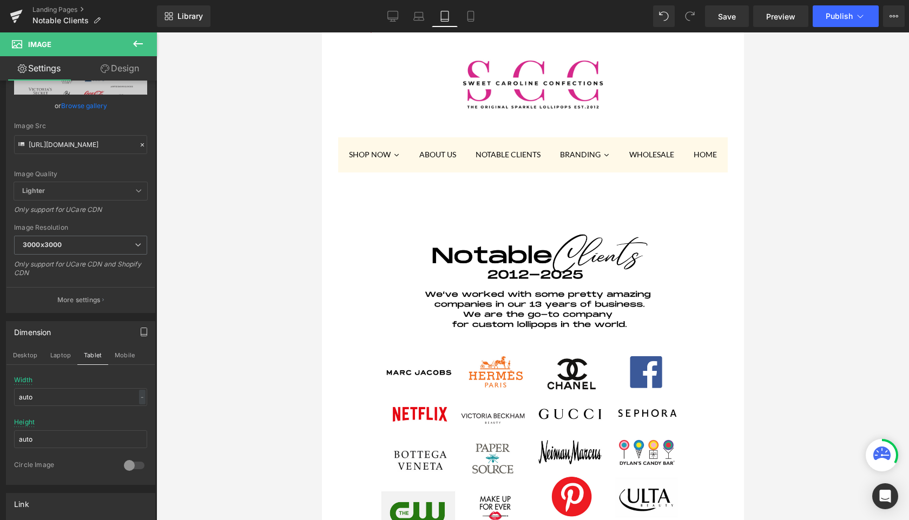
scroll to position [35, 0]
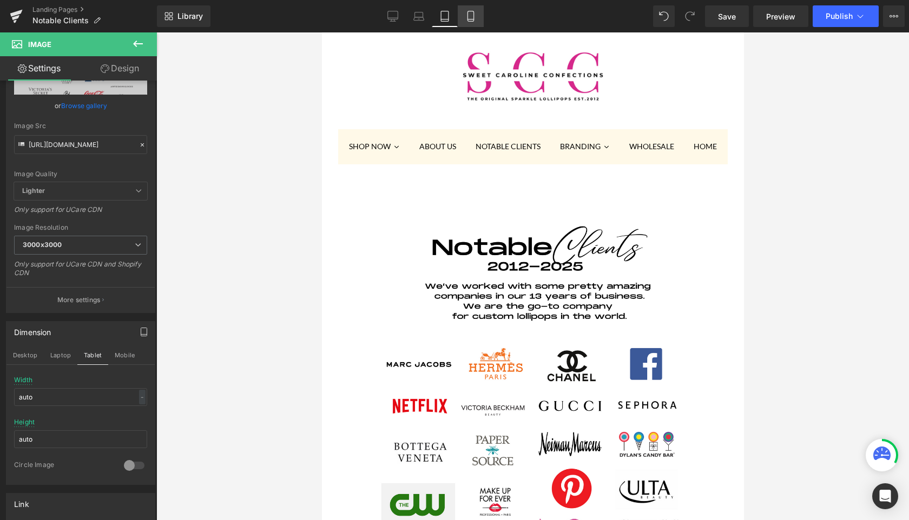
click at [473, 17] on icon at bounding box center [470, 16] width 11 height 11
type input "150"
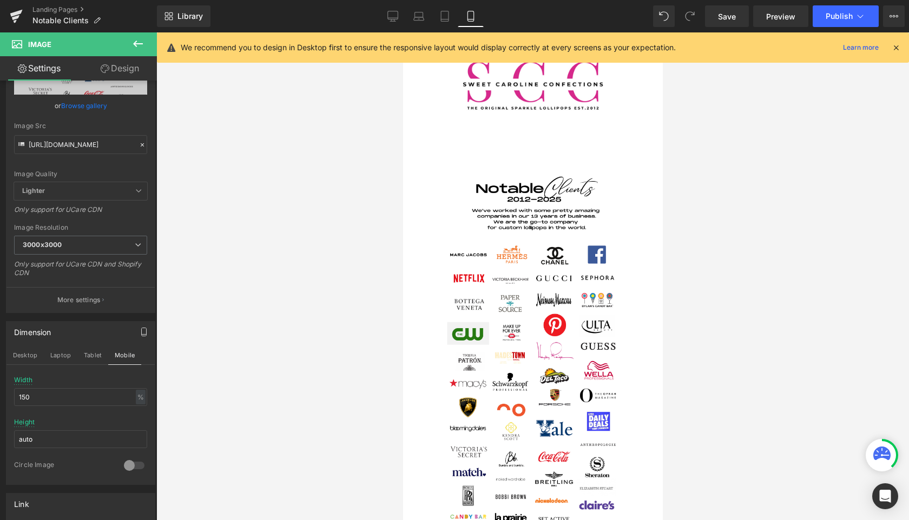
scroll to position [0, 0]
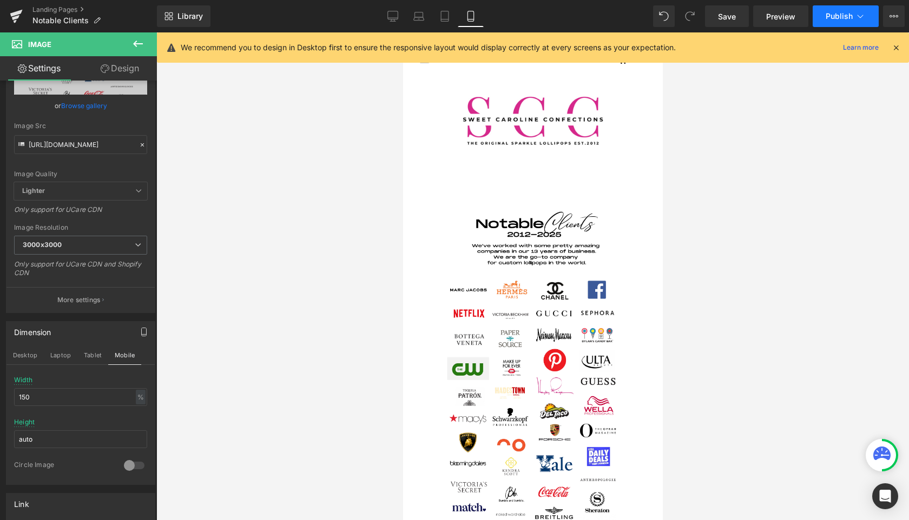
click at [840, 15] on span "Publish" at bounding box center [839, 16] width 27 height 9
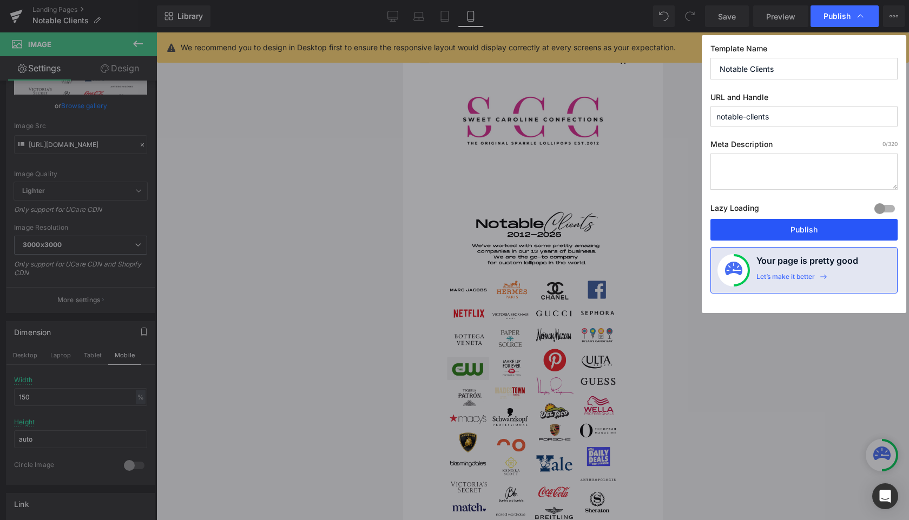
click at [770, 230] on button "Publish" at bounding box center [803, 230] width 187 height 22
